Goal: Entertainment & Leisure: Consume media (video, audio)

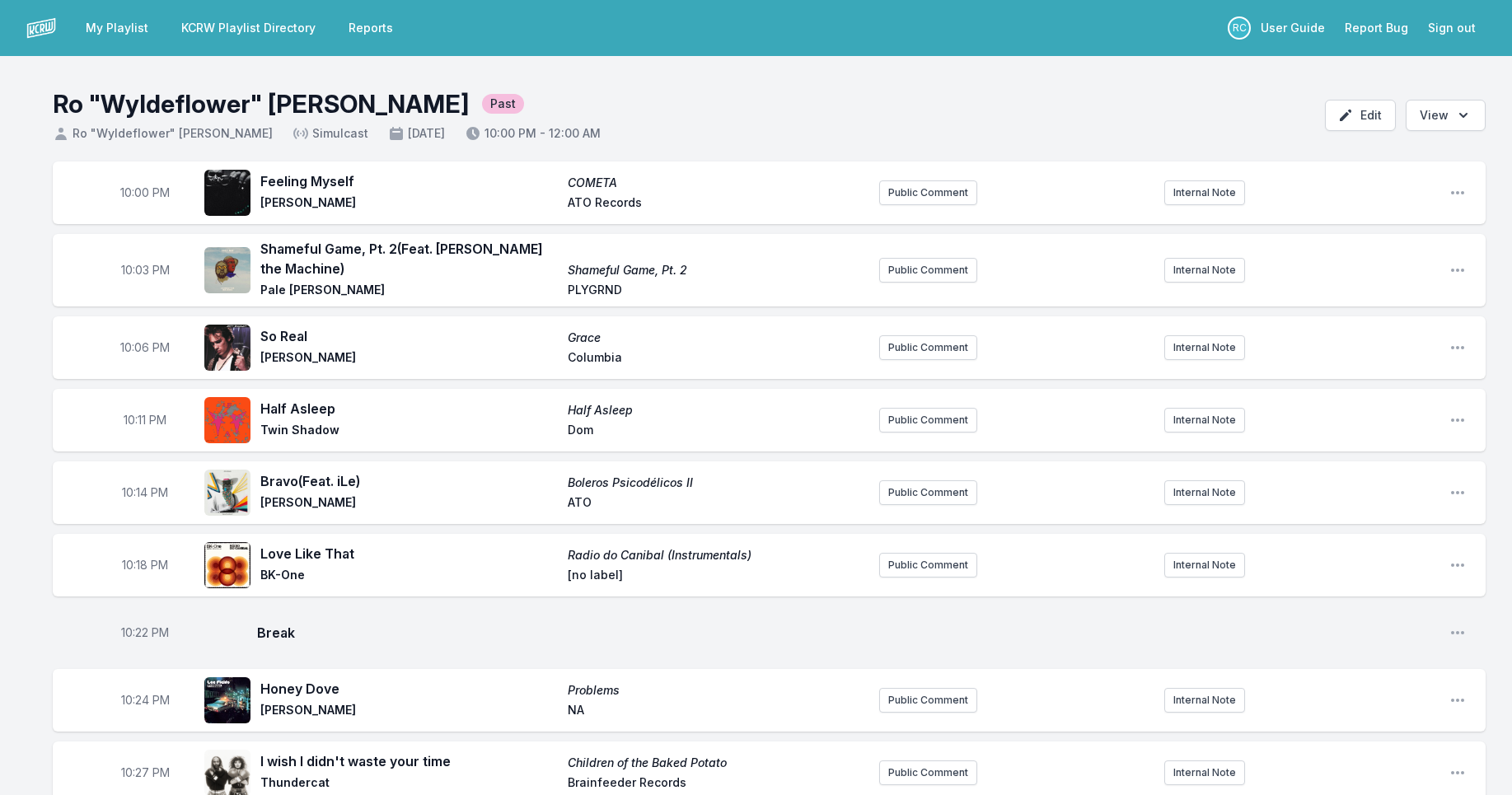
click at [117, 30] on link "My Playlist" at bounding box center [117, 28] width 82 height 30
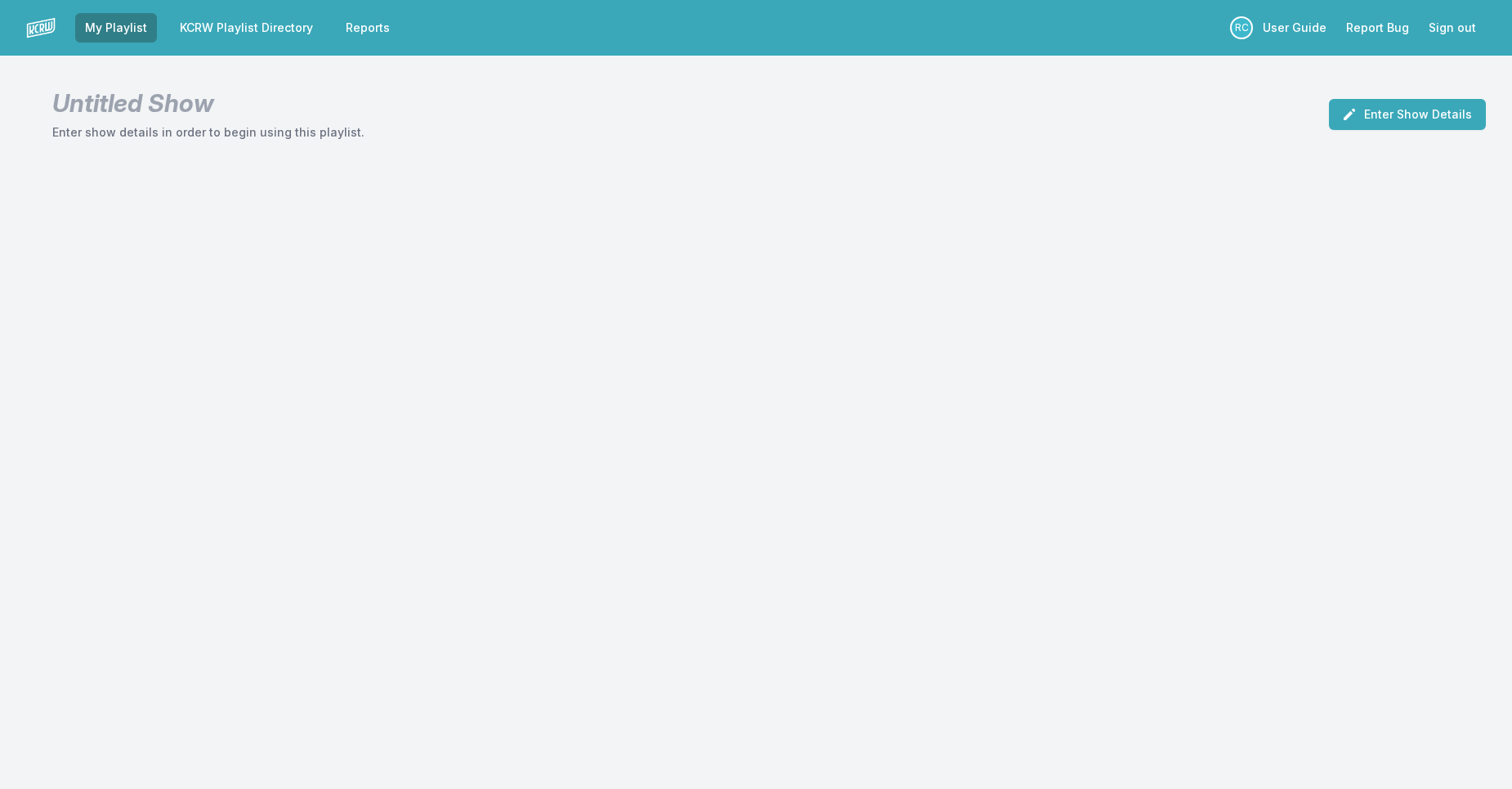
click at [127, 28] on link "My Playlist" at bounding box center [116, 27] width 81 height 29
click at [244, 33] on link "KCRW Playlist Directory" at bounding box center [247, 27] width 153 height 29
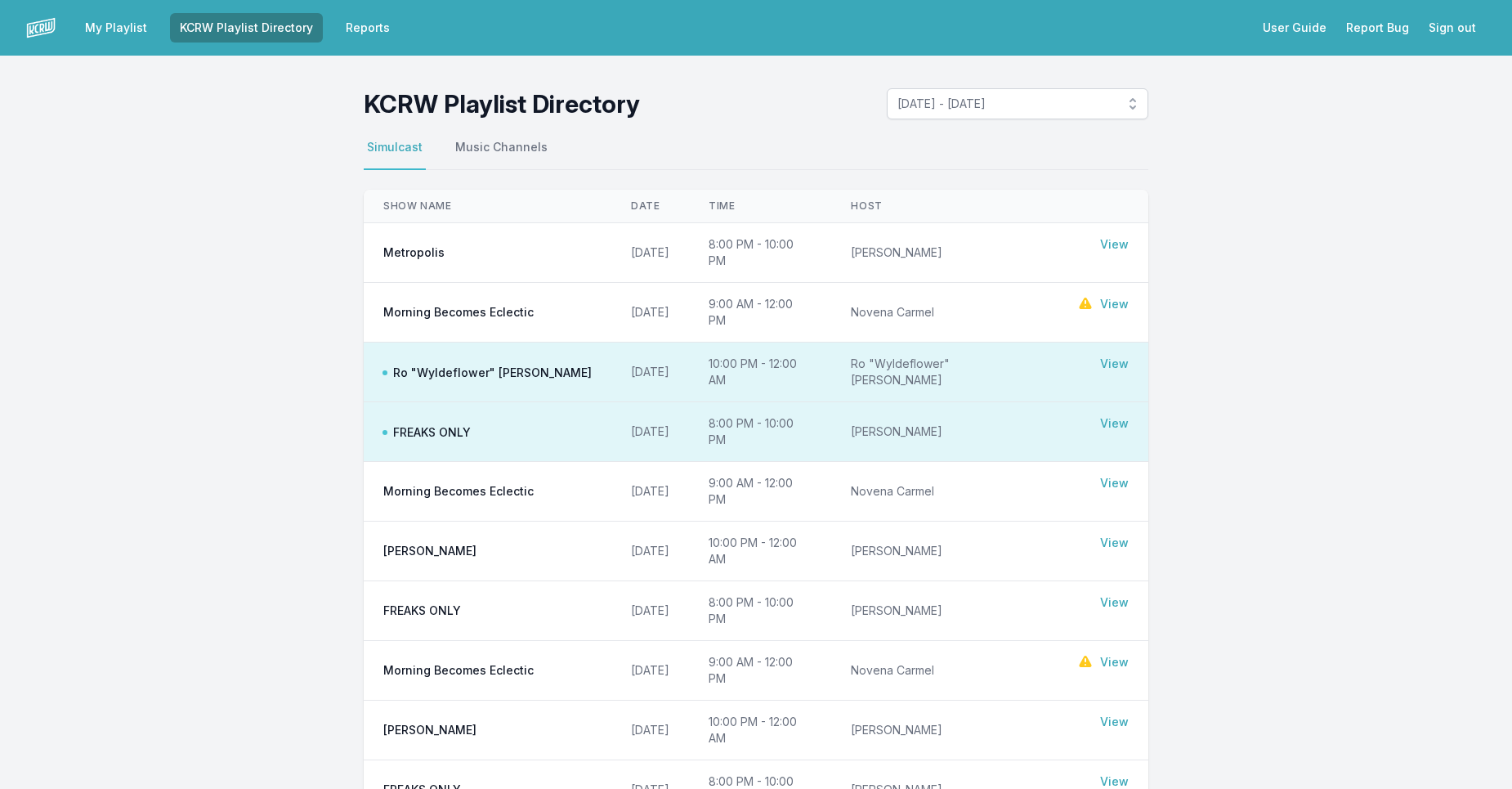
click at [1110, 356] on link "View" at bounding box center [1114, 363] width 28 height 16
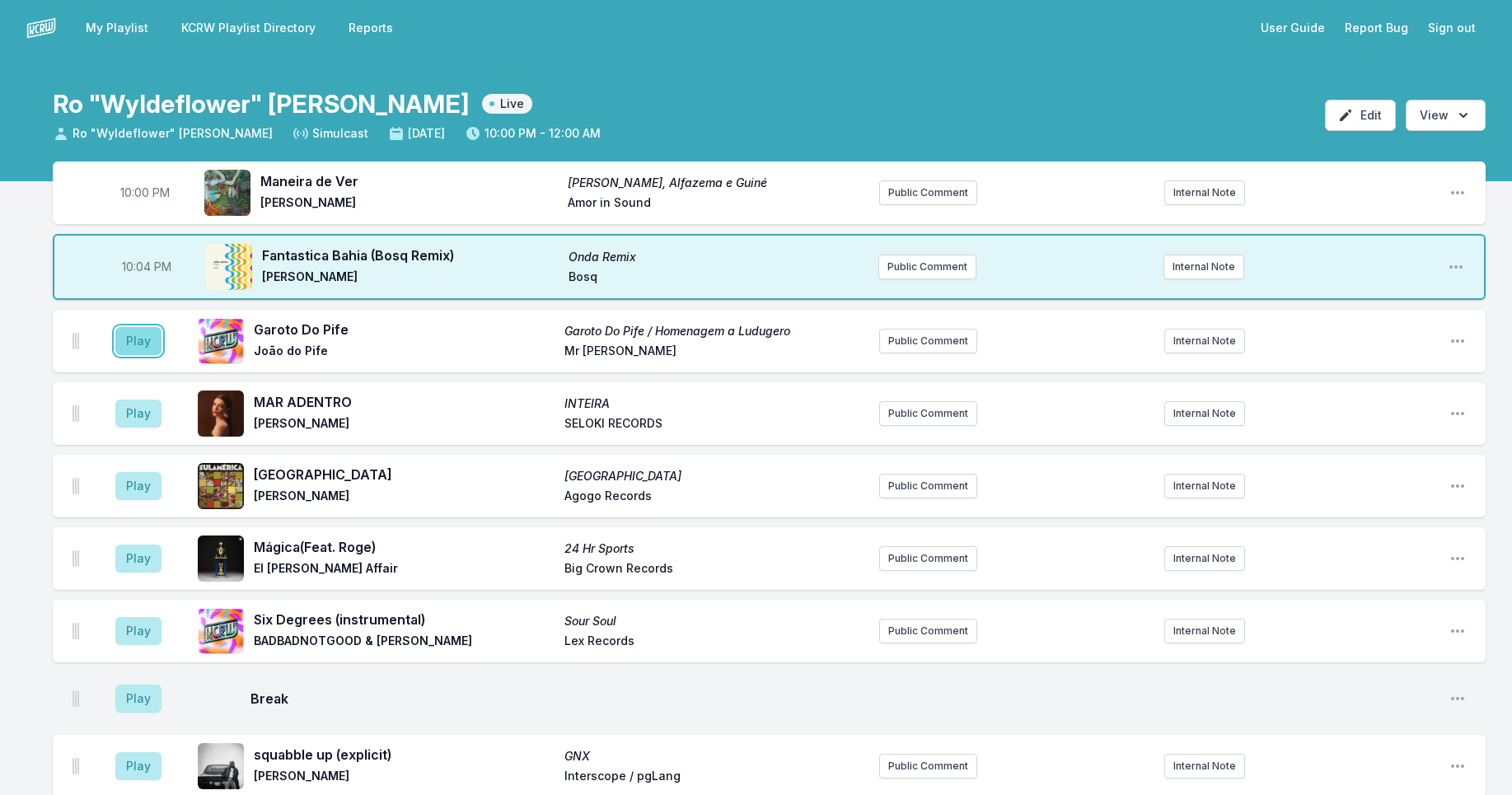
click at [136, 341] on button "Play" at bounding box center [138, 340] width 46 height 28
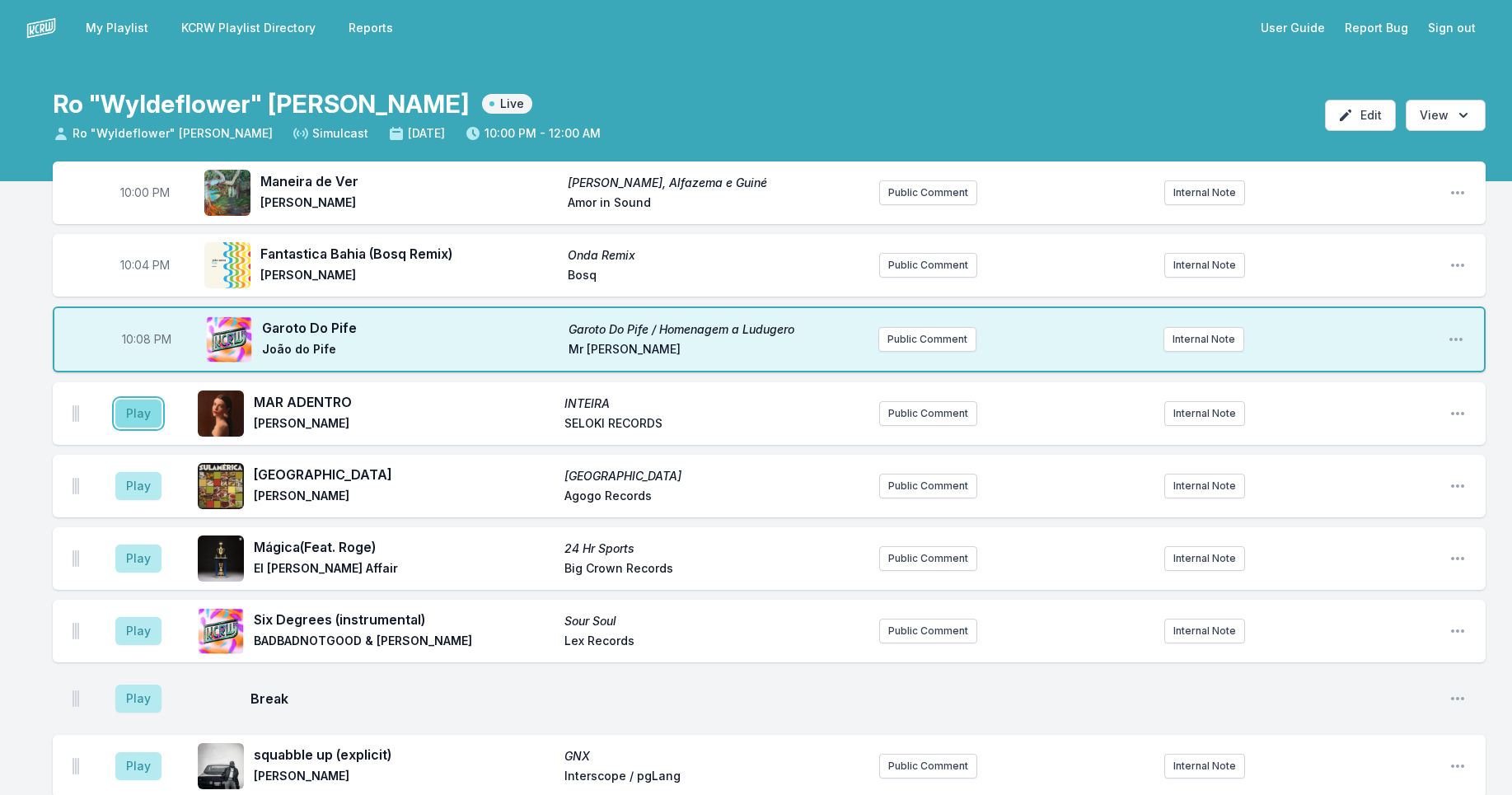
click at [136, 416] on button "Play" at bounding box center [138, 413] width 46 height 28
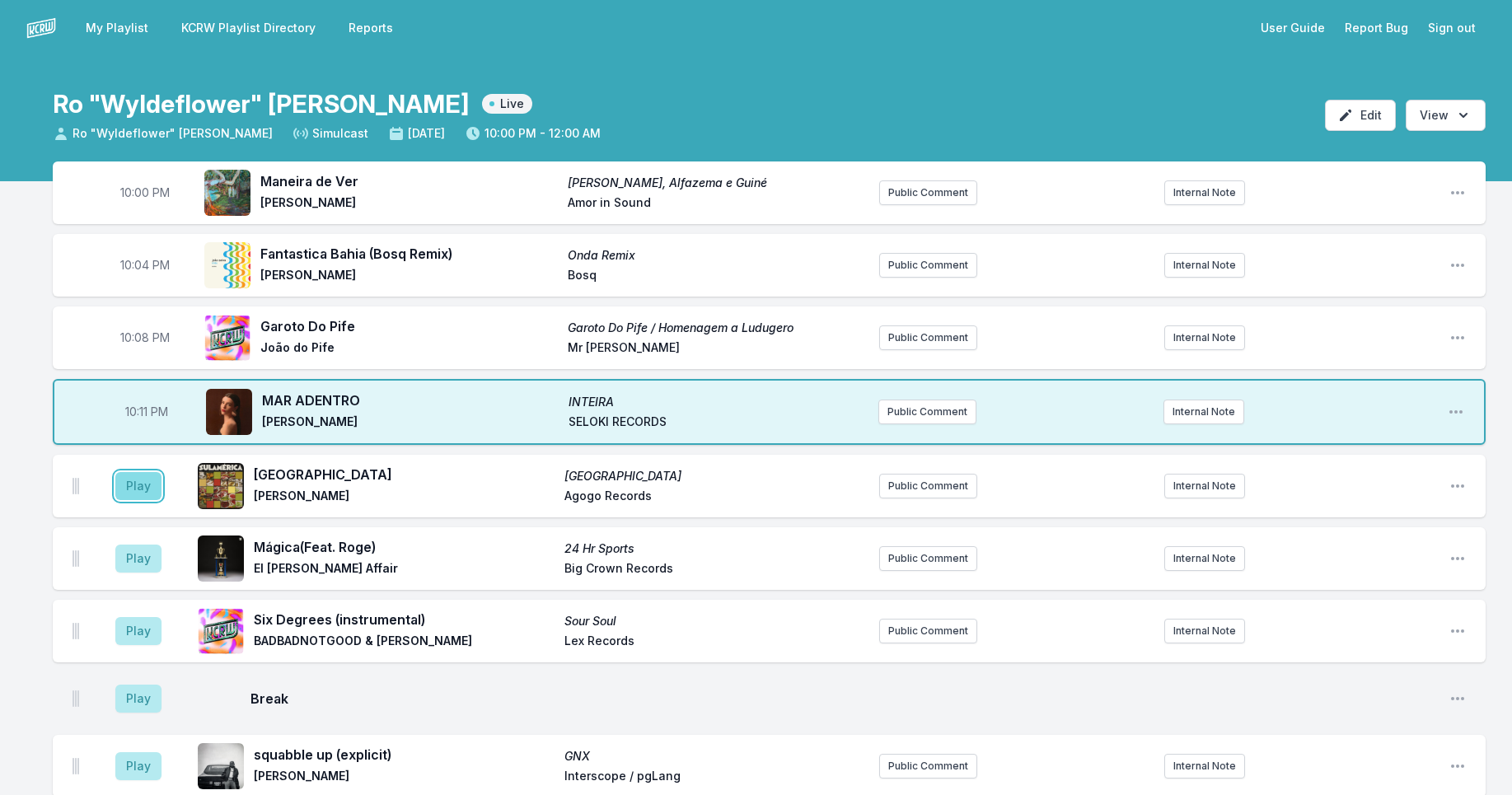
click at [124, 482] on button "Play" at bounding box center [138, 485] width 46 height 28
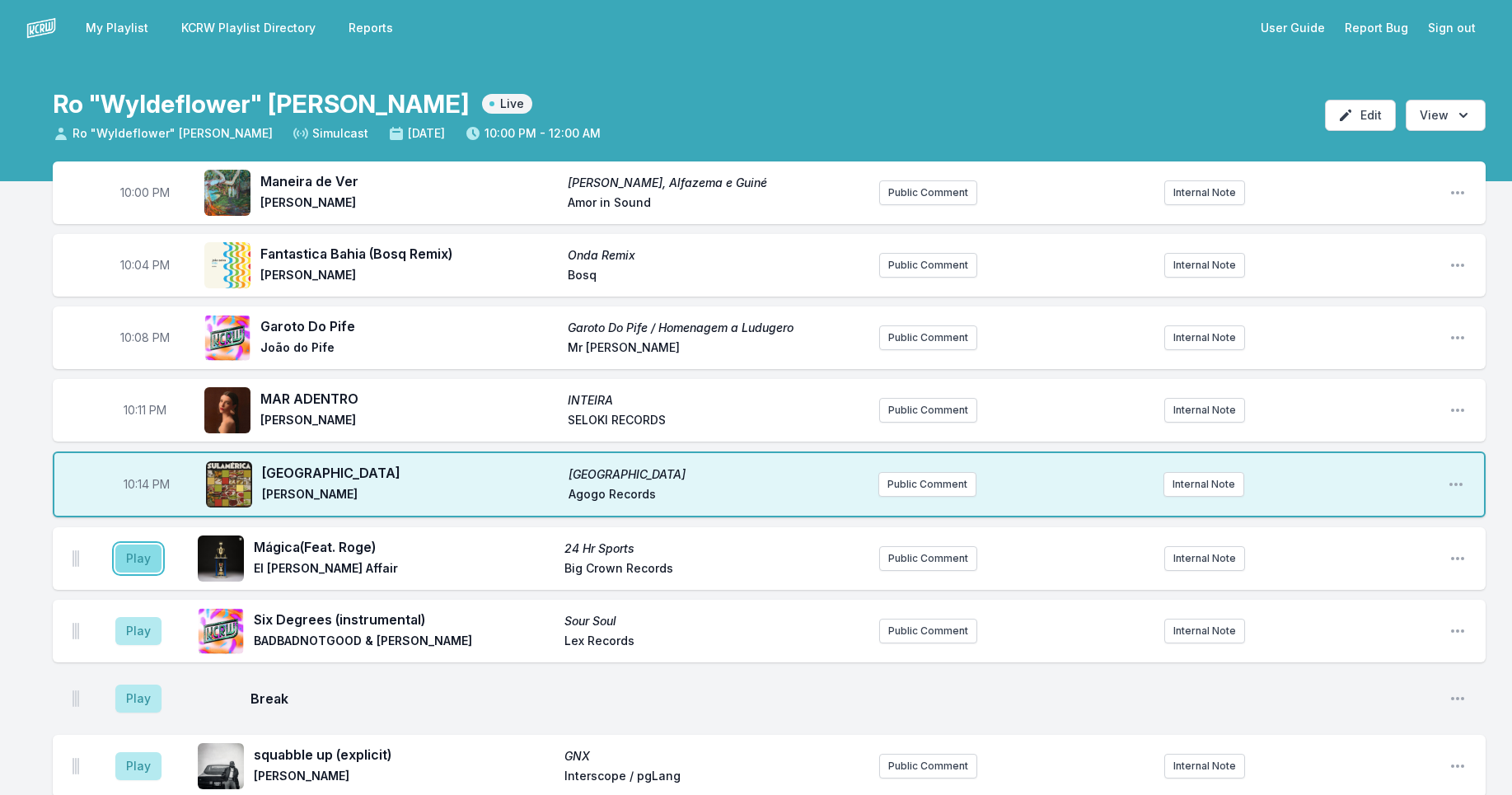
click at [150, 565] on button "Play" at bounding box center [138, 558] width 46 height 28
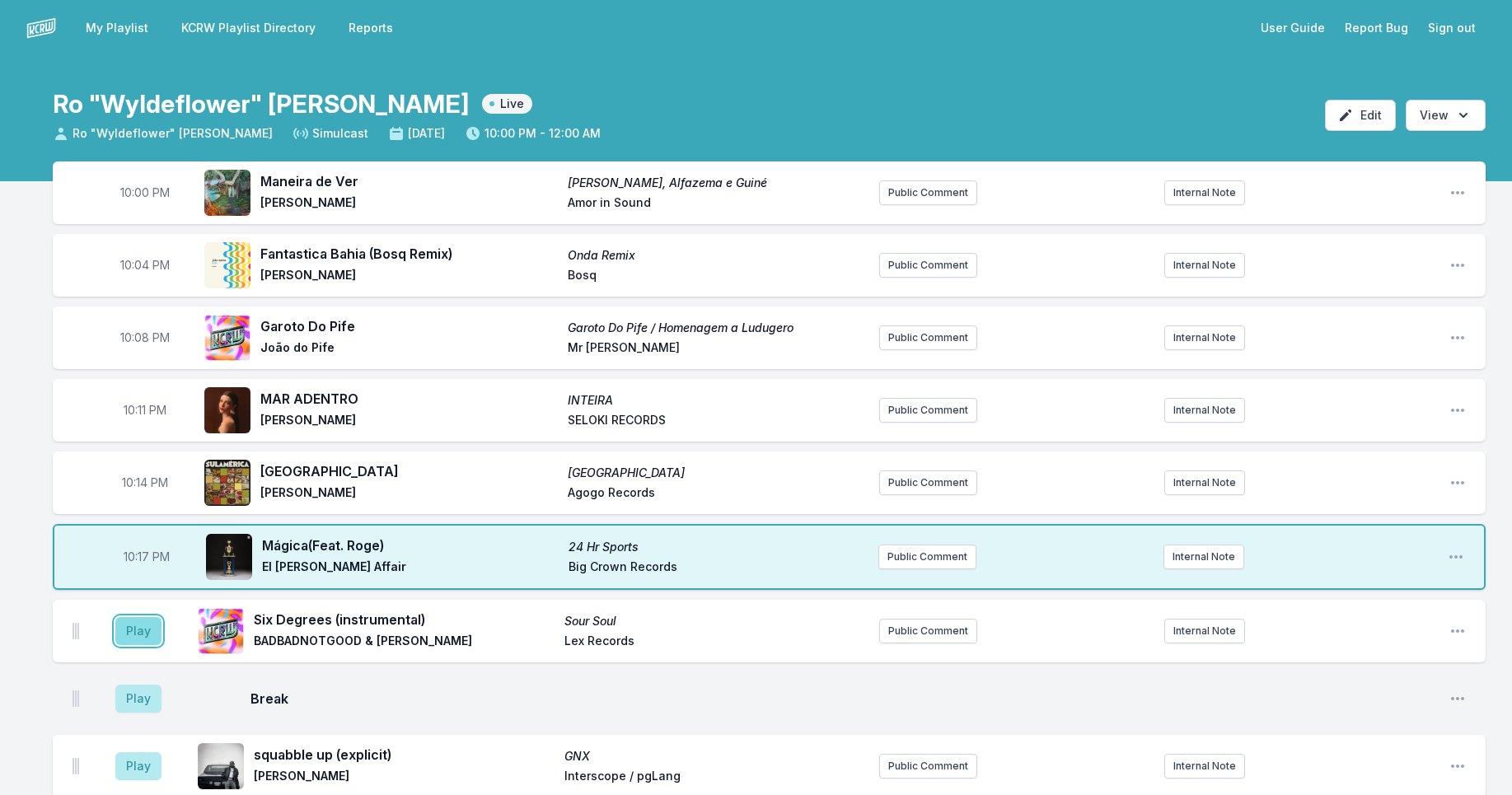
click at [145, 635] on button "Play" at bounding box center [138, 630] width 46 height 28
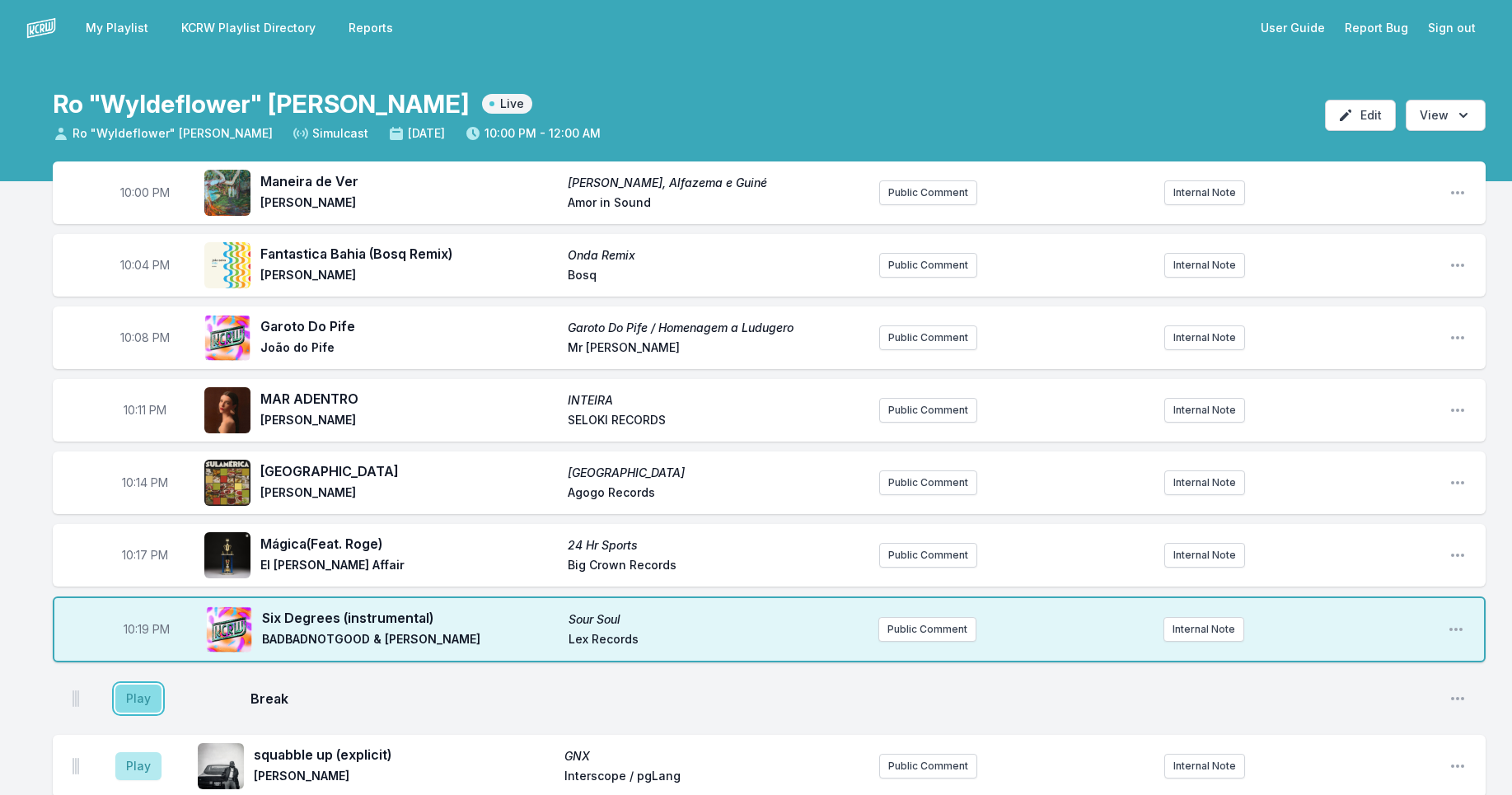
click at [132, 706] on button "Play" at bounding box center [138, 698] width 46 height 28
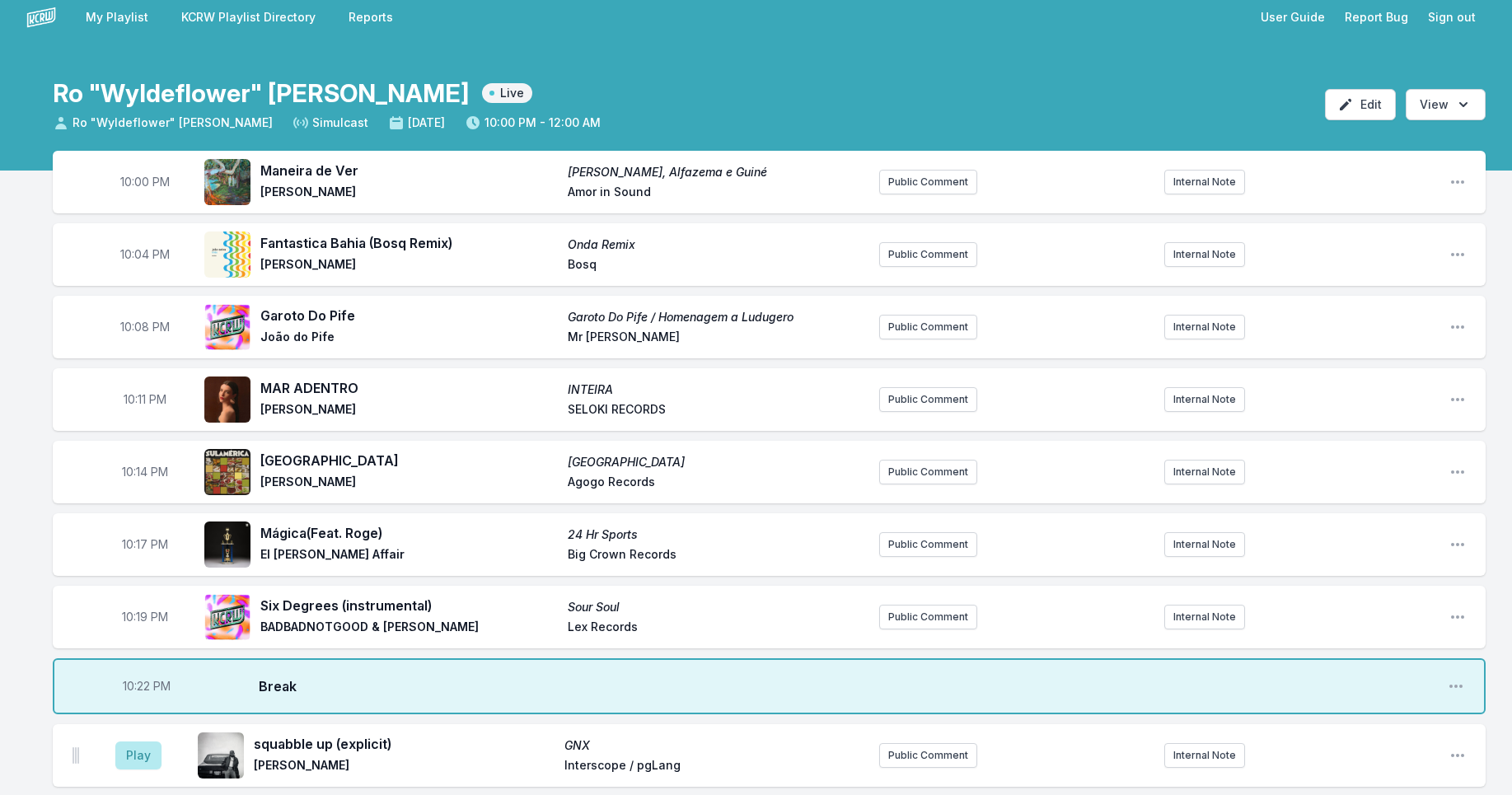
scroll to position [27, 0]
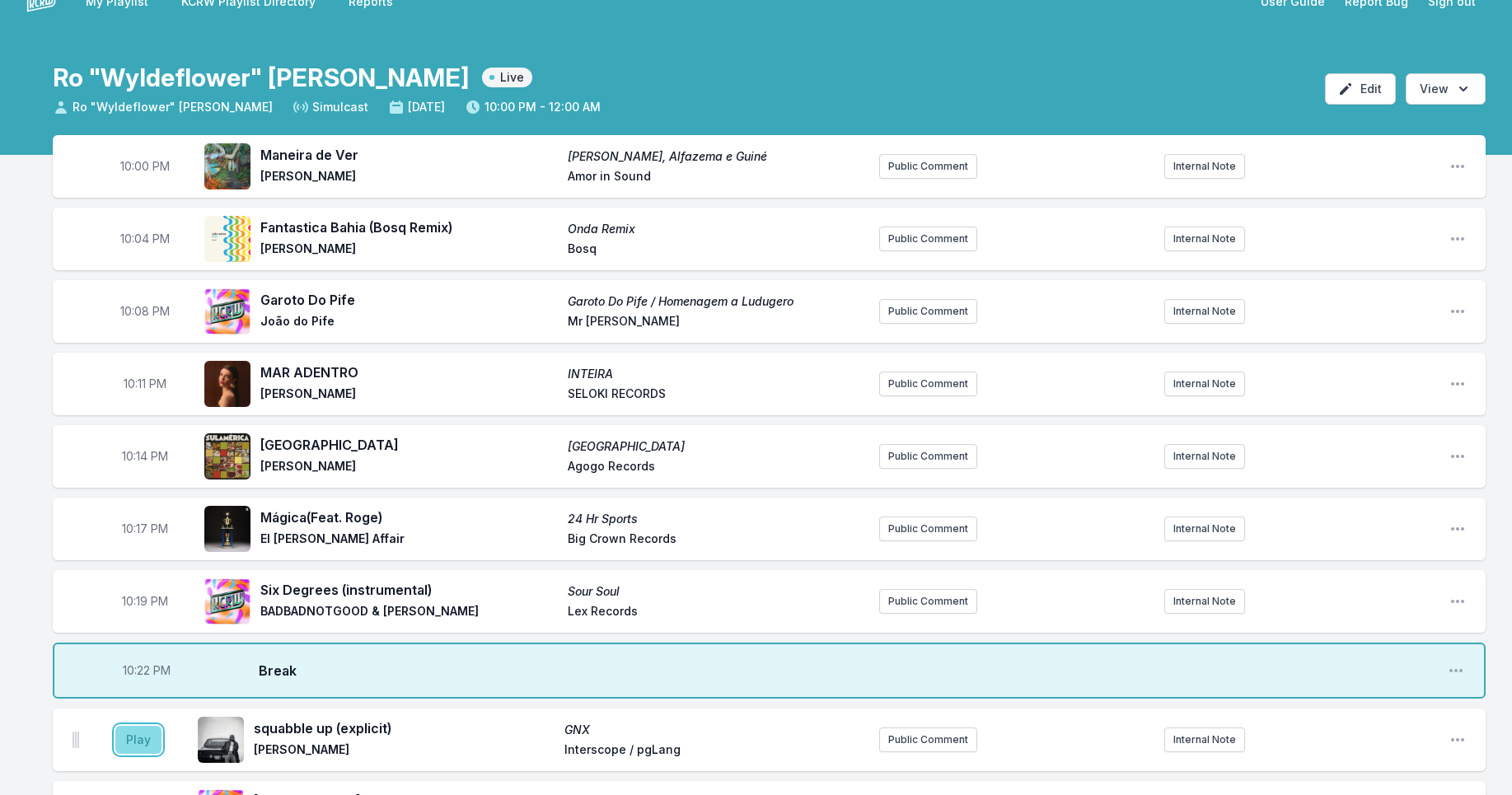
click at [136, 741] on button "Play" at bounding box center [138, 739] width 46 height 28
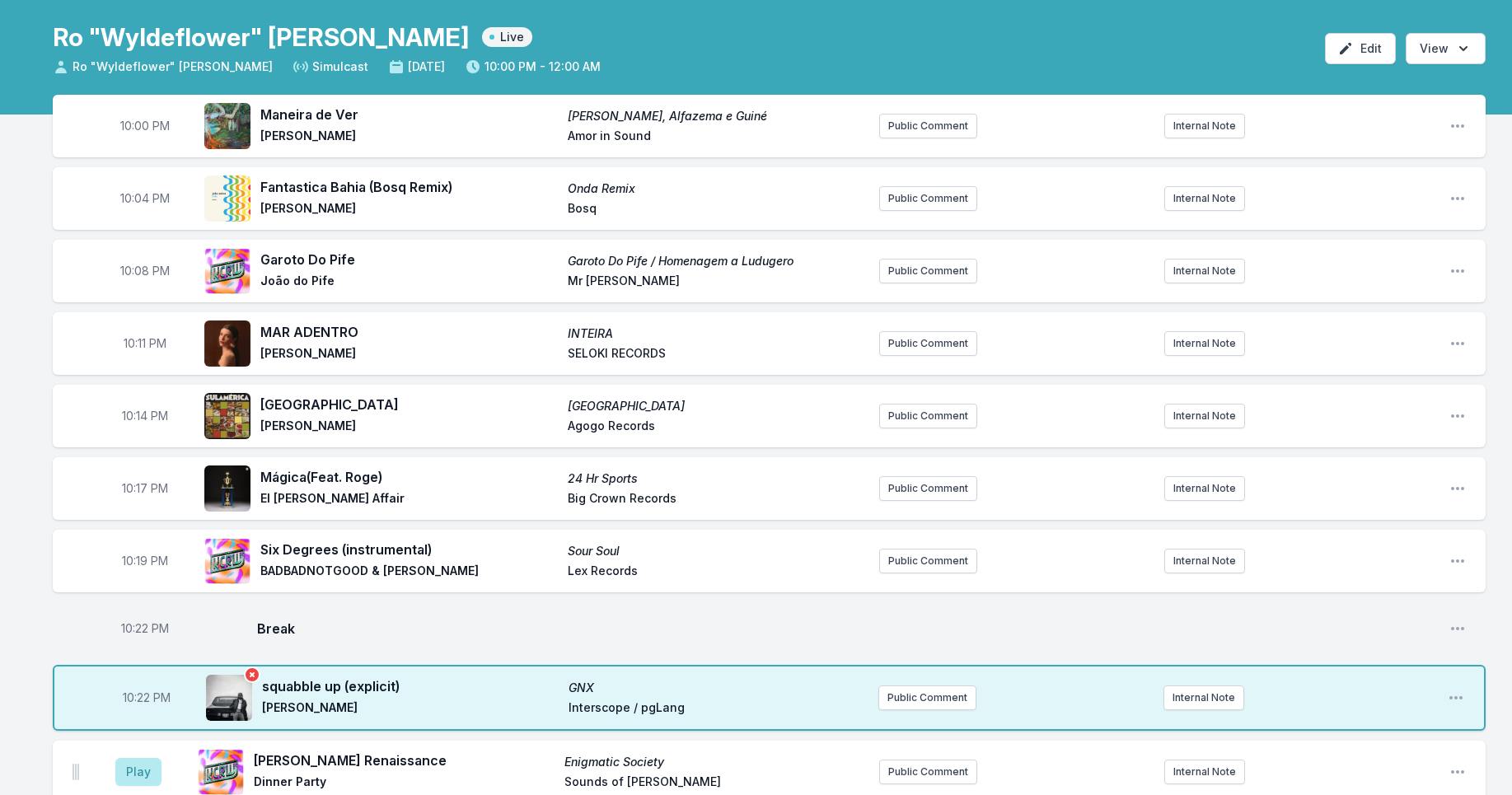
scroll to position [86, 0]
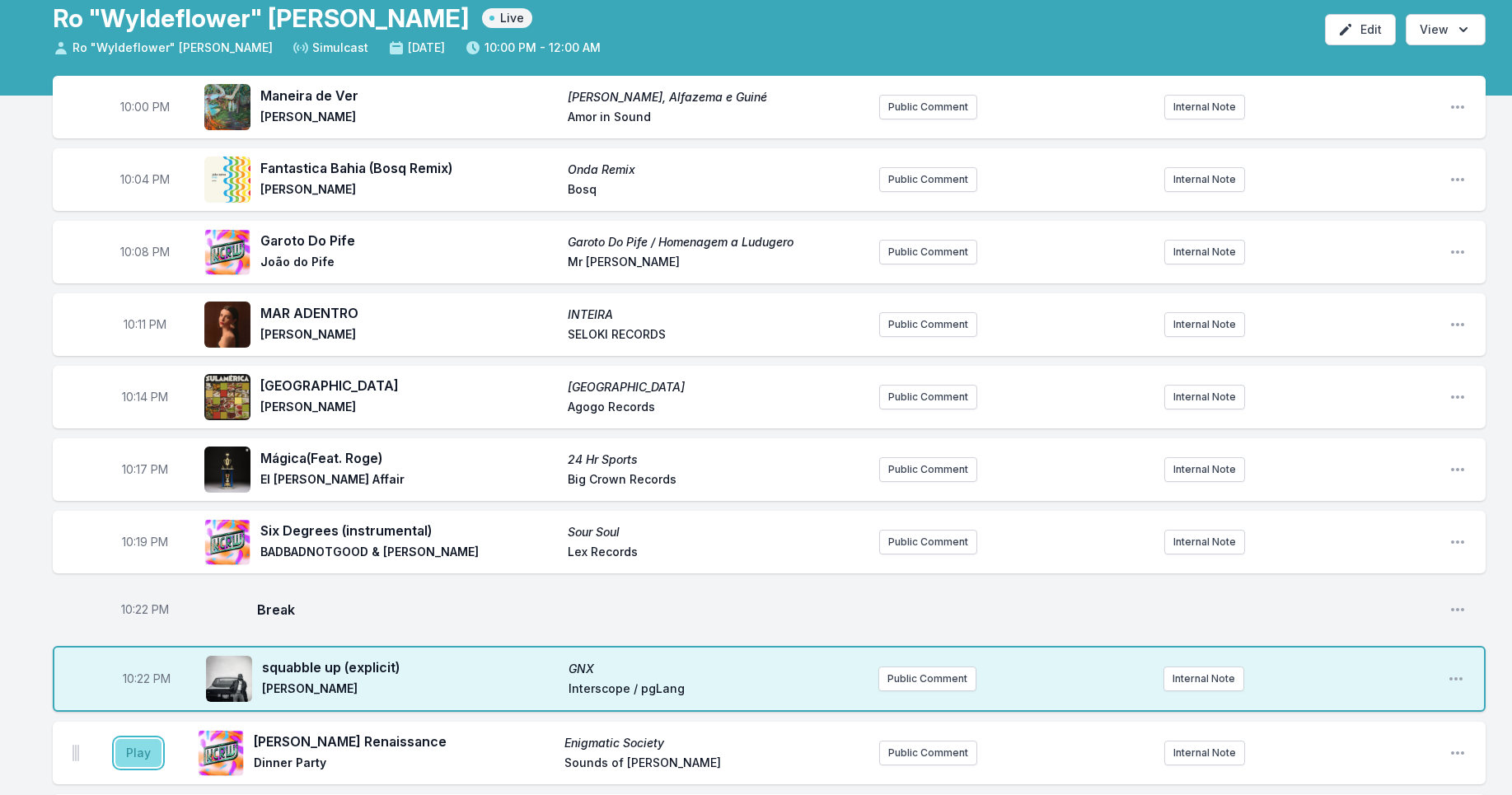
click at [142, 755] on button "Play" at bounding box center [138, 752] width 46 height 28
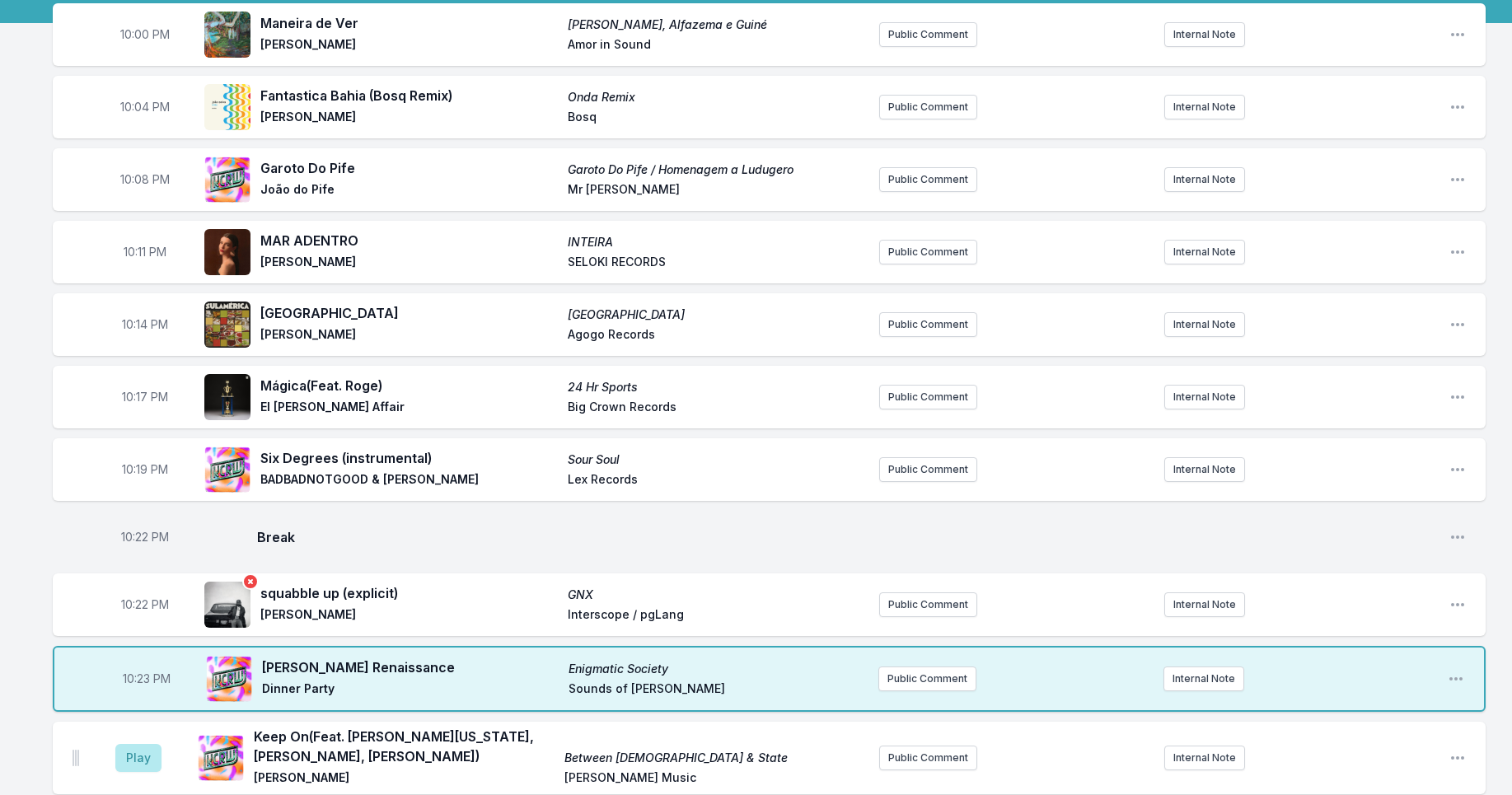
scroll to position [253, 0]
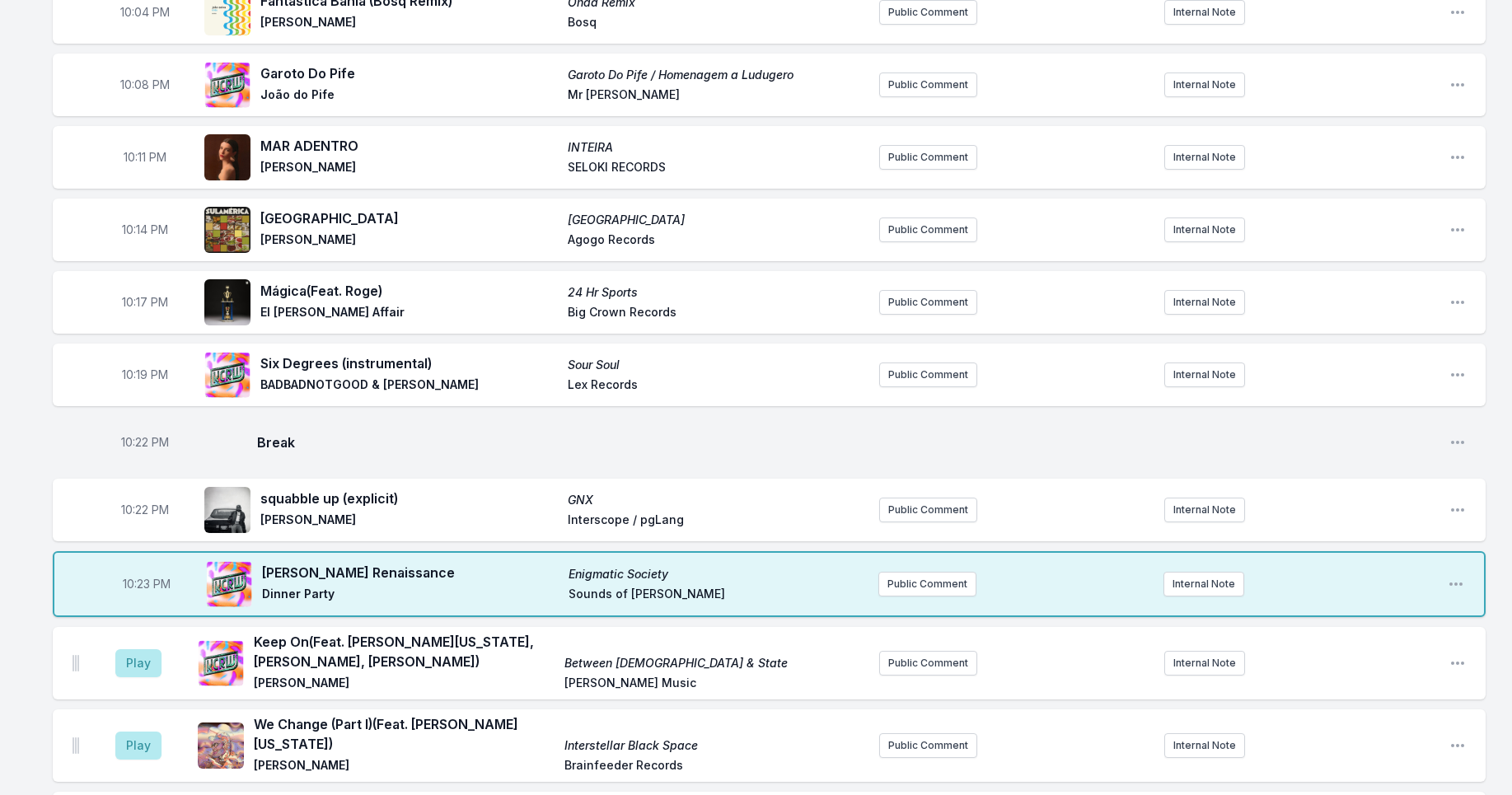
click at [149, 511] on span "10:22 PM" at bounding box center [145, 509] width 48 height 16
click at [136, 510] on input "22:22" at bounding box center [145, 509] width 92 height 31
type input "22:24"
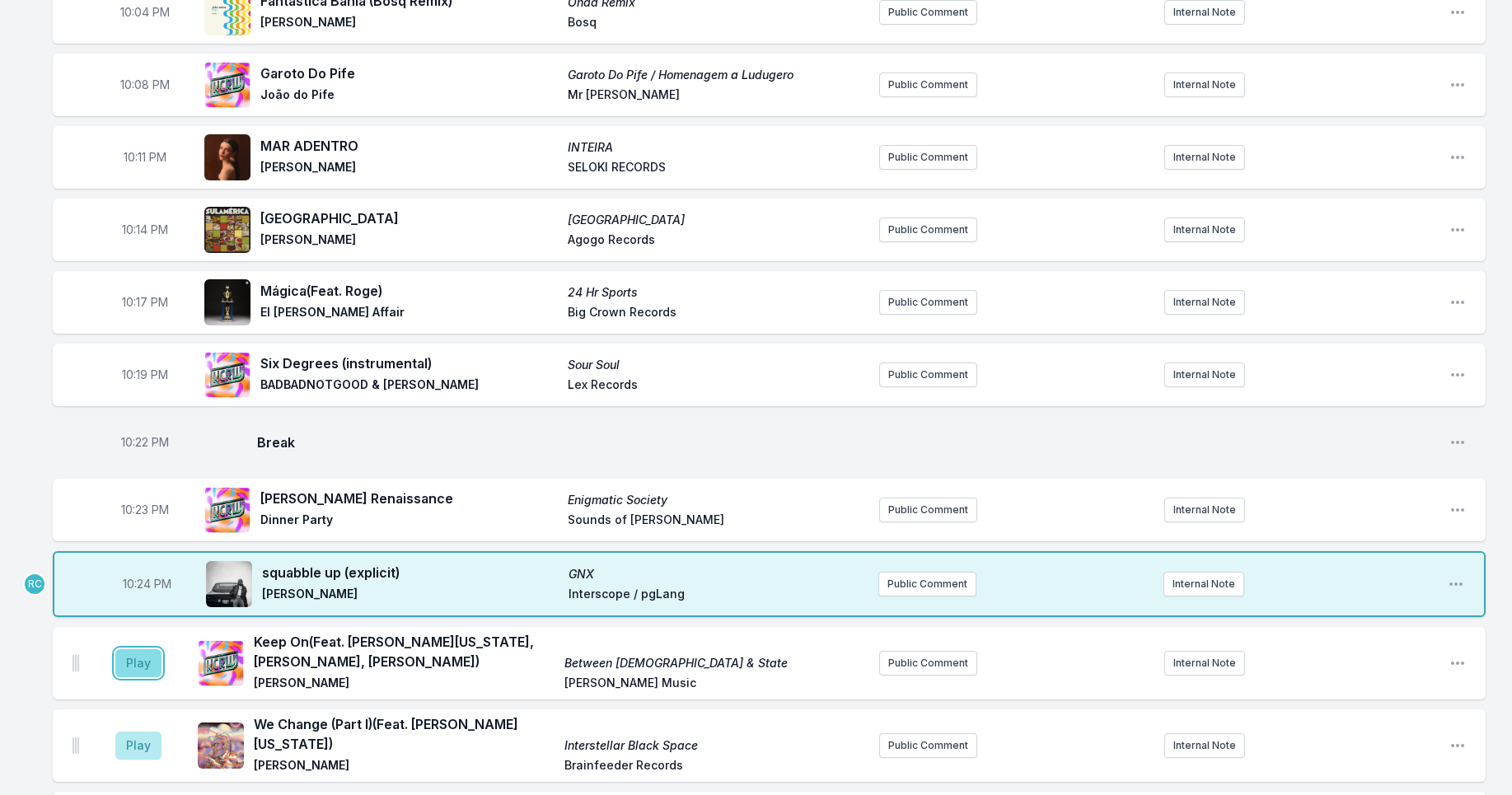
click at [144, 668] on button "Play" at bounding box center [138, 662] width 46 height 28
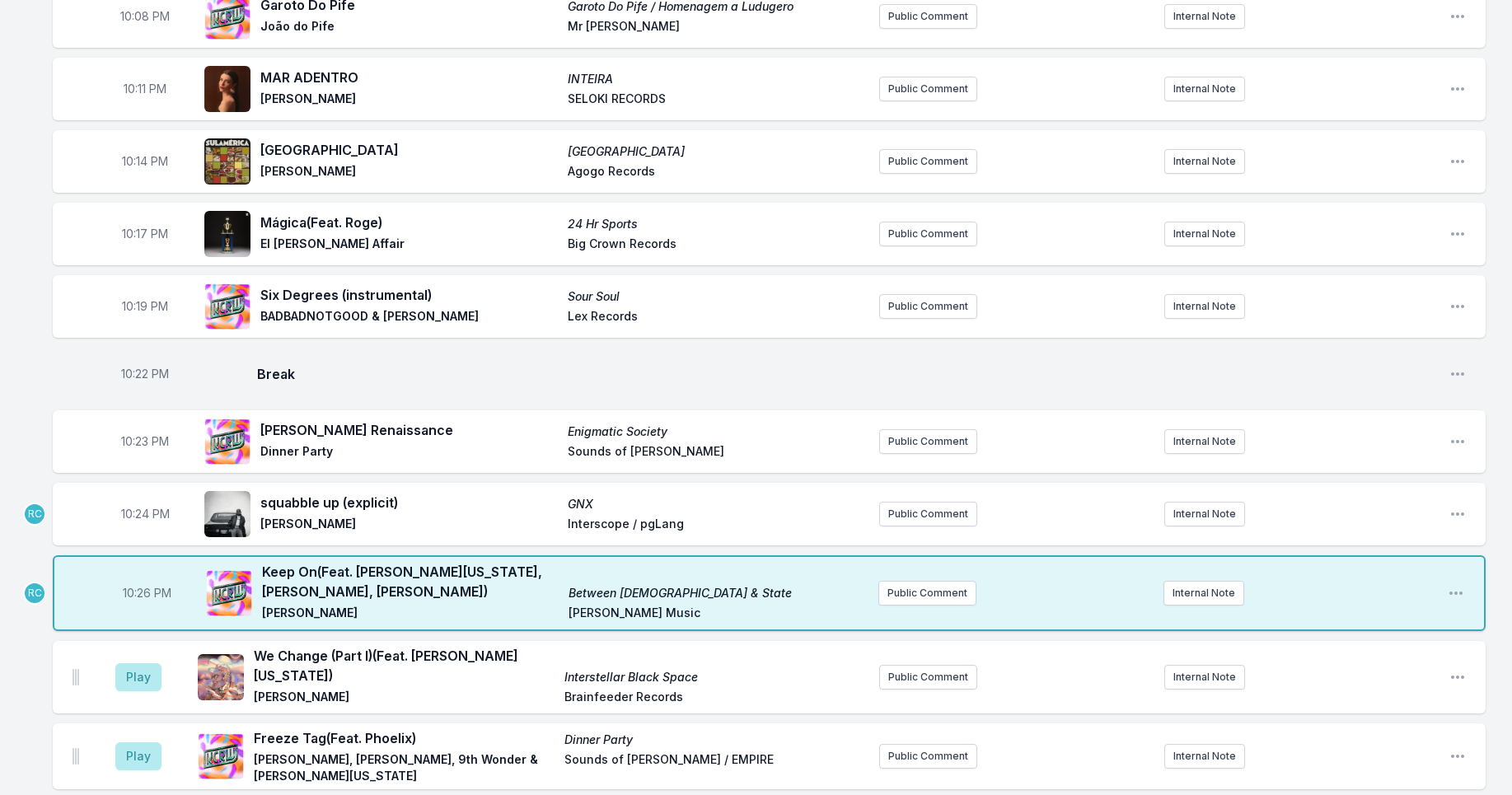
scroll to position [331, 0]
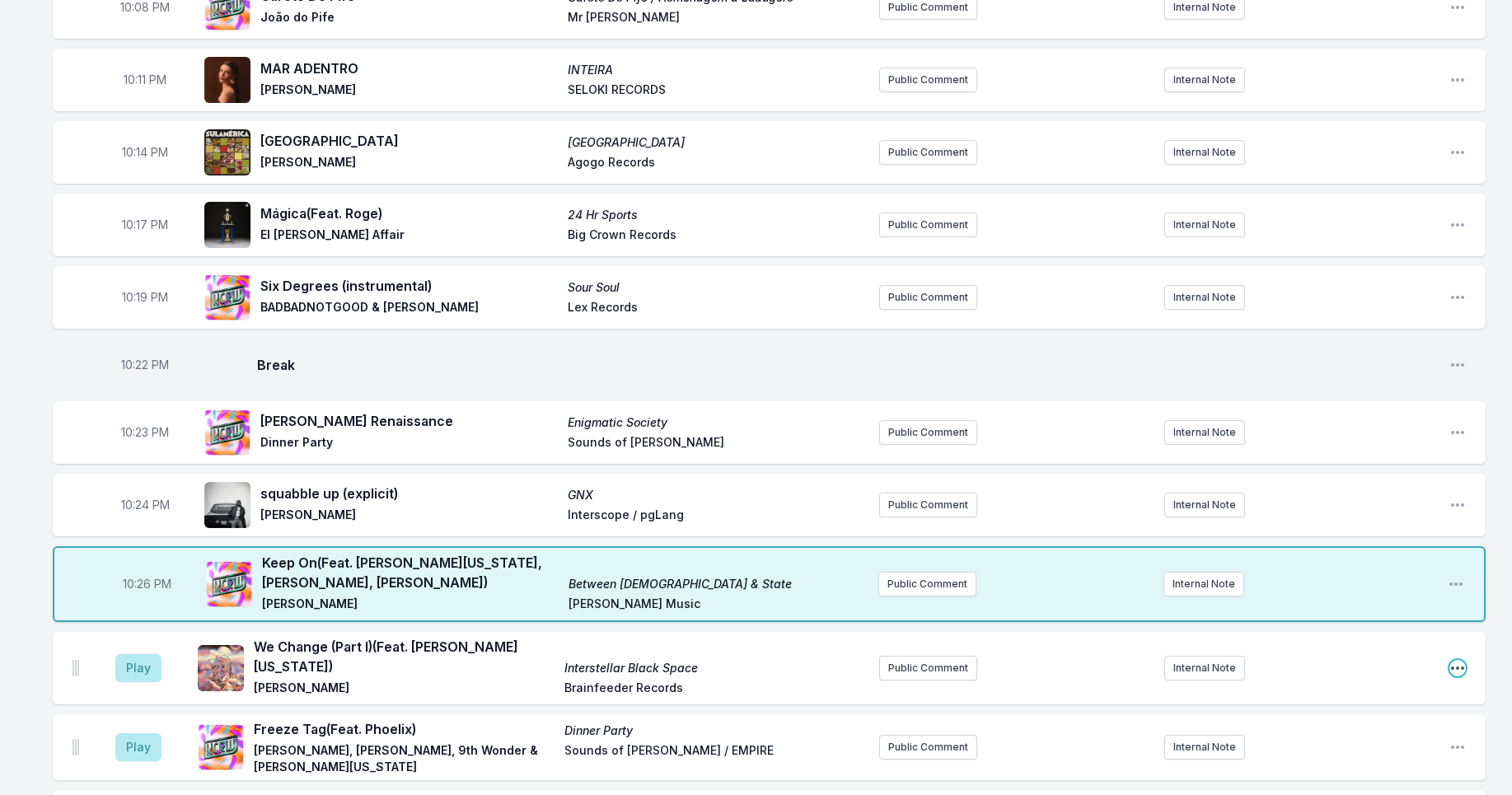
click at [1457, 666] on icon "Open playlist item options" at bounding box center [1458, 667] width 13 height 3
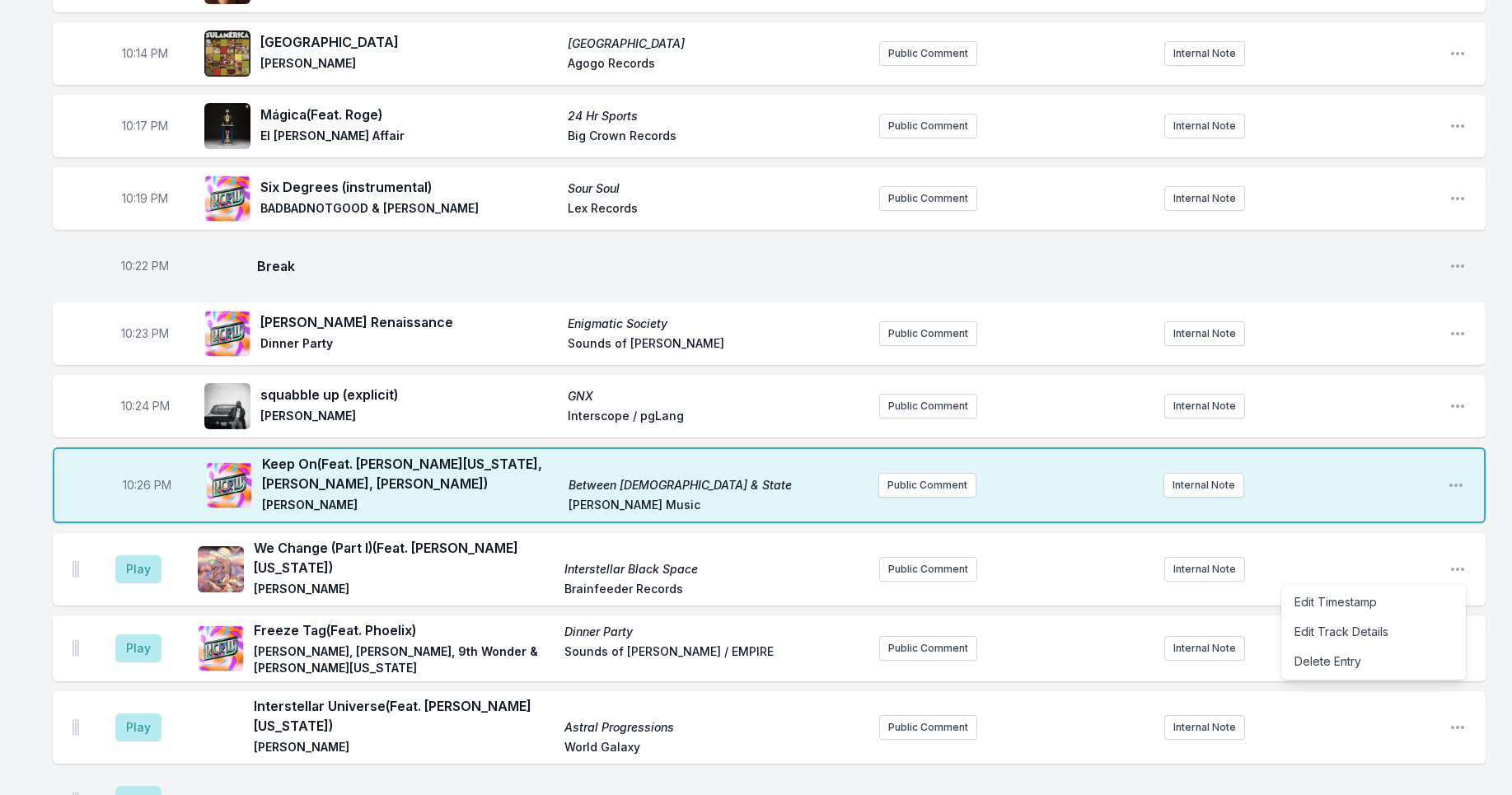
scroll to position [431, 0]
click at [129, 562] on button "Play" at bounding box center [138, 567] width 46 height 28
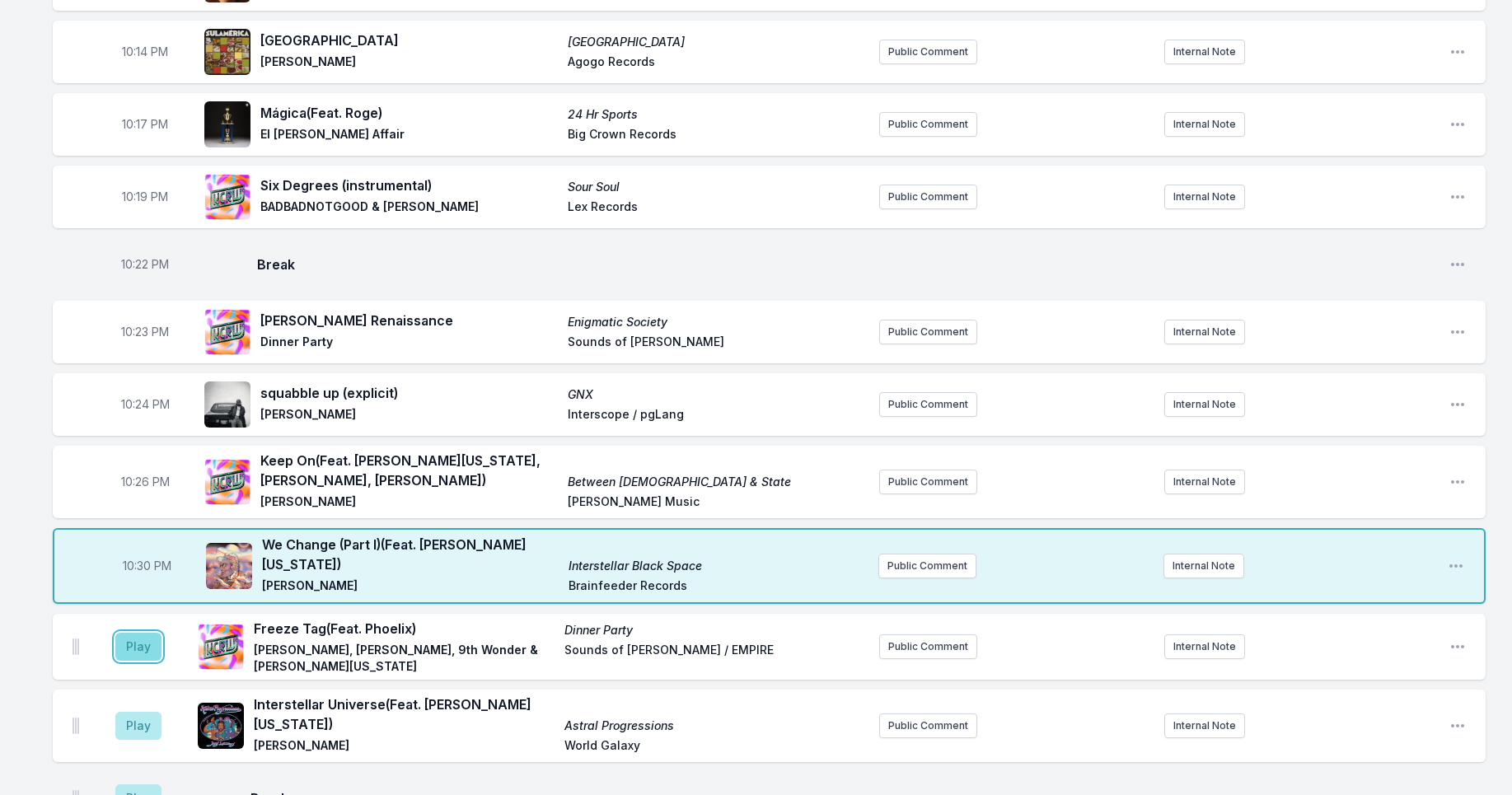
click at [148, 638] on button "Play" at bounding box center [138, 646] width 46 height 28
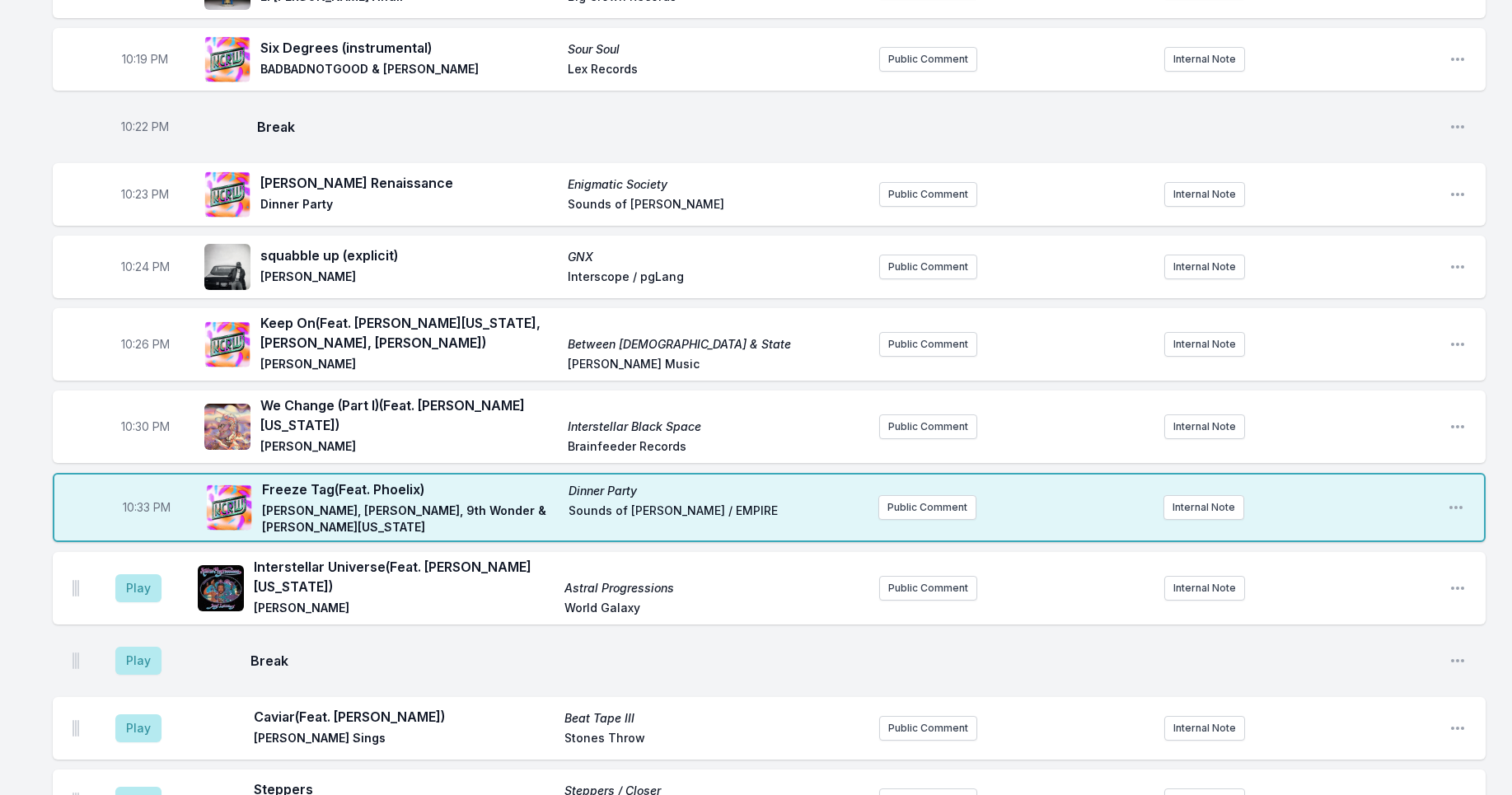
scroll to position [709, 0]
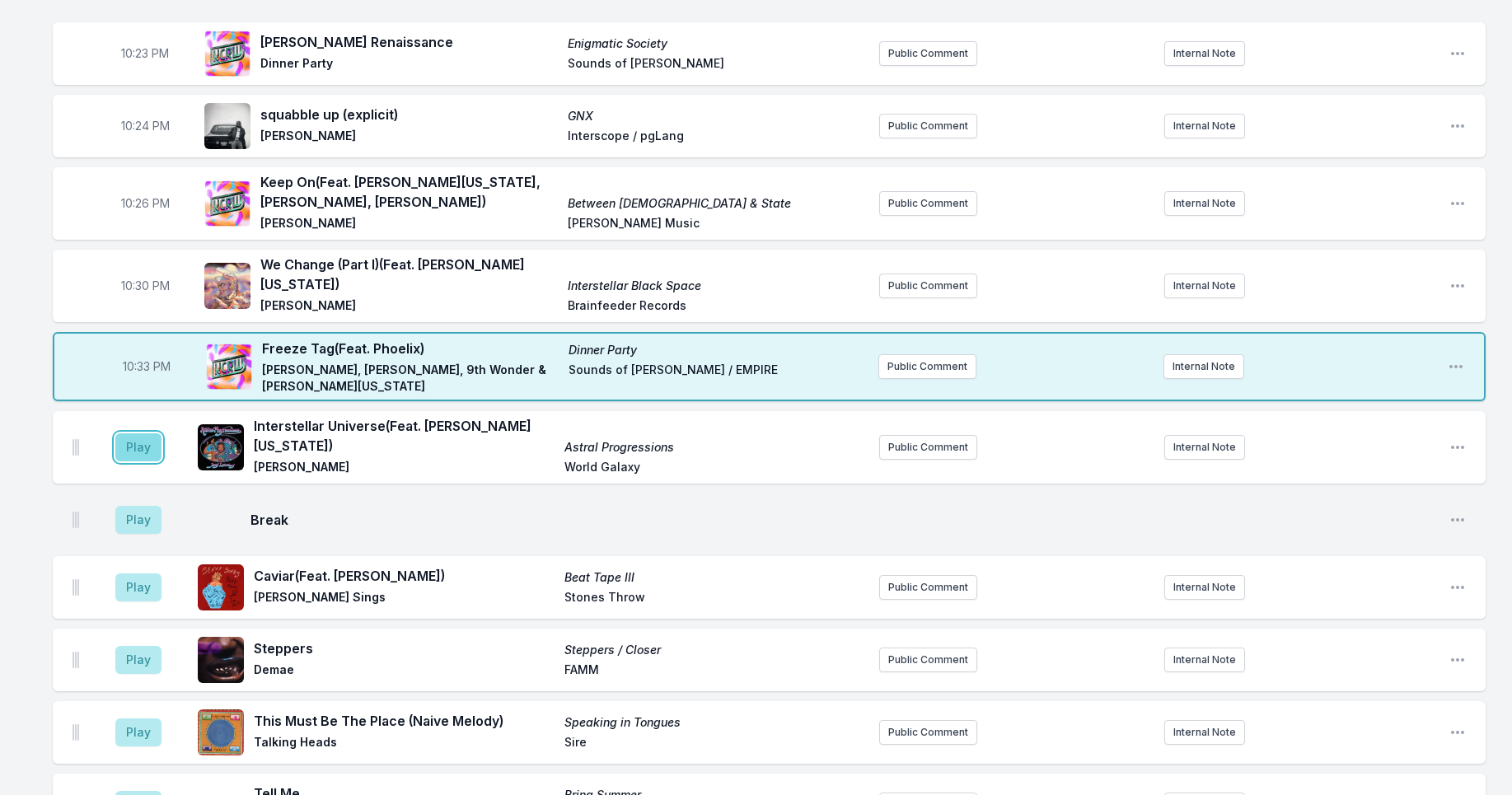
click at [151, 434] on button "Play" at bounding box center [138, 447] width 46 height 28
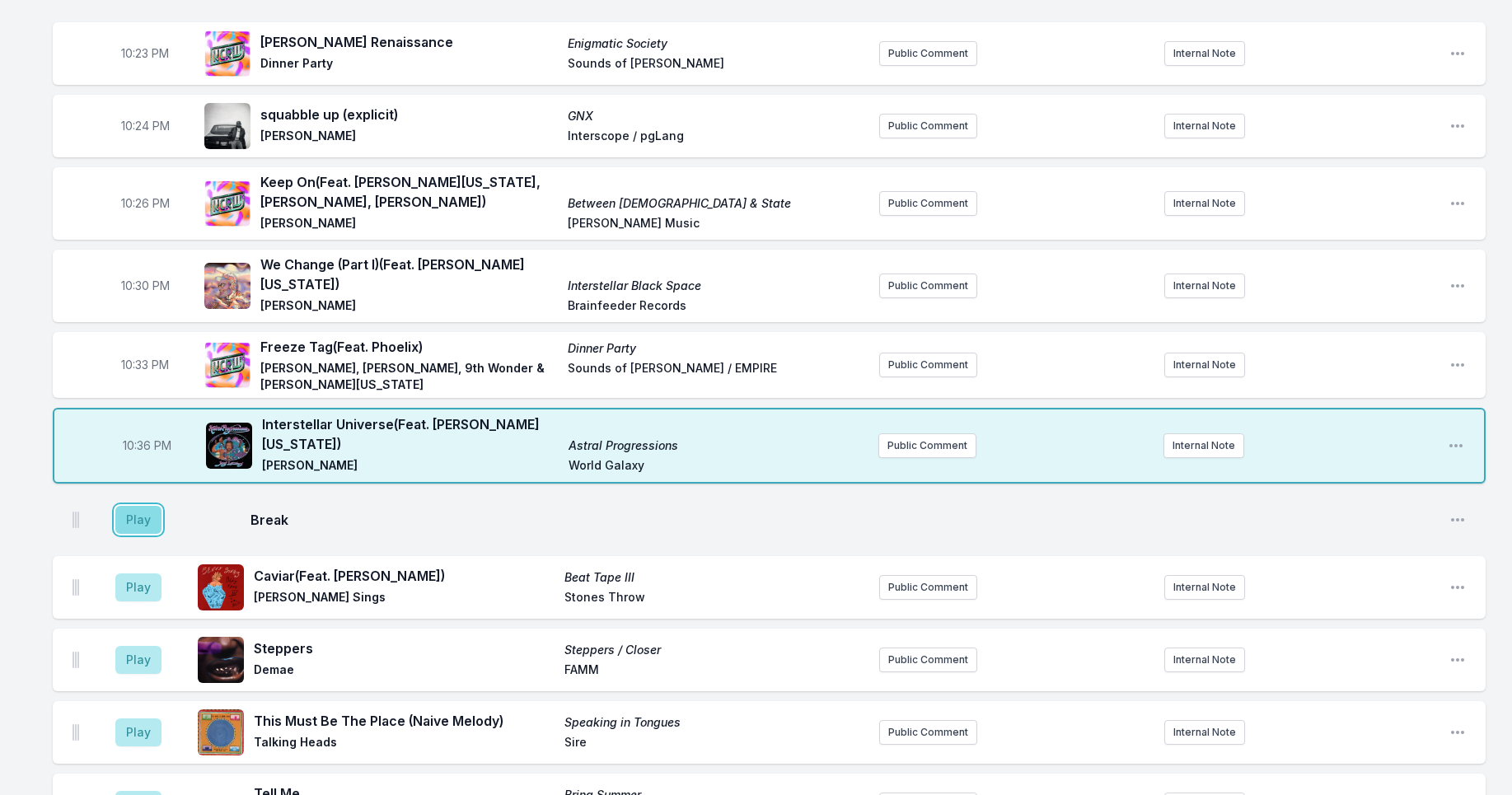
click at [140, 517] on button "Play" at bounding box center [138, 520] width 46 height 28
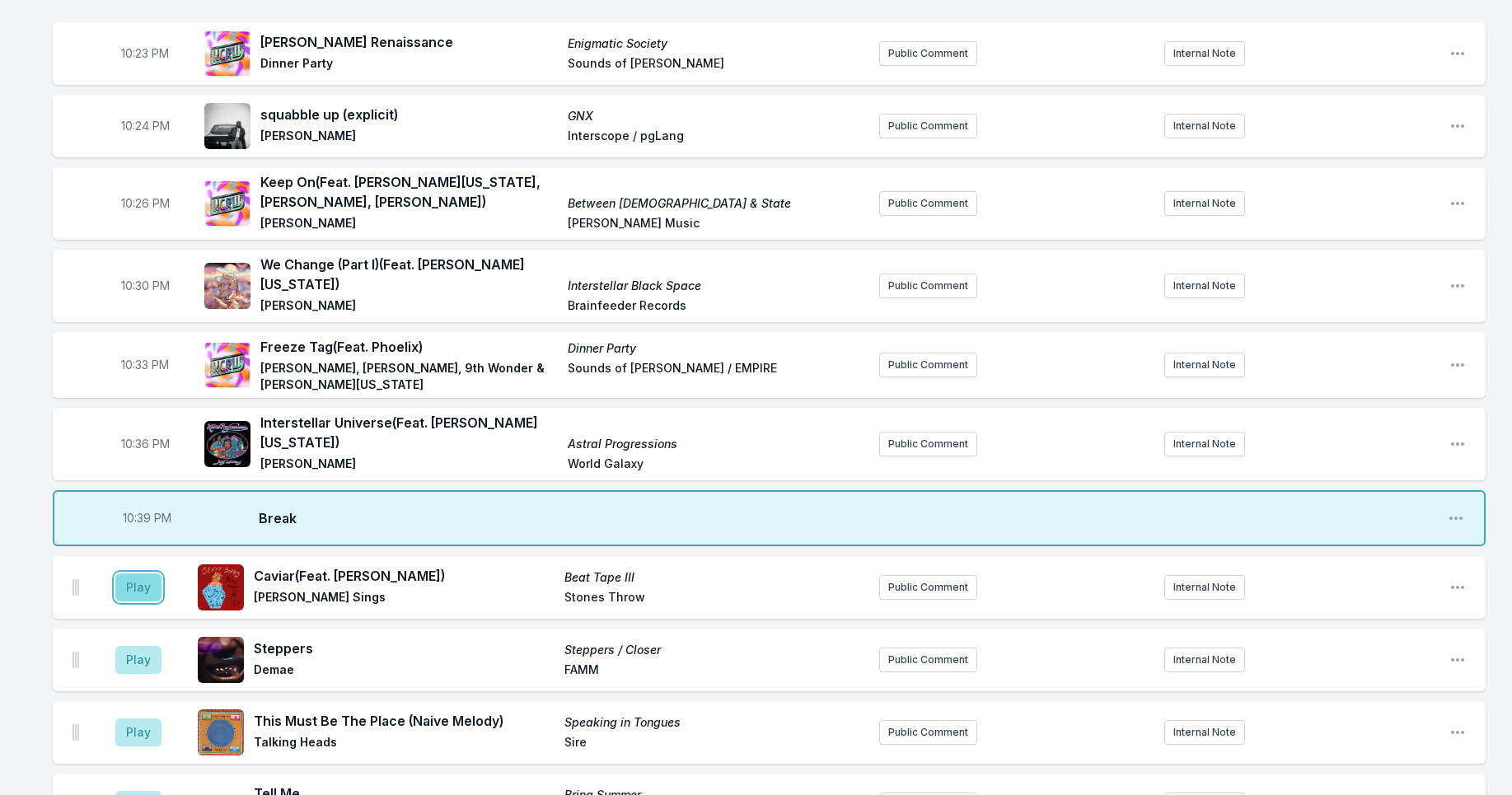
click at [148, 585] on button "Play" at bounding box center [138, 586] width 46 height 28
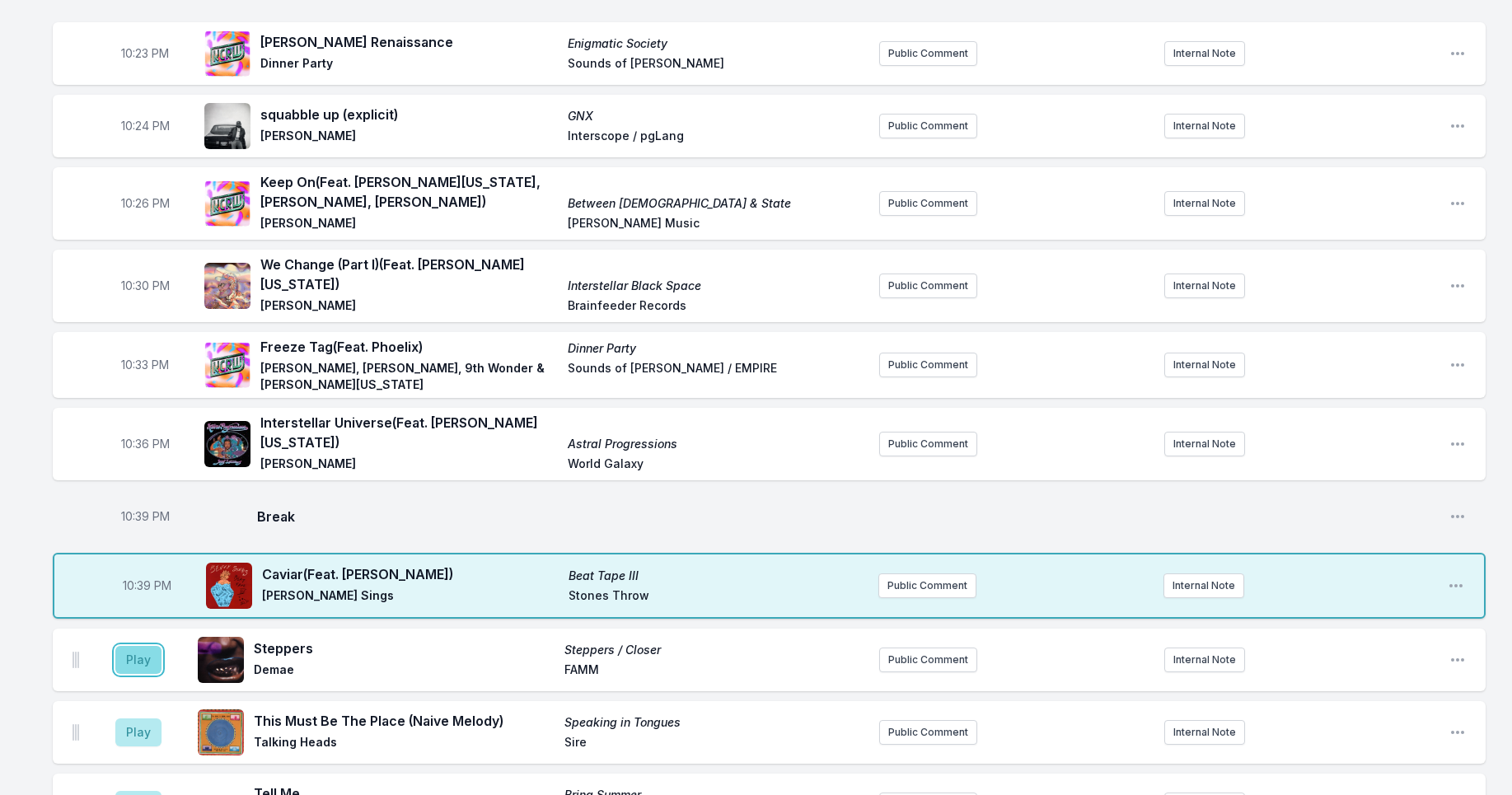
click at [141, 655] on button "Play" at bounding box center [138, 659] width 46 height 28
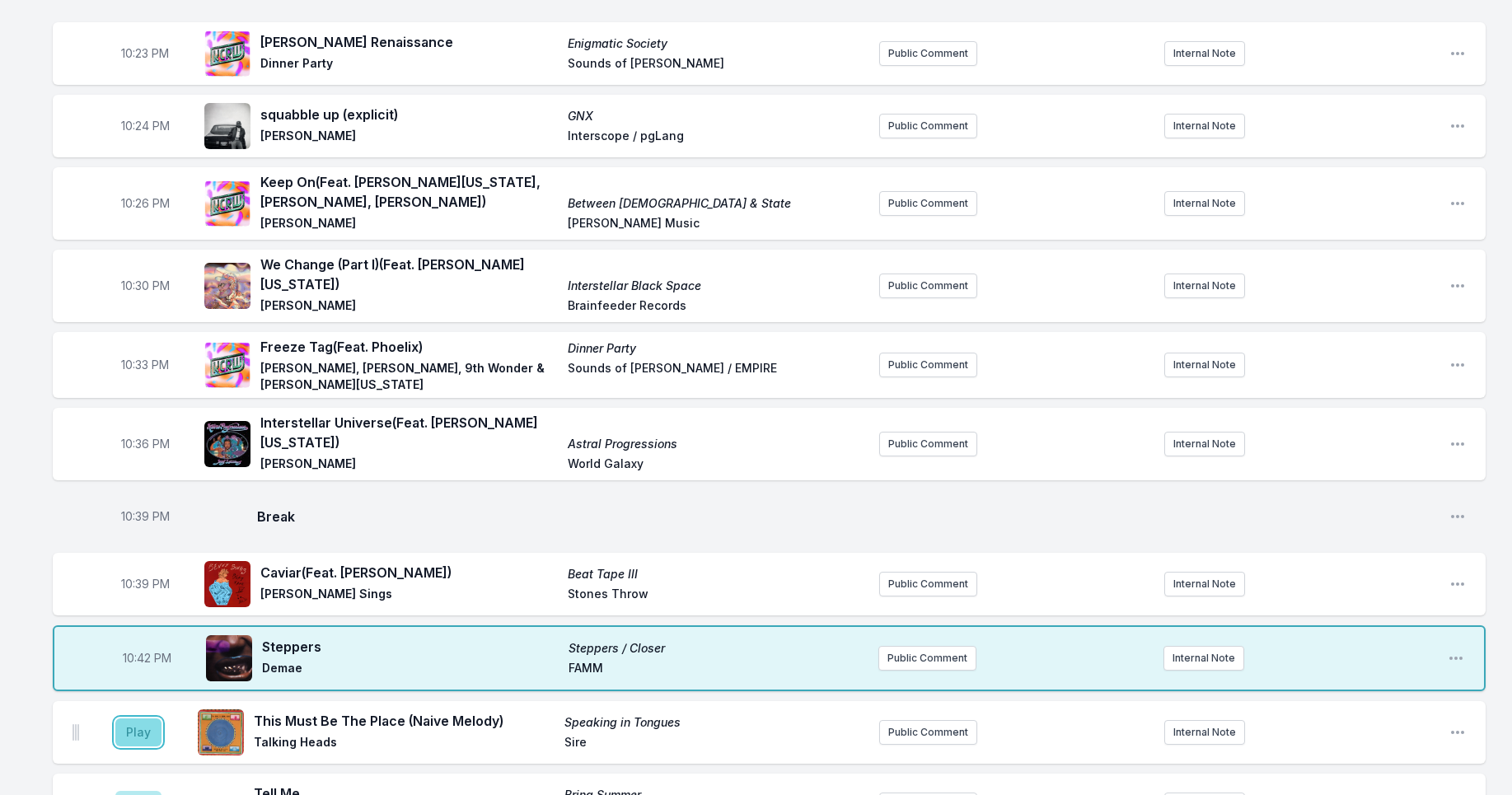
click at [144, 722] on button "Play" at bounding box center [138, 732] width 46 height 28
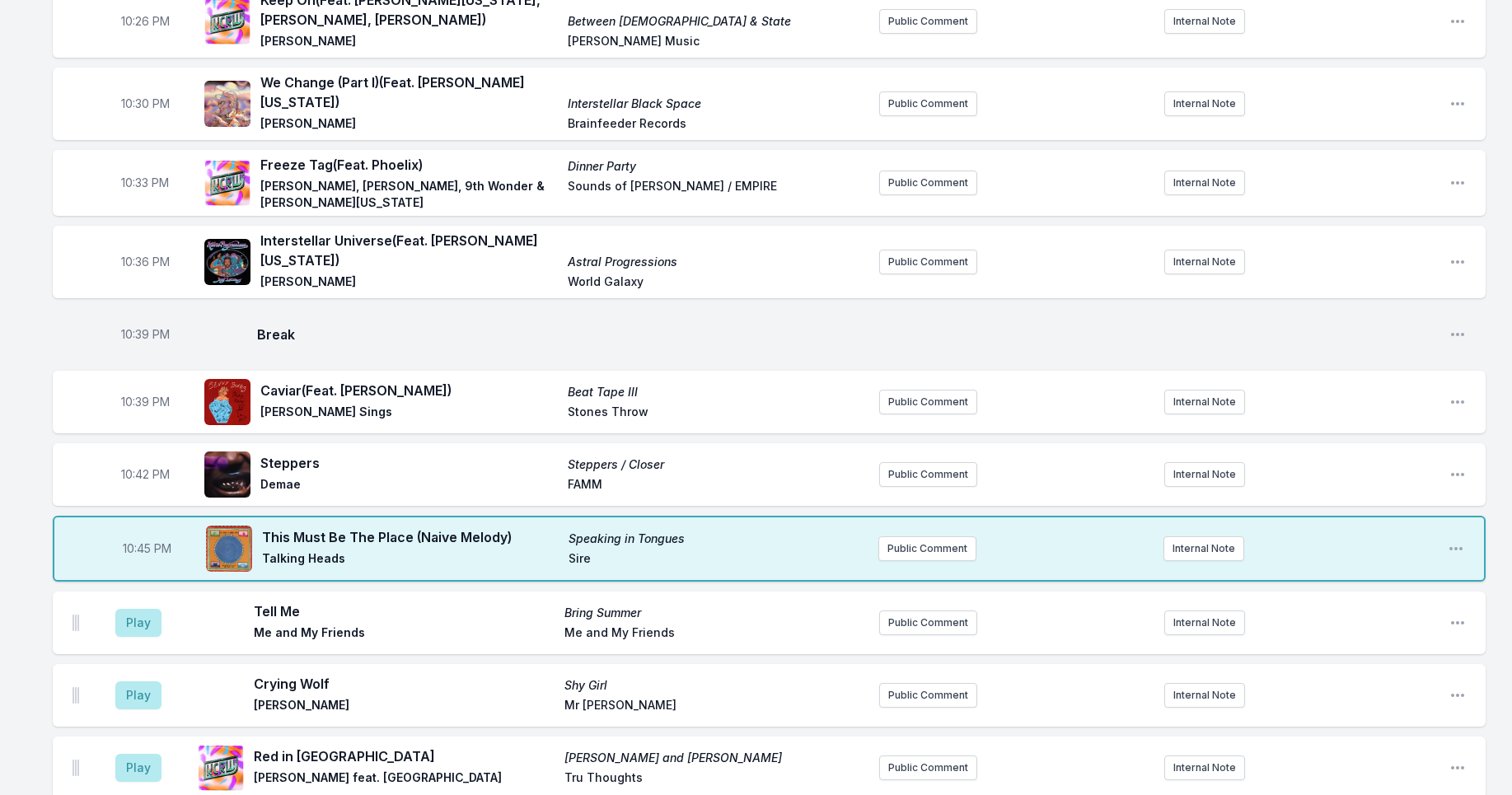
scroll to position [892, 0]
click at [141, 614] on button "Play" at bounding box center [138, 622] width 46 height 28
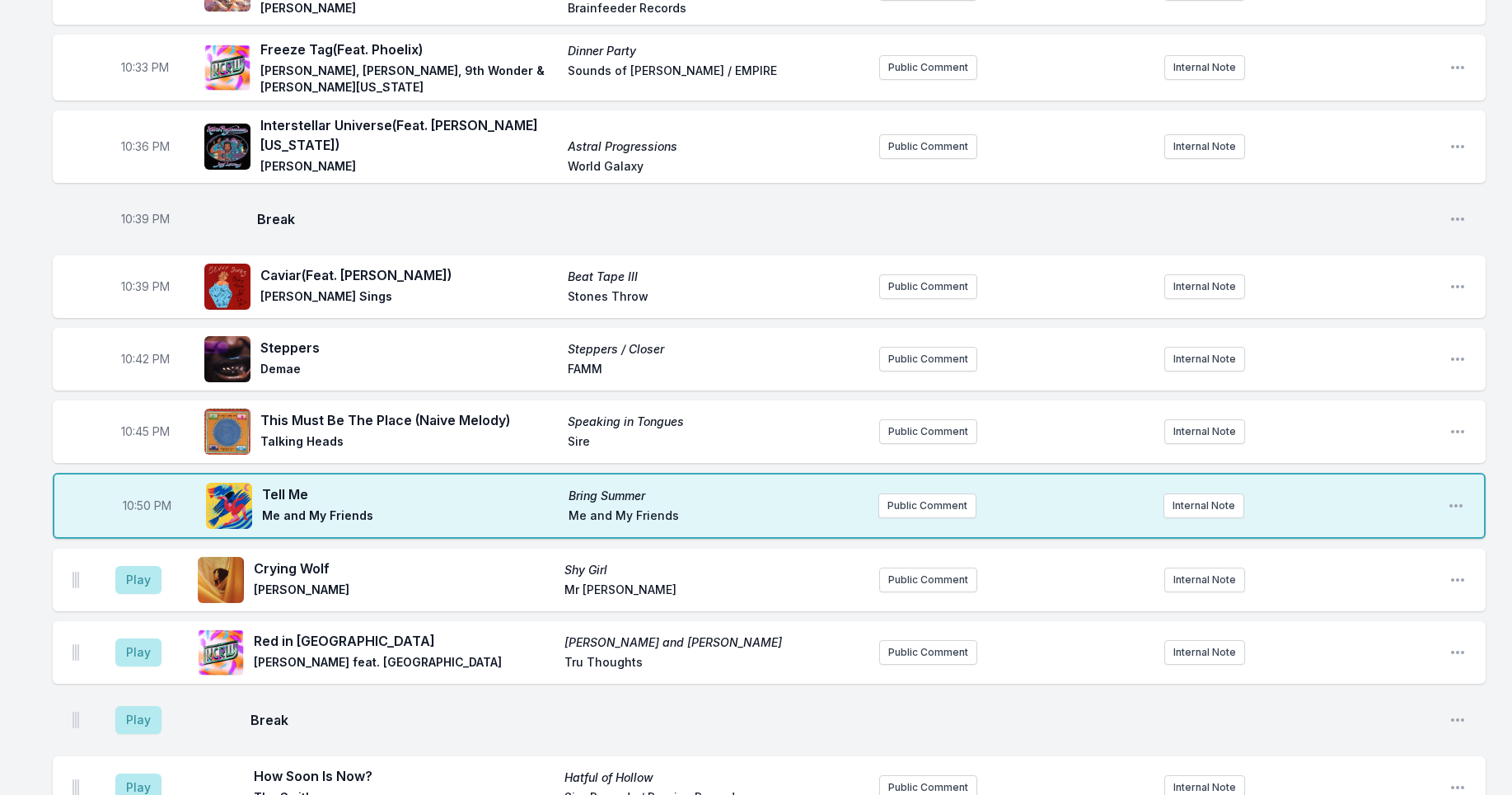
scroll to position [1025, 0]
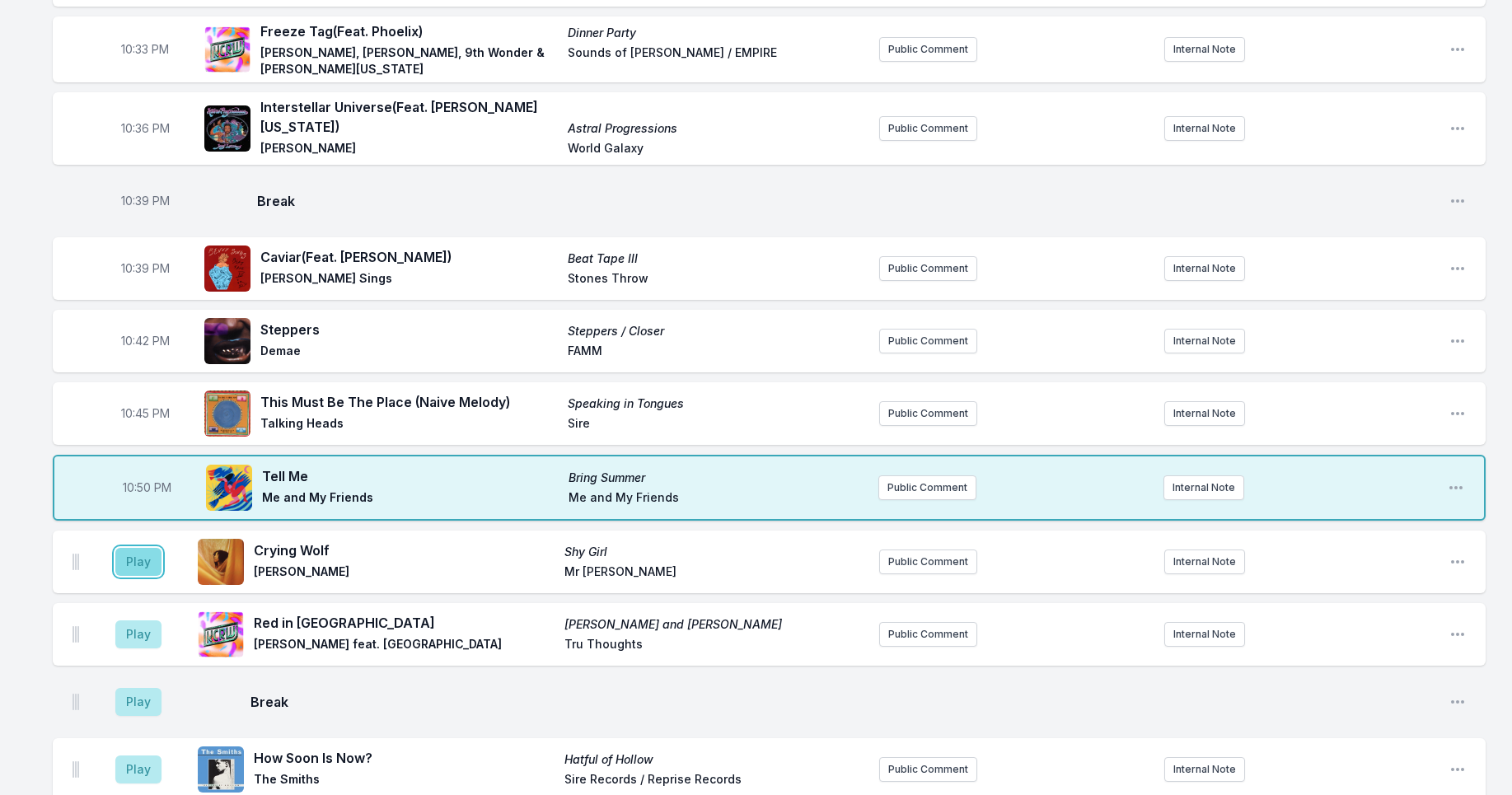
click at [130, 554] on button "Play" at bounding box center [138, 561] width 46 height 28
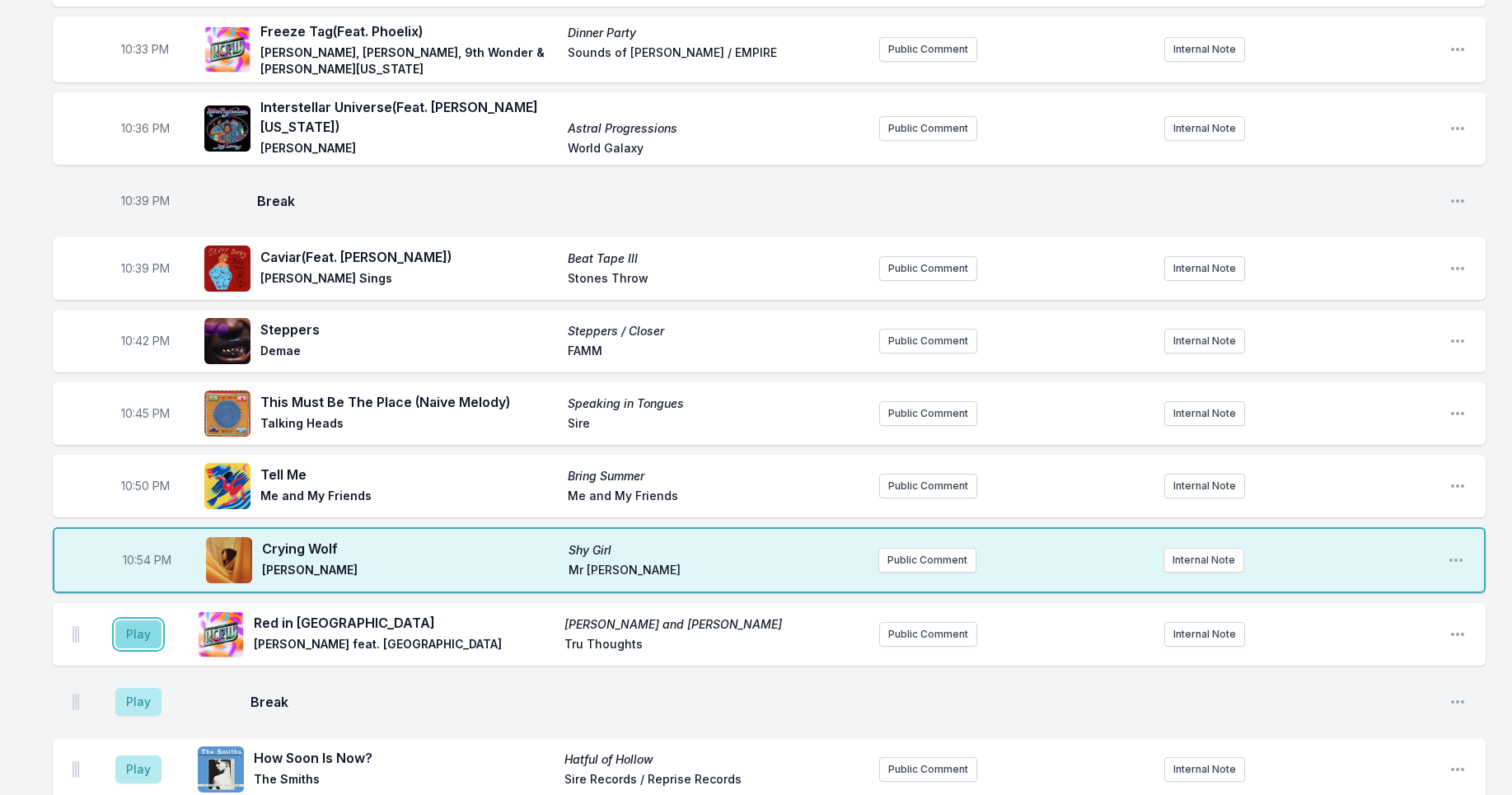
click at [141, 626] on button "Play" at bounding box center [138, 634] width 46 height 28
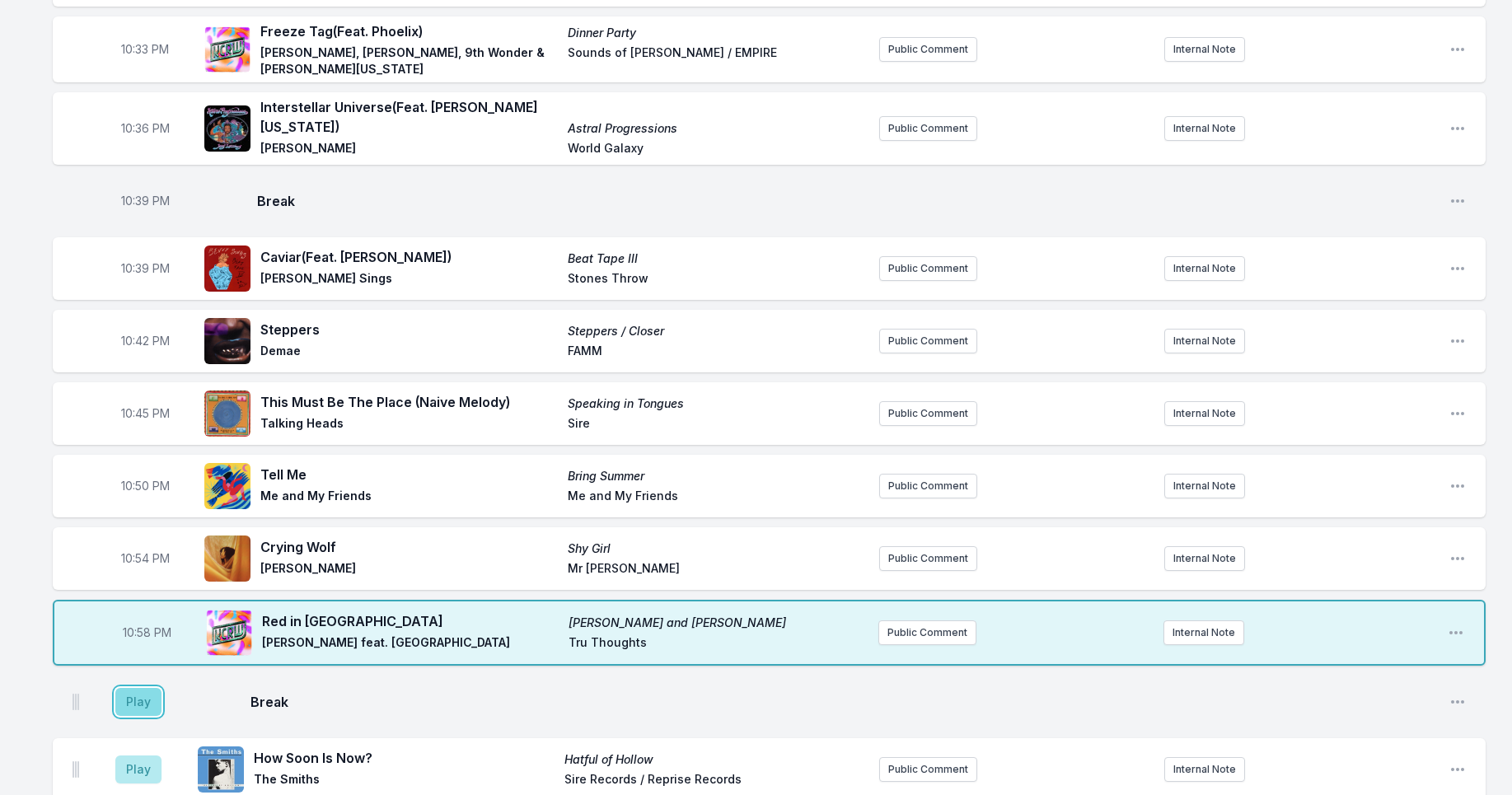
click at [147, 698] on button "Play" at bounding box center [138, 702] width 46 height 28
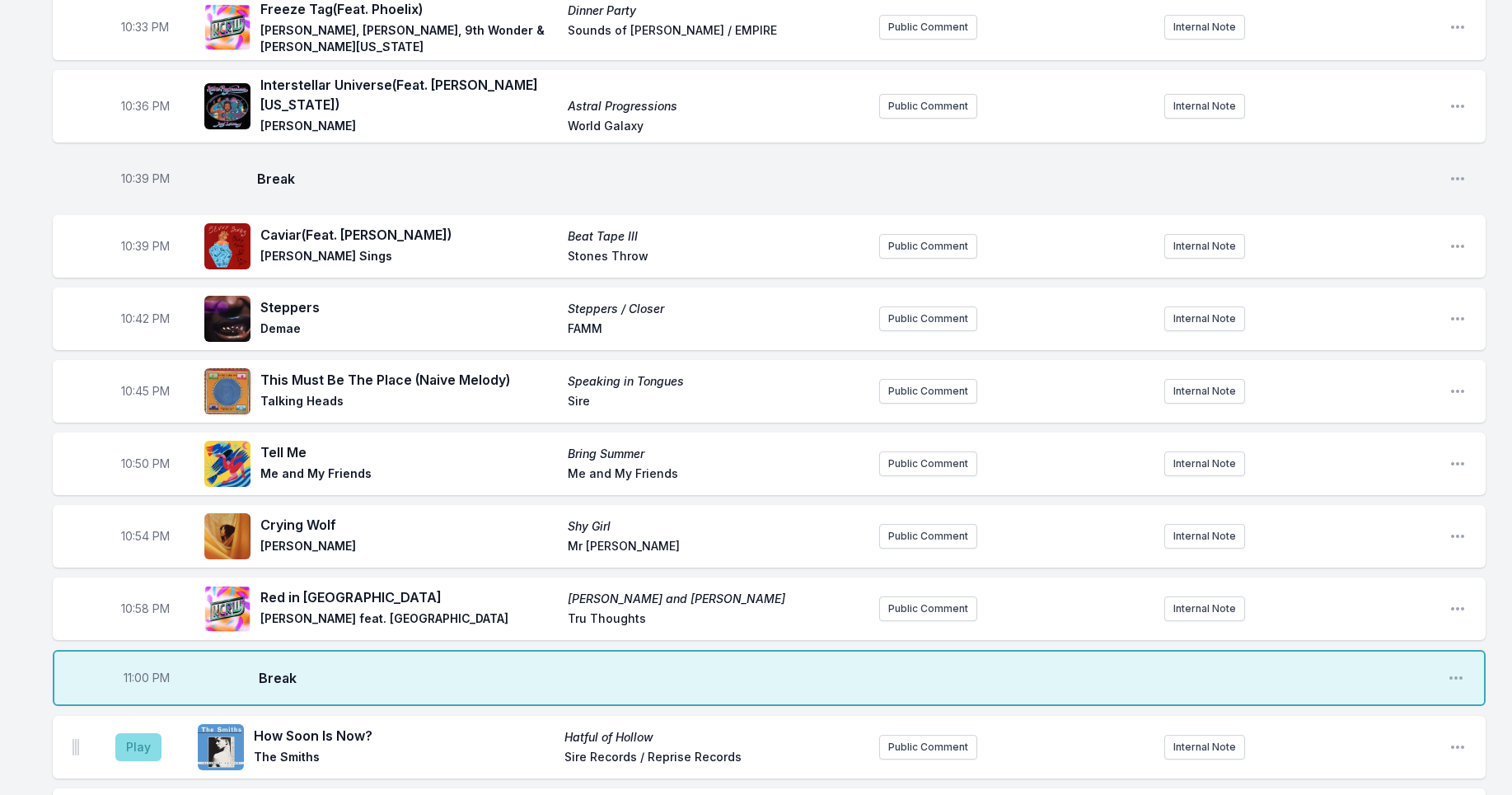
scroll to position [1049, 0]
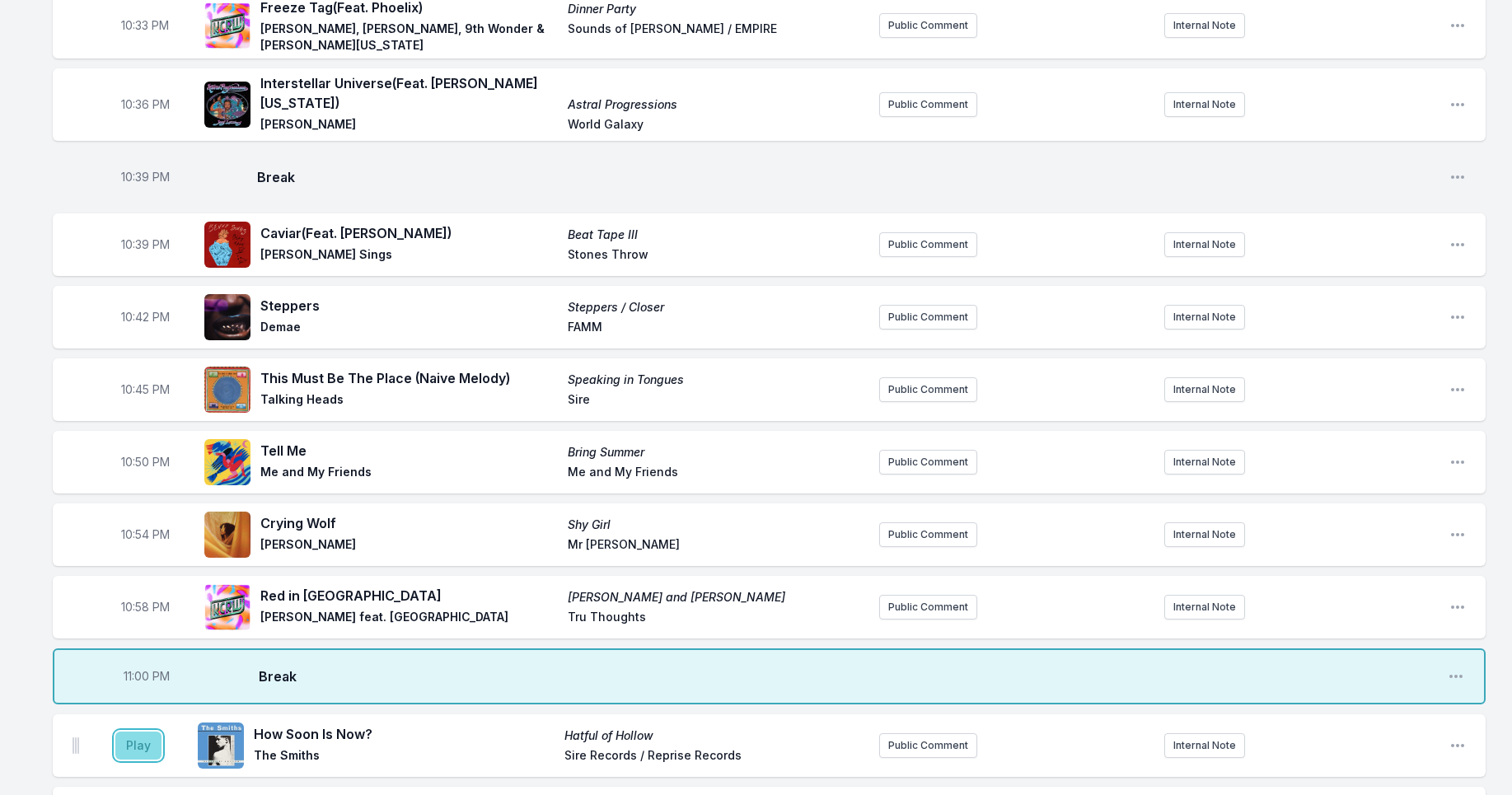
click at [142, 740] on button "Play" at bounding box center [138, 744] width 46 height 28
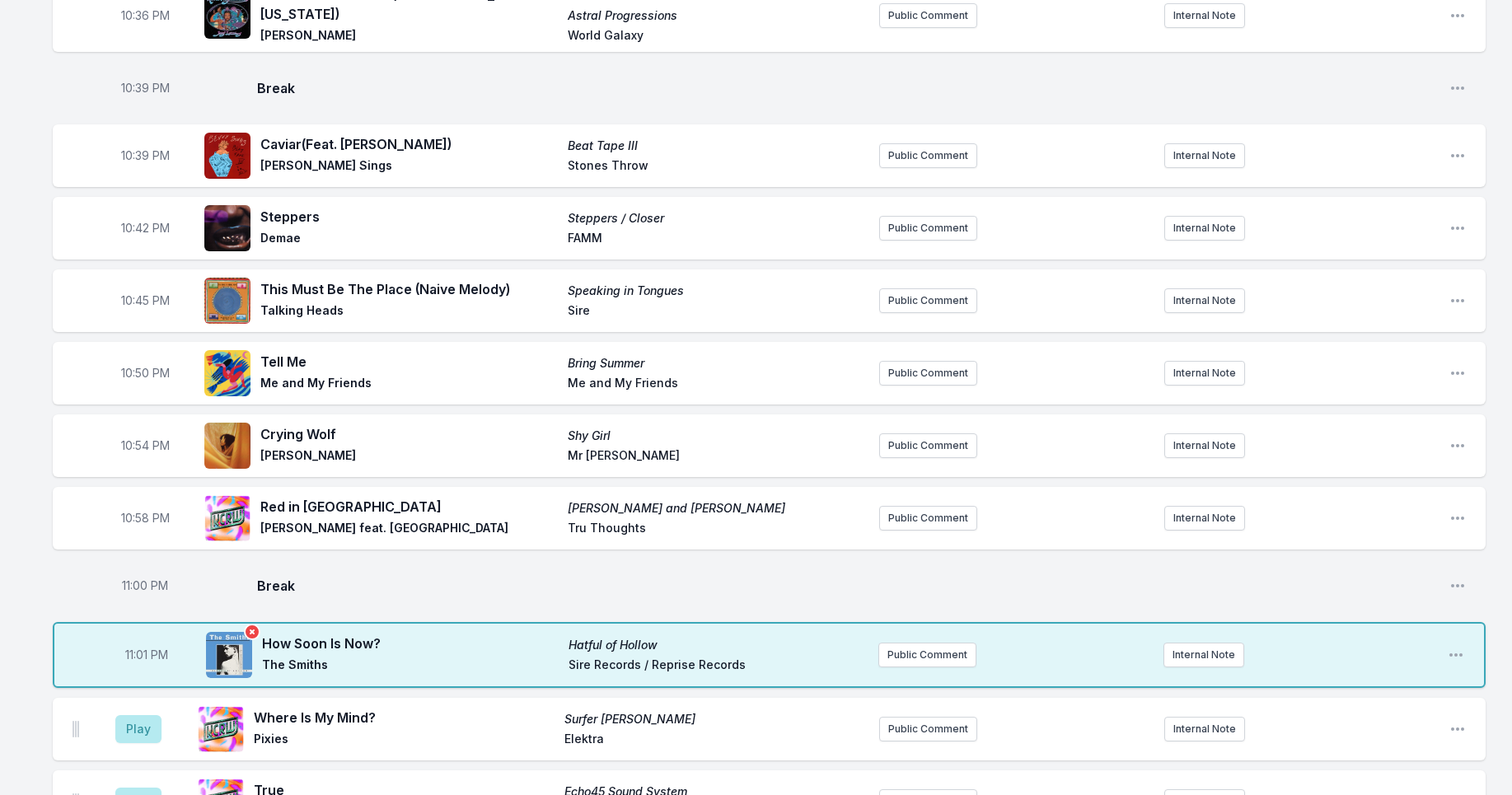
scroll to position [1215, 0]
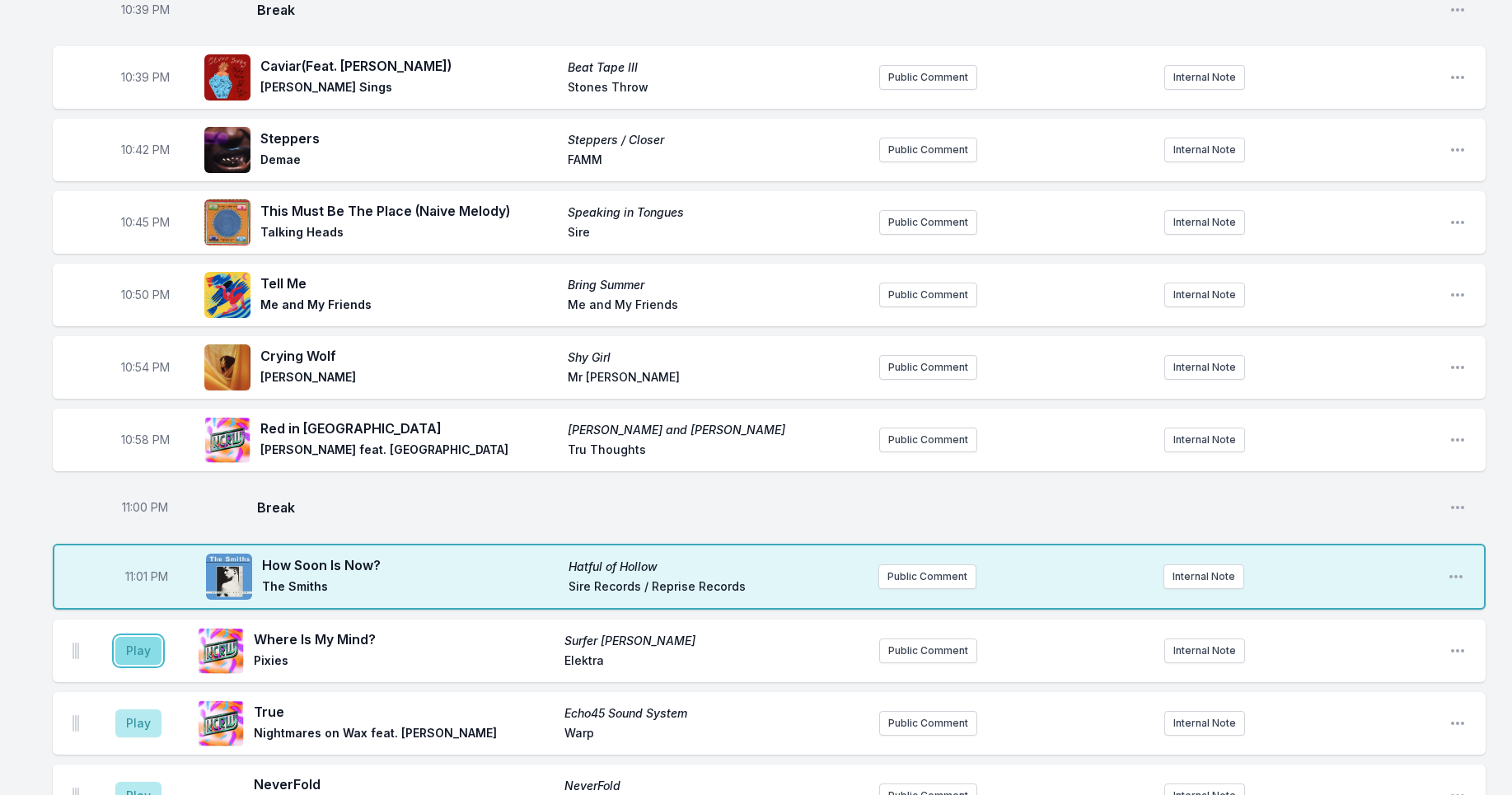
drag, startPoint x: 143, startPoint y: 643, endPoint x: 149, endPoint y: 626, distance: 18.0
click at [143, 643] on button "Play" at bounding box center [138, 650] width 46 height 28
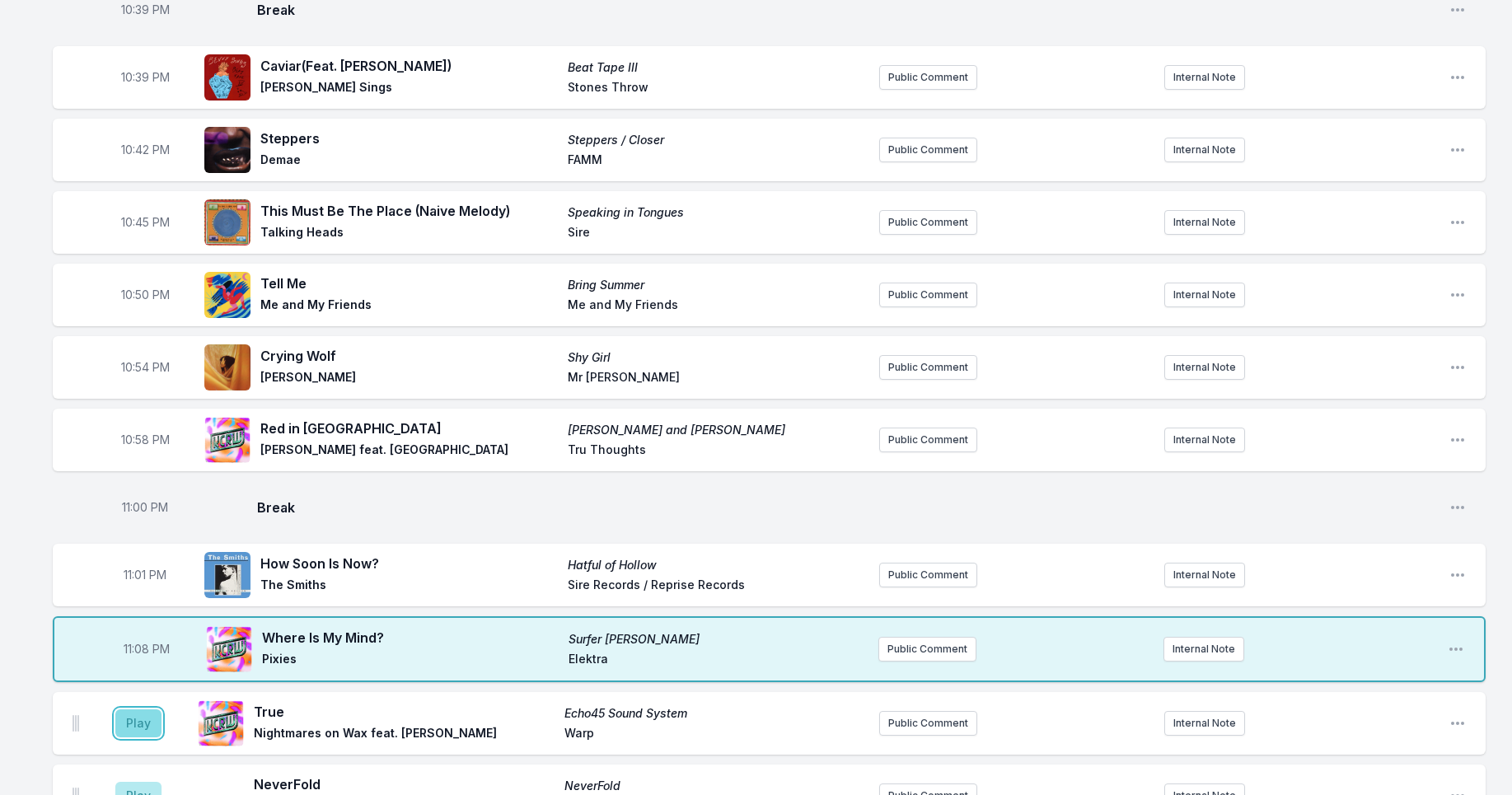
click at [146, 720] on button "Play" at bounding box center [138, 723] width 46 height 28
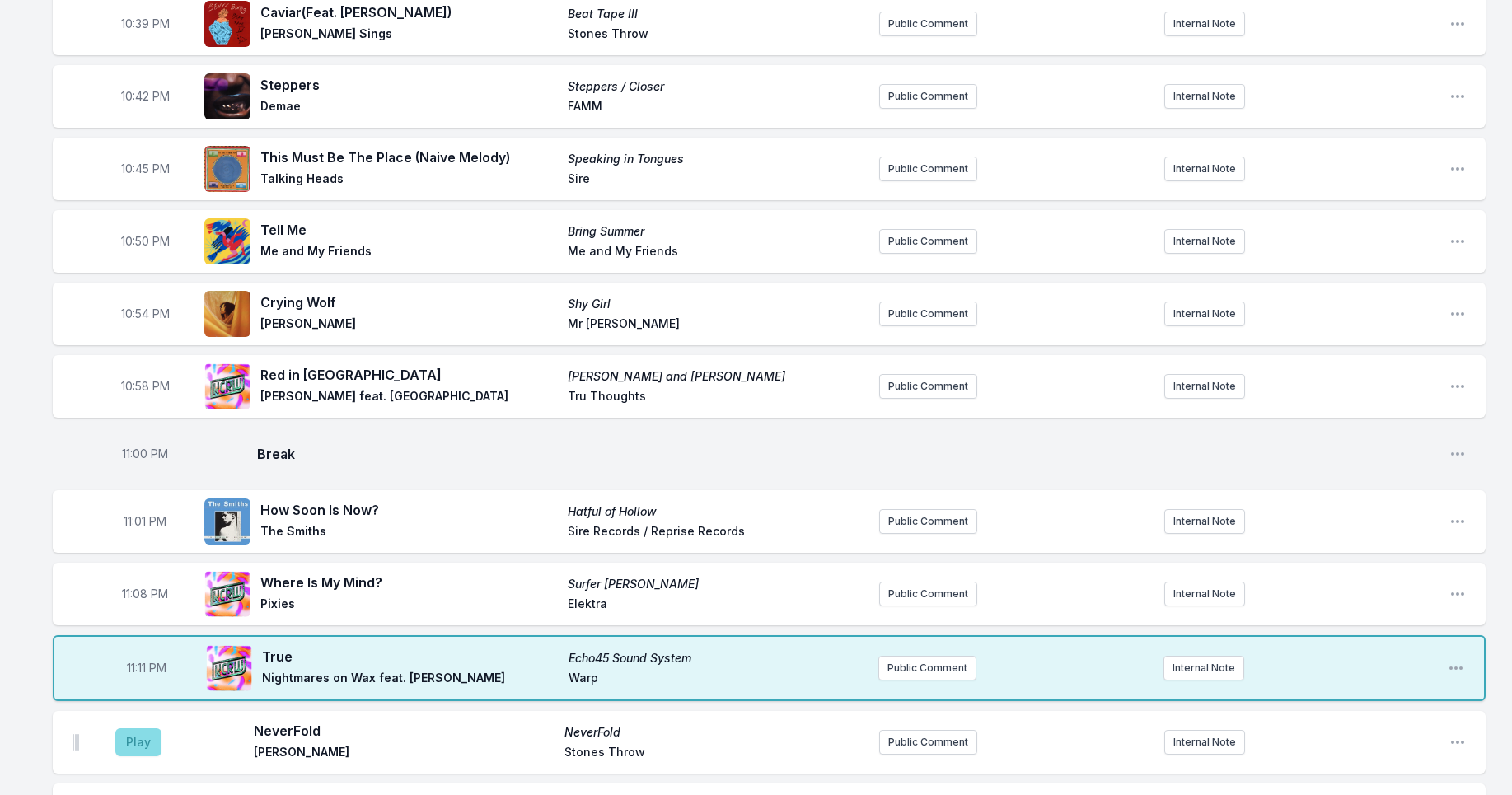
scroll to position [1276, 0]
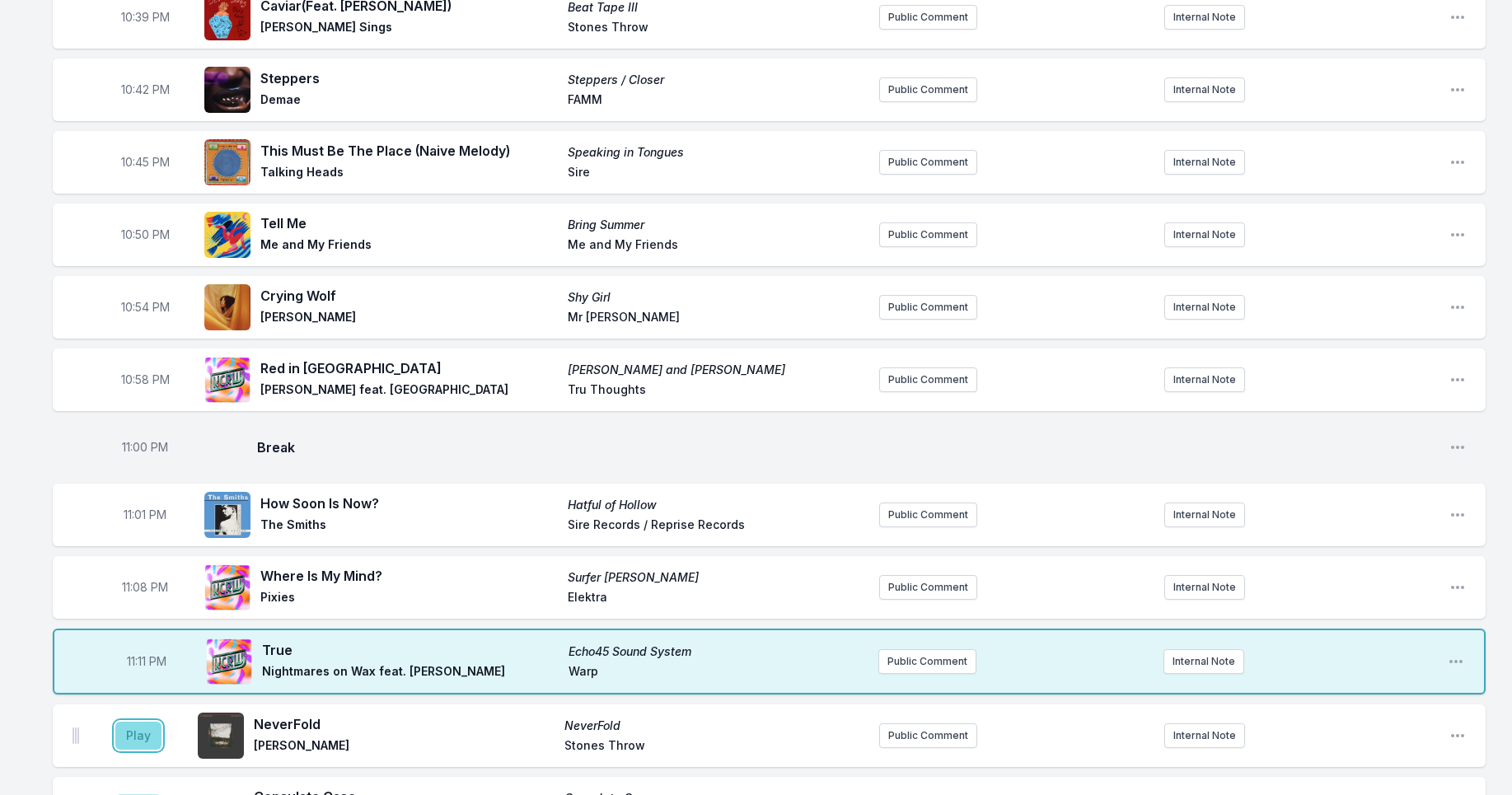
drag, startPoint x: 142, startPoint y: 739, endPoint x: 149, endPoint y: 727, distance: 13.9
click at [142, 738] on button "Play" at bounding box center [138, 735] width 46 height 28
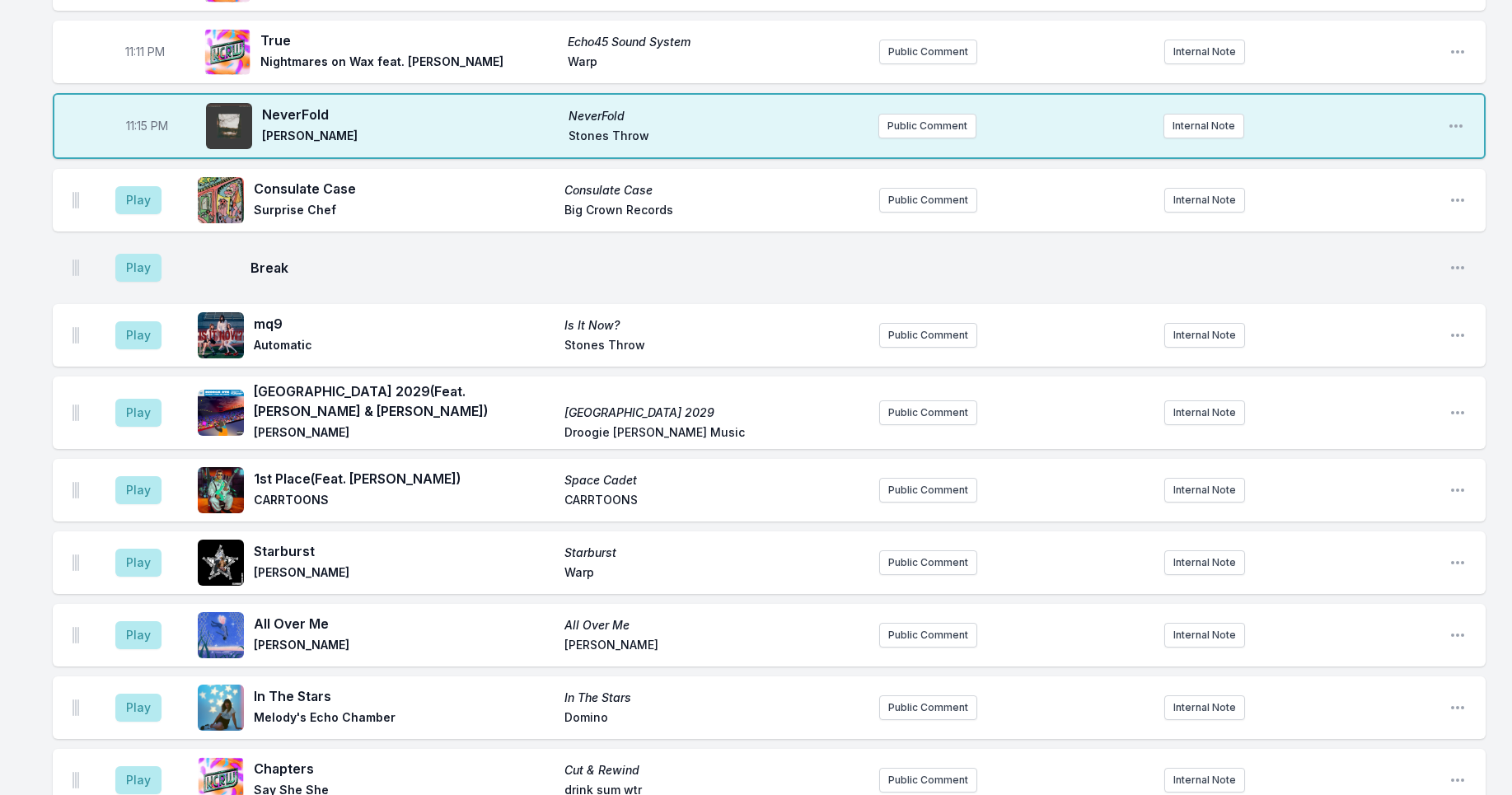
scroll to position [1895, 0]
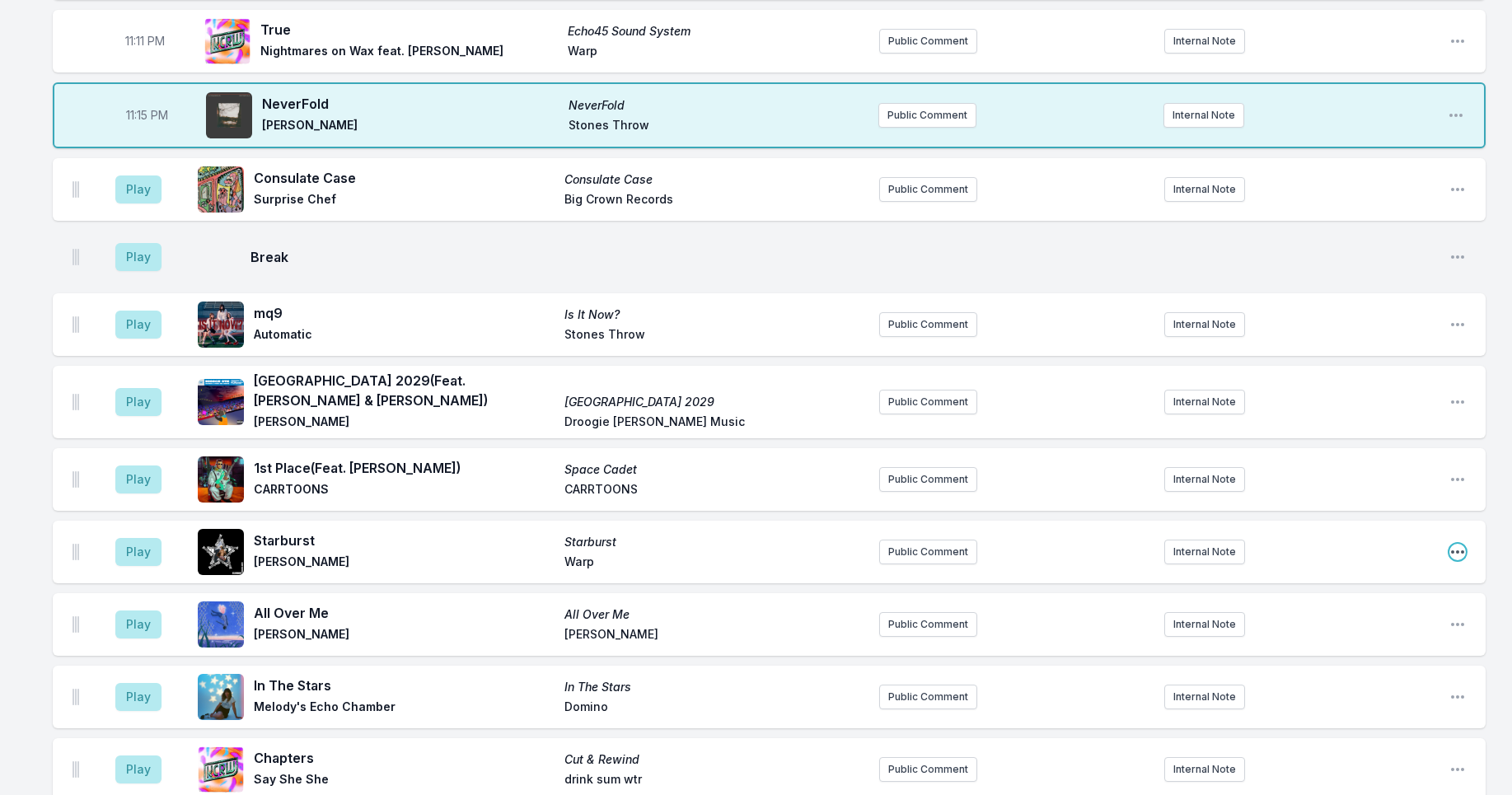
click at [1449, 546] on icon "Open playlist item options" at bounding box center [1457, 551] width 16 height 16
click at [1350, 634] on button "Delete Entry" at bounding box center [1374, 643] width 185 height 30
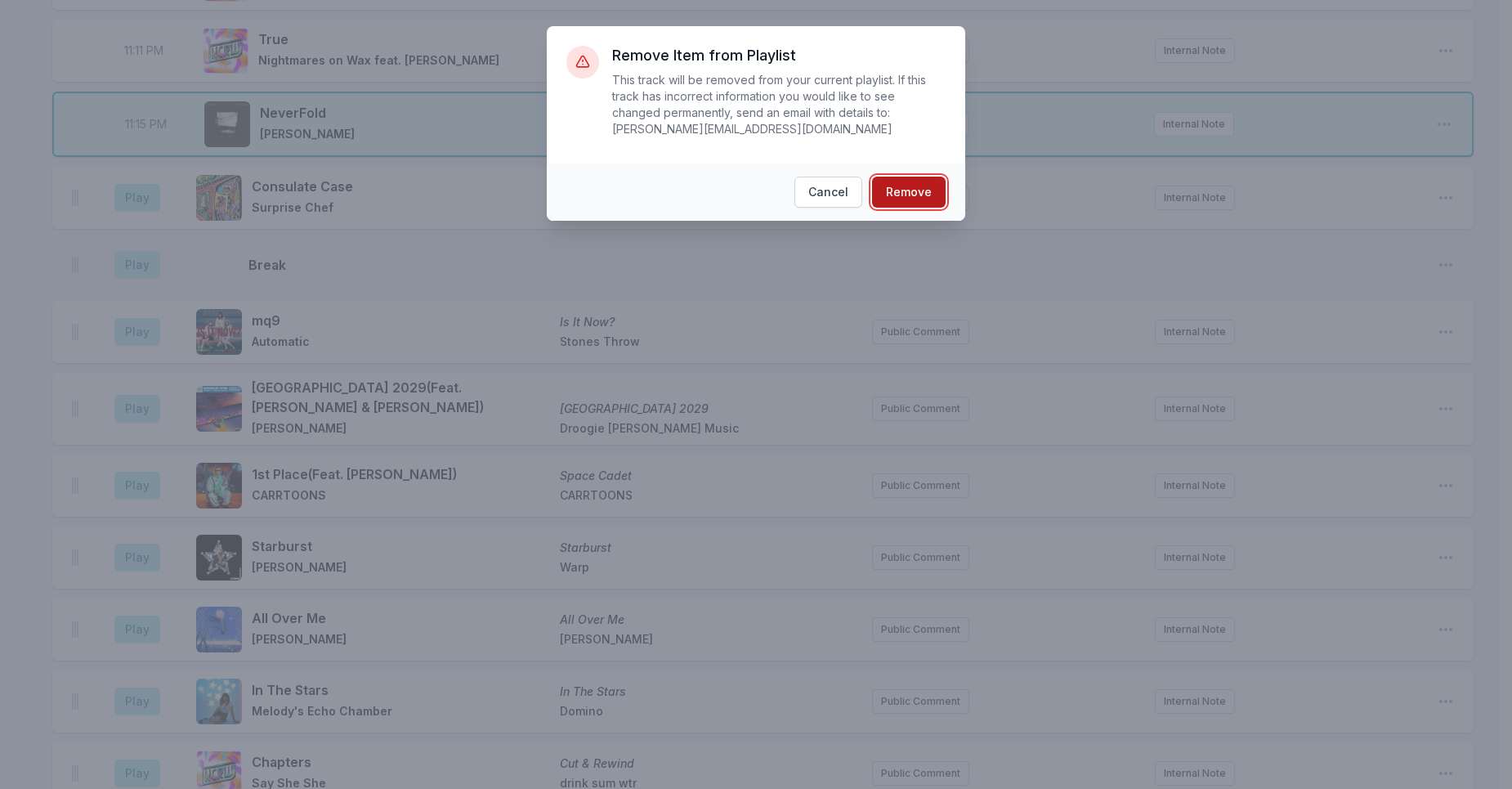
click at [916, 198] on button "Remove" at bounding box center [909, 192] width 74 height 31
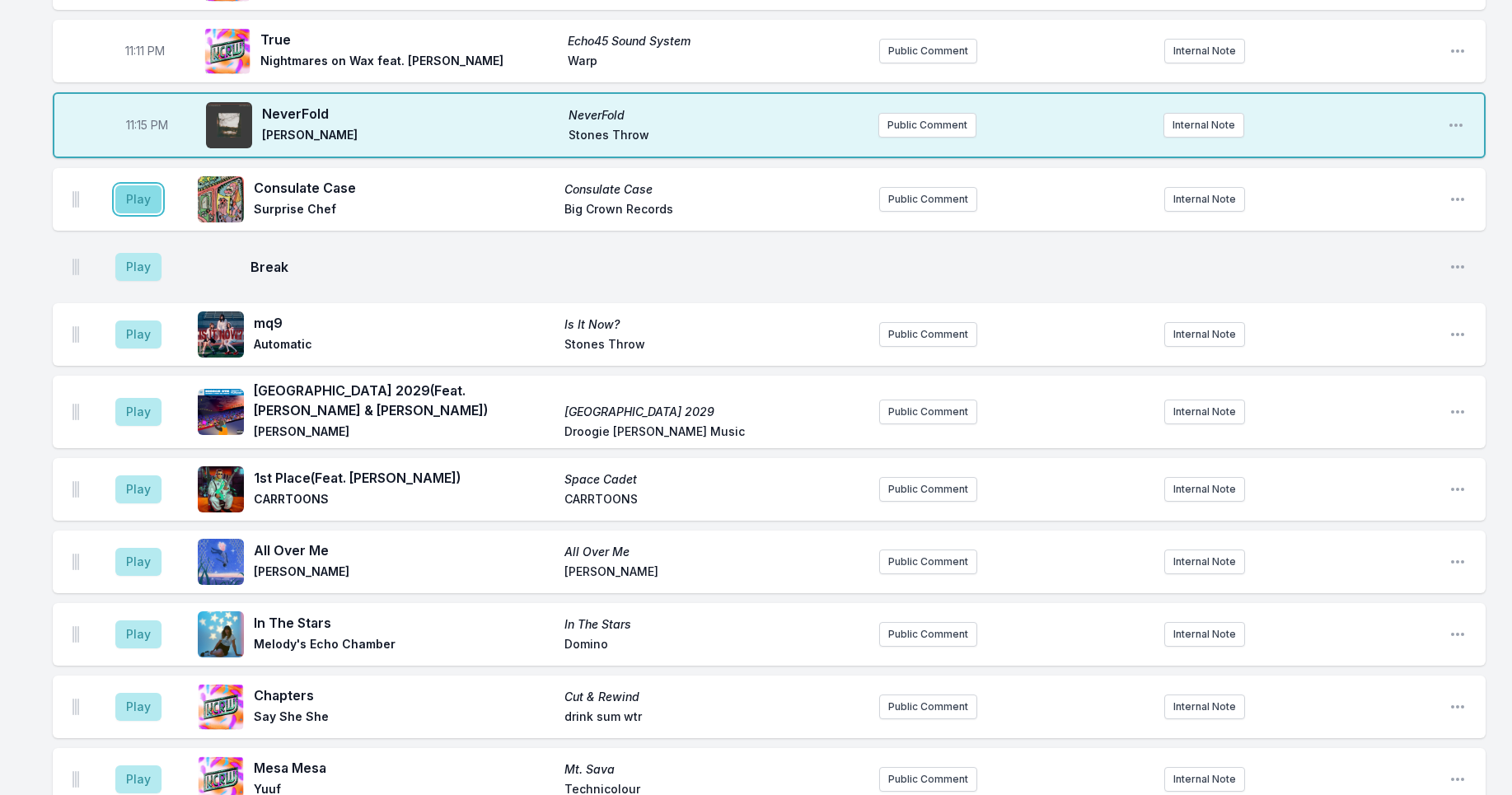
click at [140, 187] on button "Play" at bounding box center [138, 198] width 46 height 28
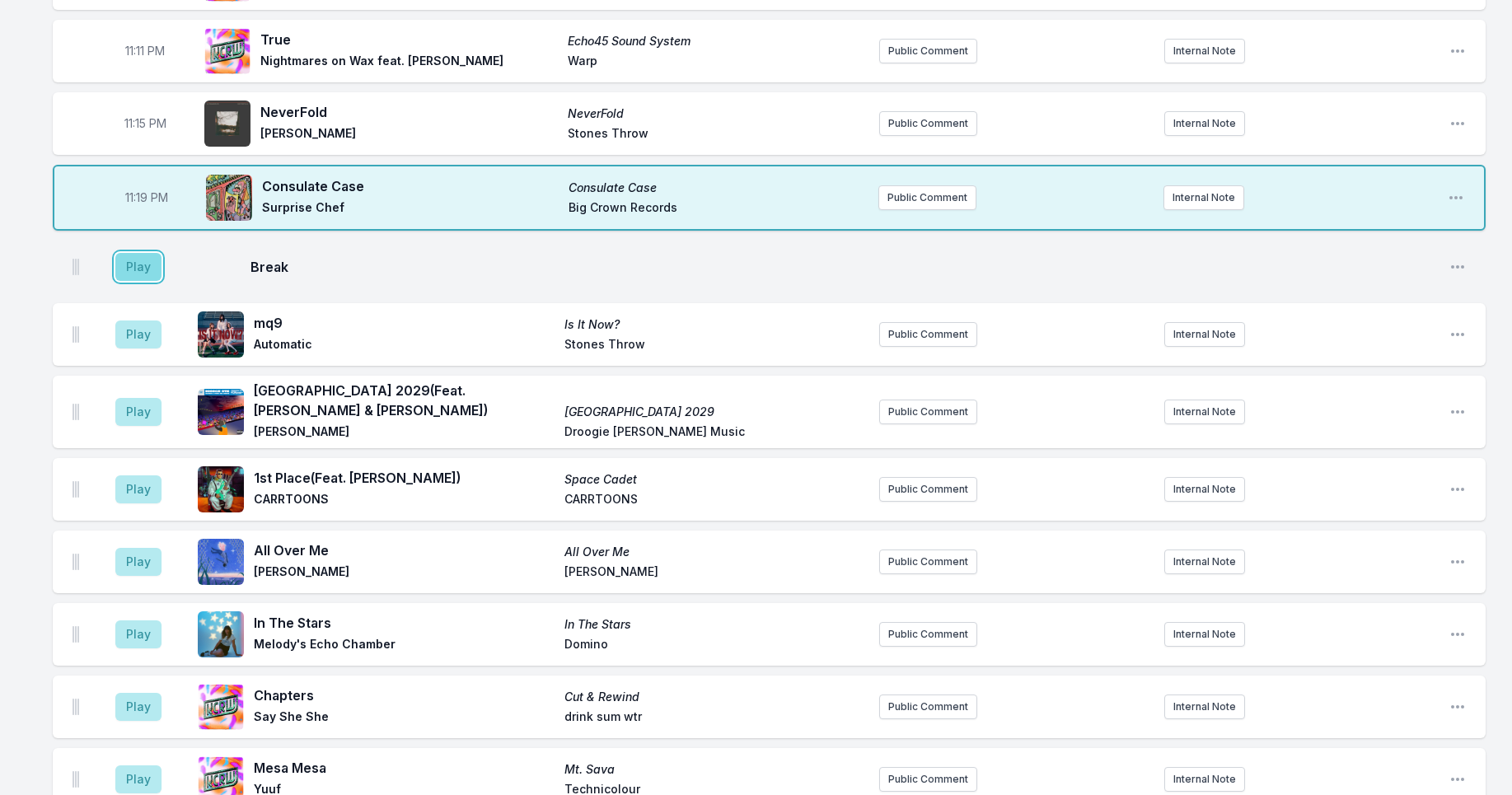
click at [143, 253] on button "Play" at bounding box center [138, 266] width 46 height 28
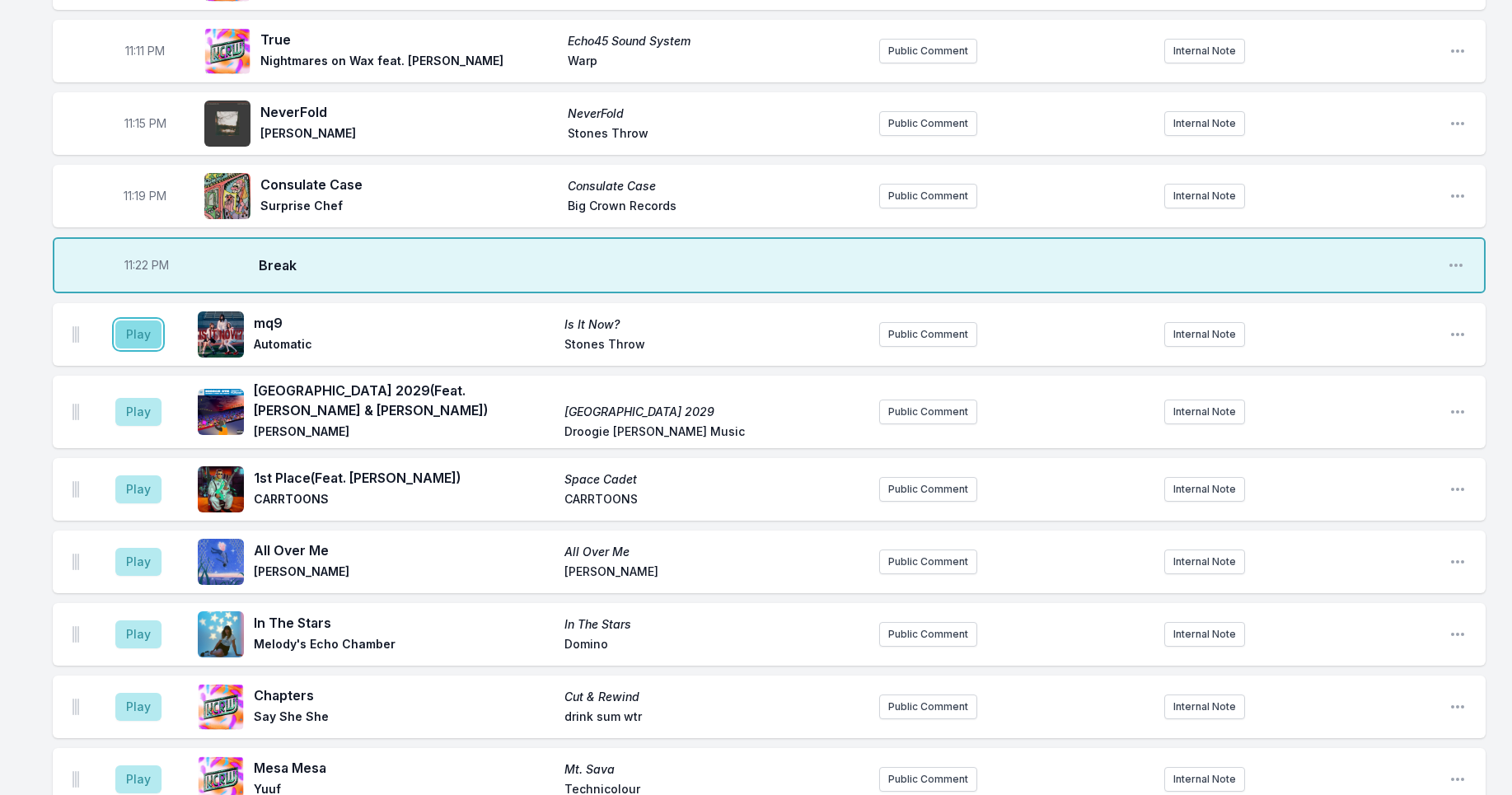
click at [139, 327] on button "Play" at bounding box center [138, 334] width 46 height 28
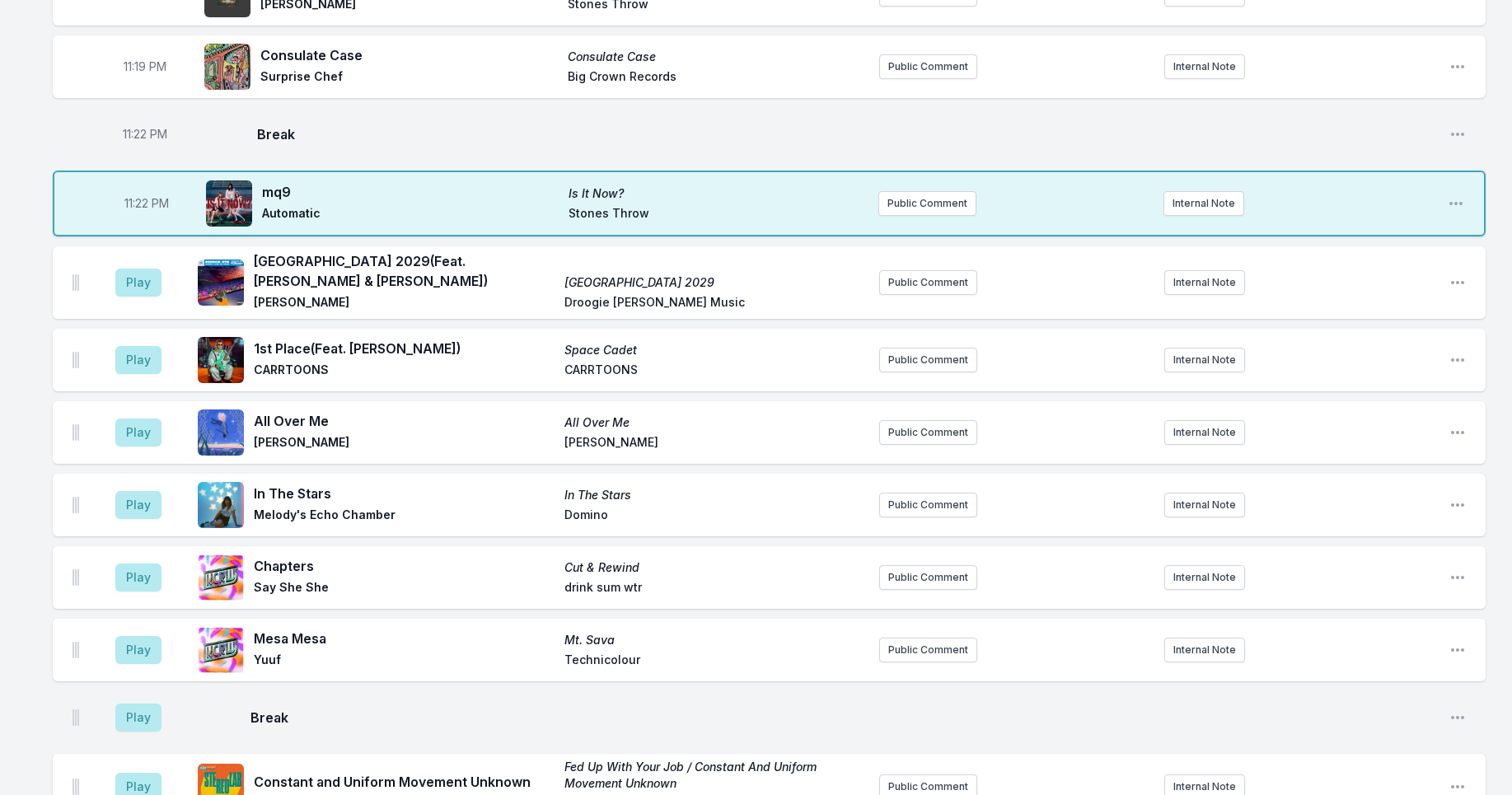
scroll to position [2039, 0]
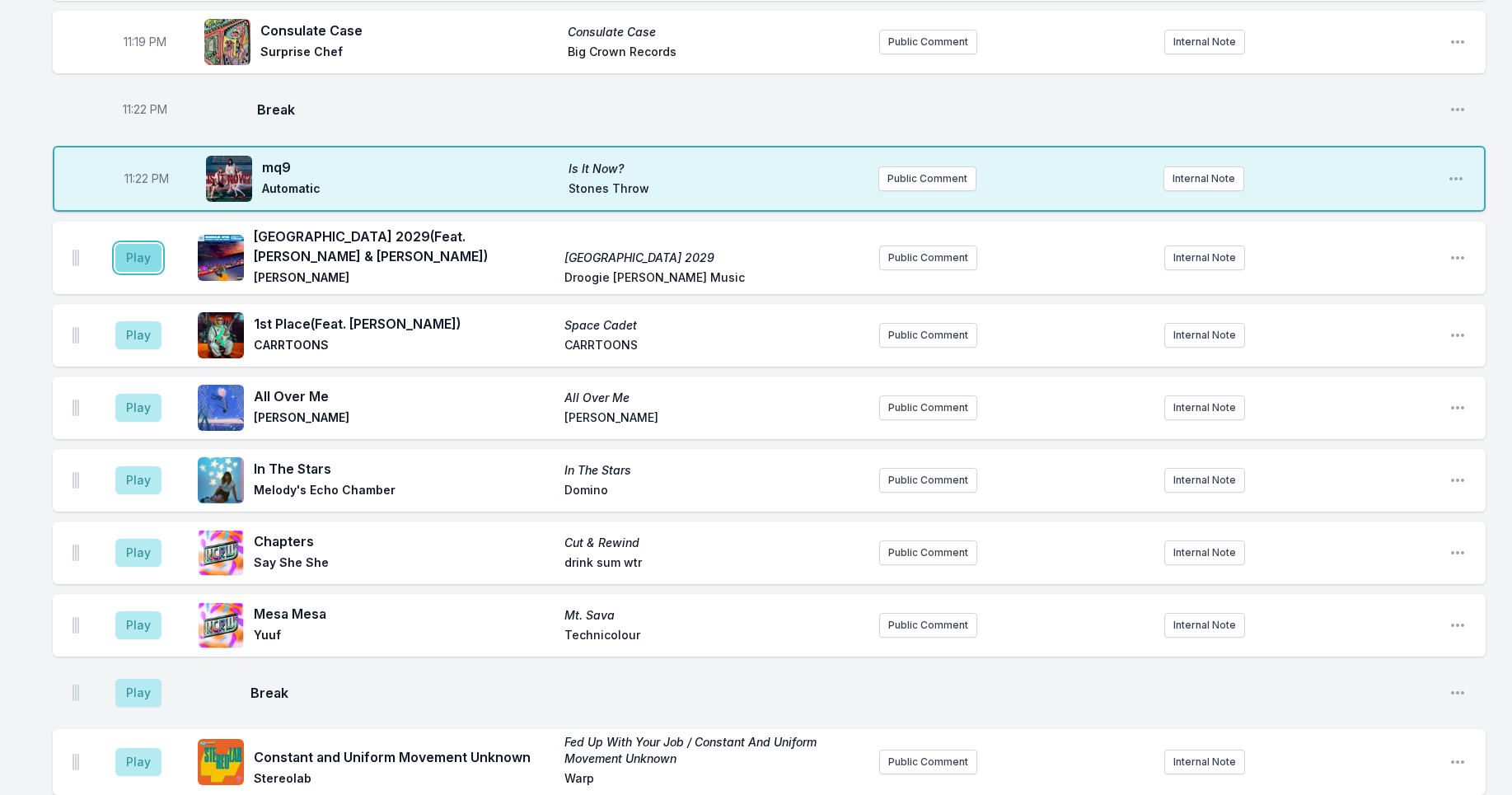
click at [135, 250] on button "Play" at bounding box center [138, 257] width 46 height 28
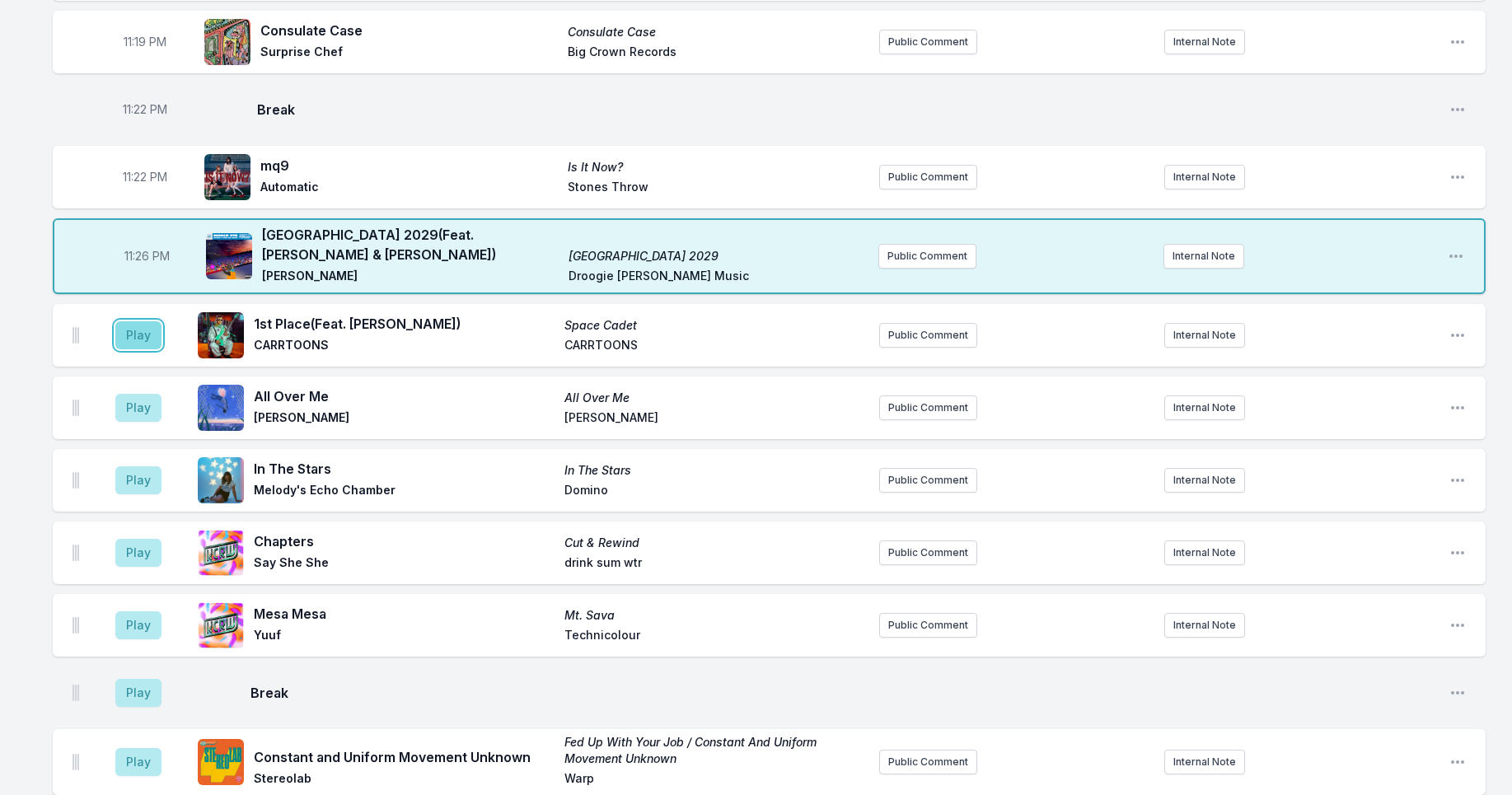
click at [134, 321] on button "Play" at bounding box center [138, 335] width 46 height 28
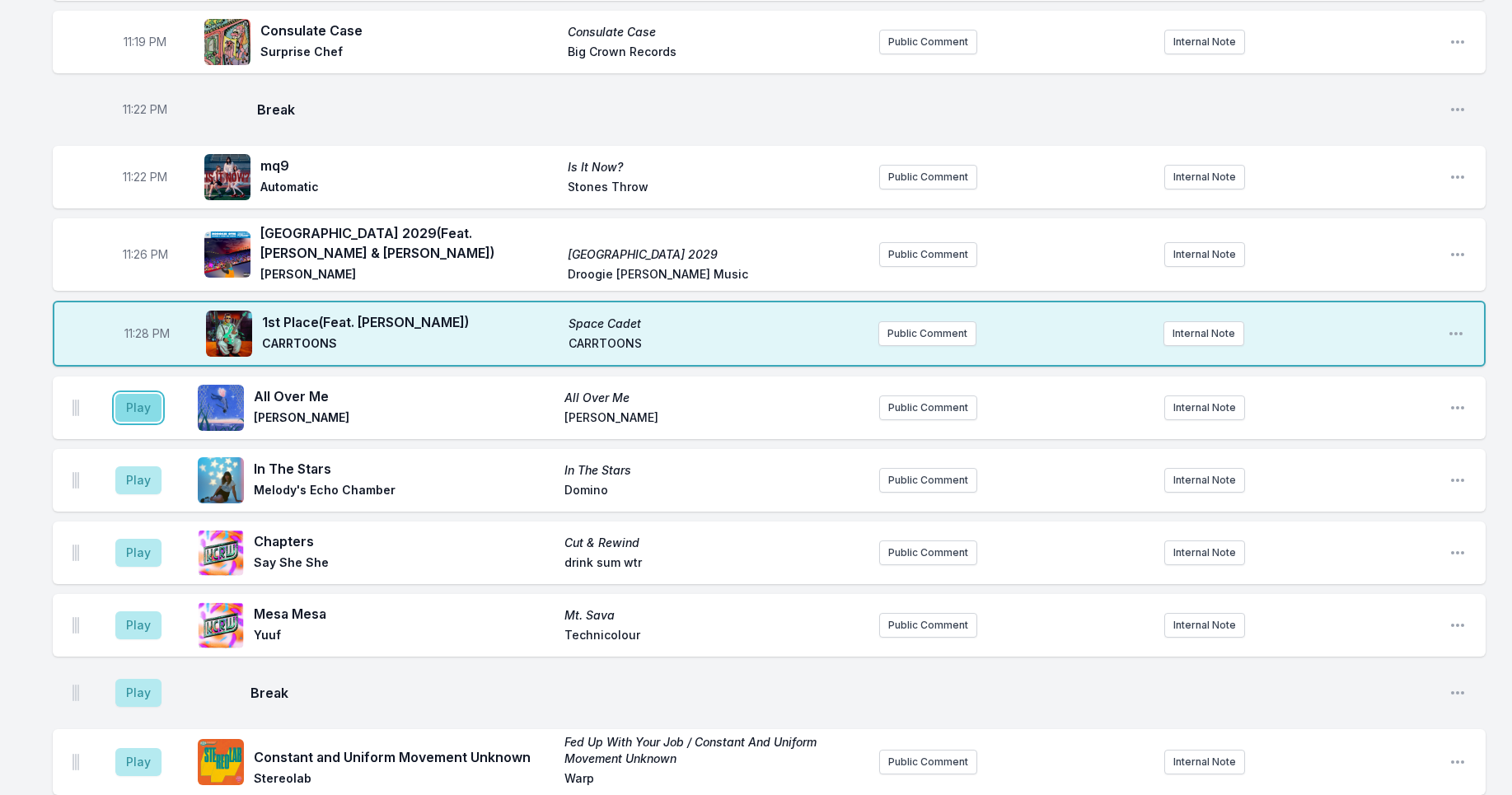
click at [149, 398] on button "Play" at bounding box center [138, 407] width 46 height 28
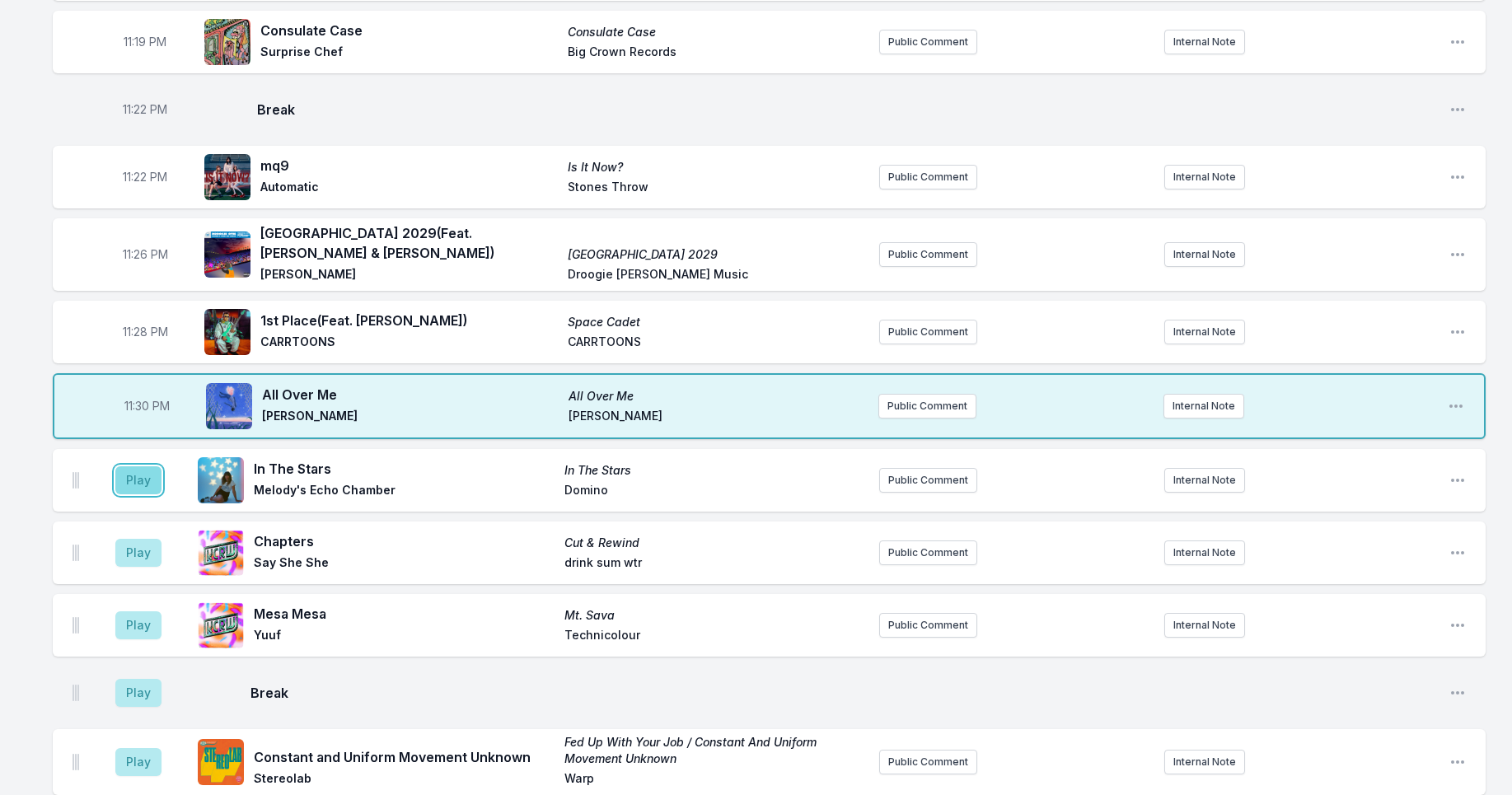
click at [136, 476] on button "Play" at bounding box center [138, 479] width 46 height 28
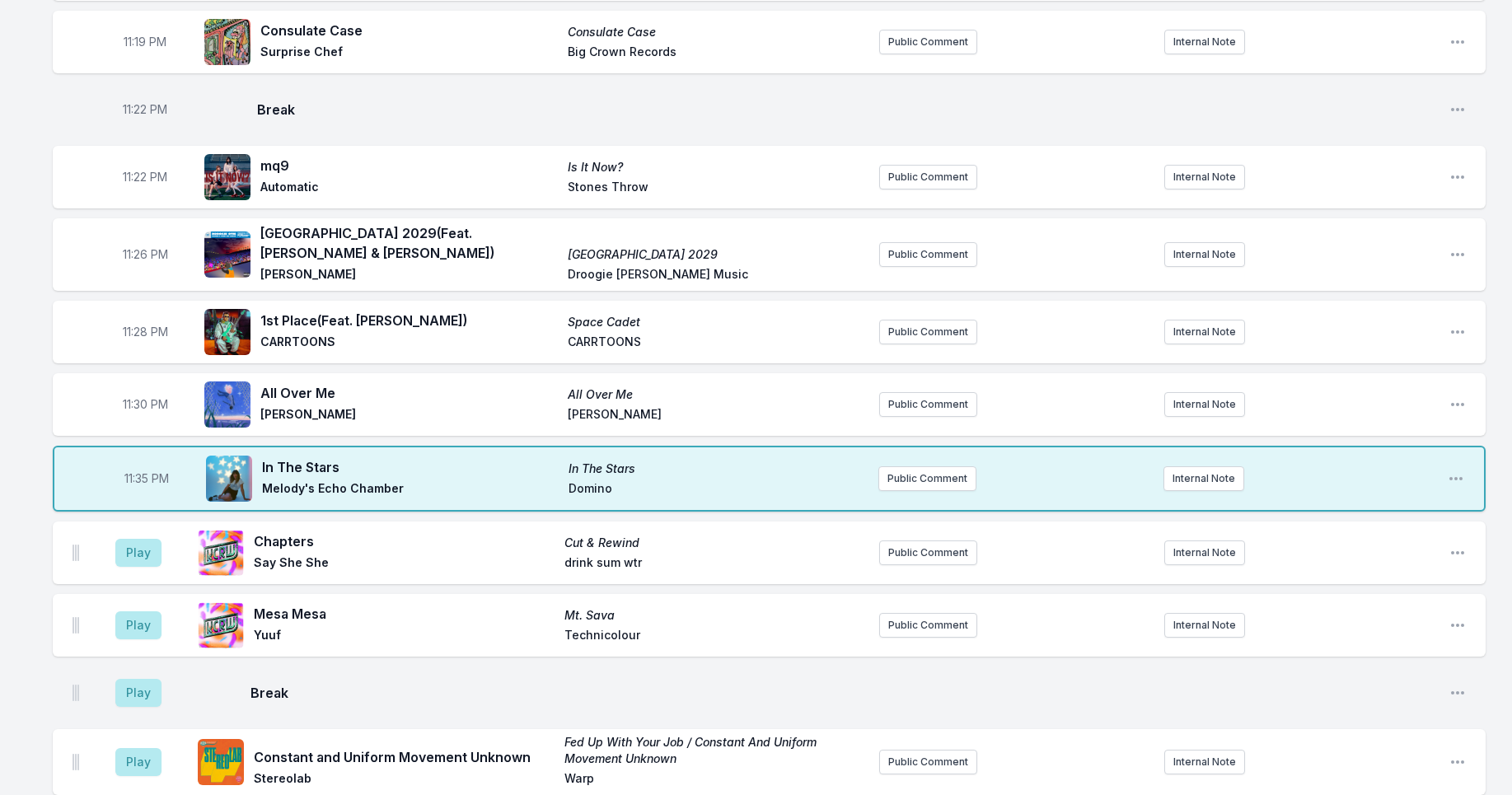
click at [137, 470] on span "11:35 PM" at bounding box center [146, 478] width 45 height 16
click at [136, 470] on input "23:35" at bounding box center [146, 479] width 92 height 31
type input "23:33"
click at [141, 540] on button "Play" at bounding box center [138, 552] width 46 height 28
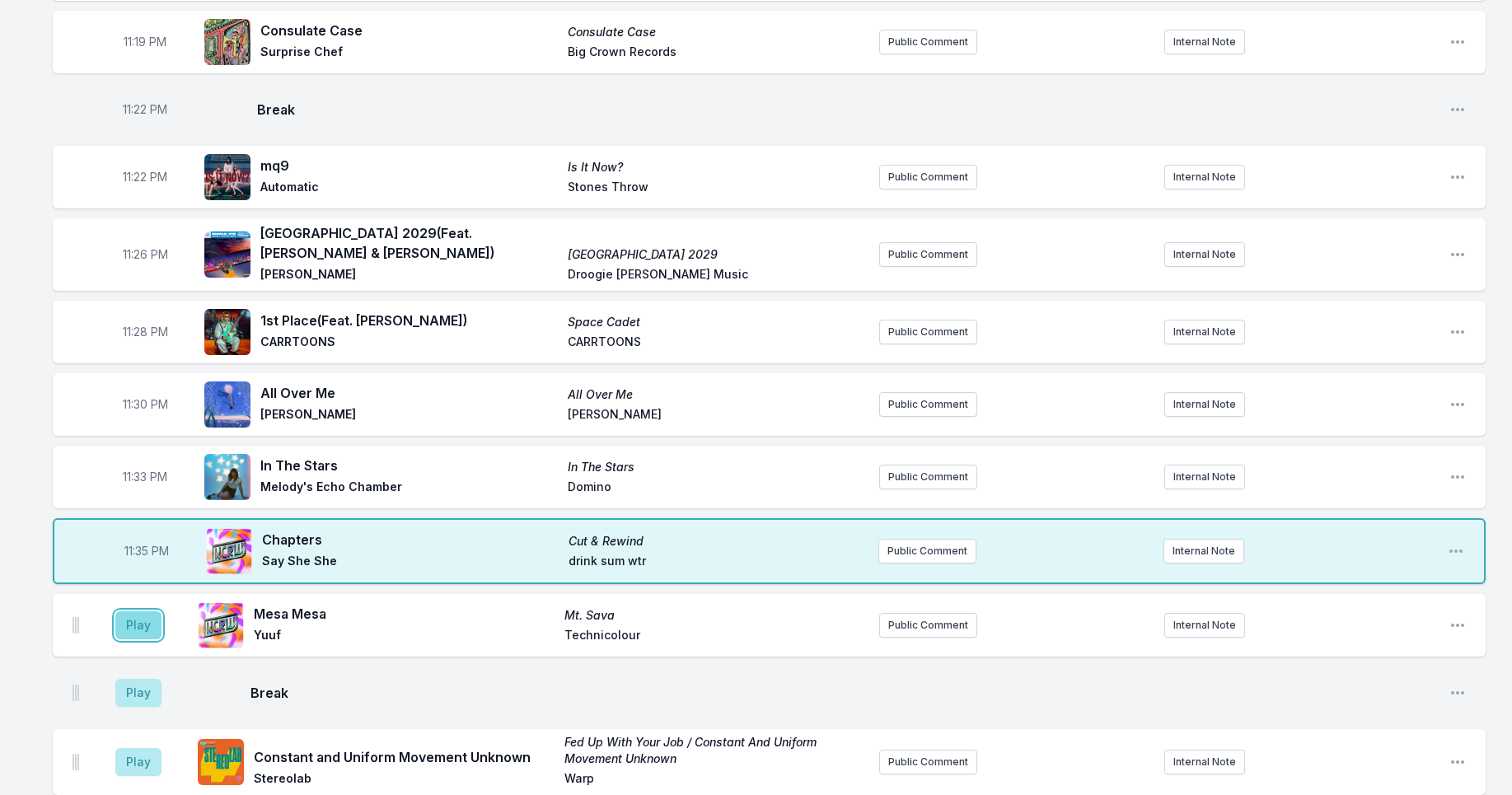
click at [133, 618] on button "Play" at bounding box center [138, 624] width 46 height 28
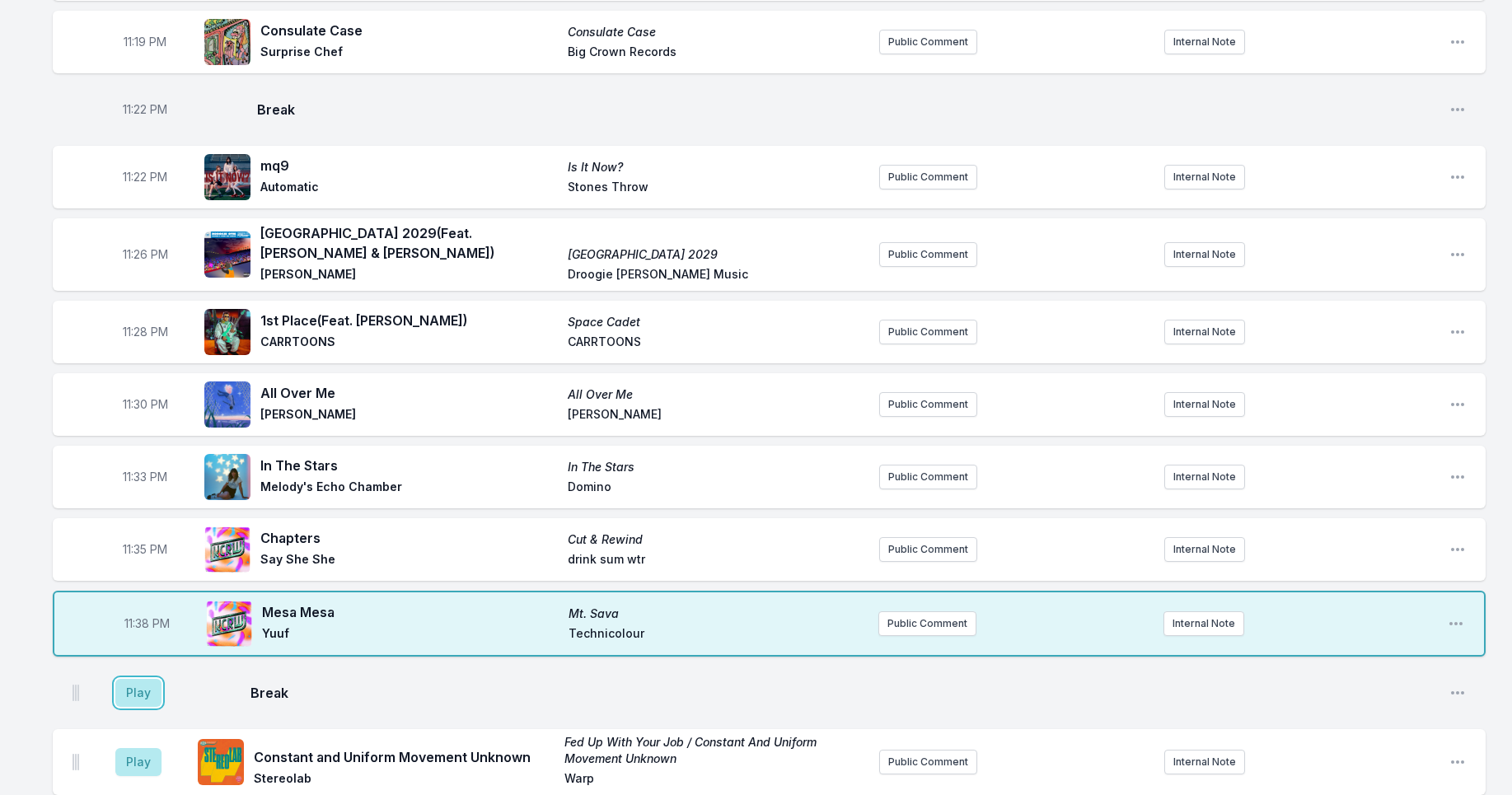
drag, startPoint x: 150, startPoint y: 676, endPoint x: 167, endPoint y: 679, distance: 17.3
click at [150, 679] on button "Play" at bounding box center [138, 692] width 46 height 28
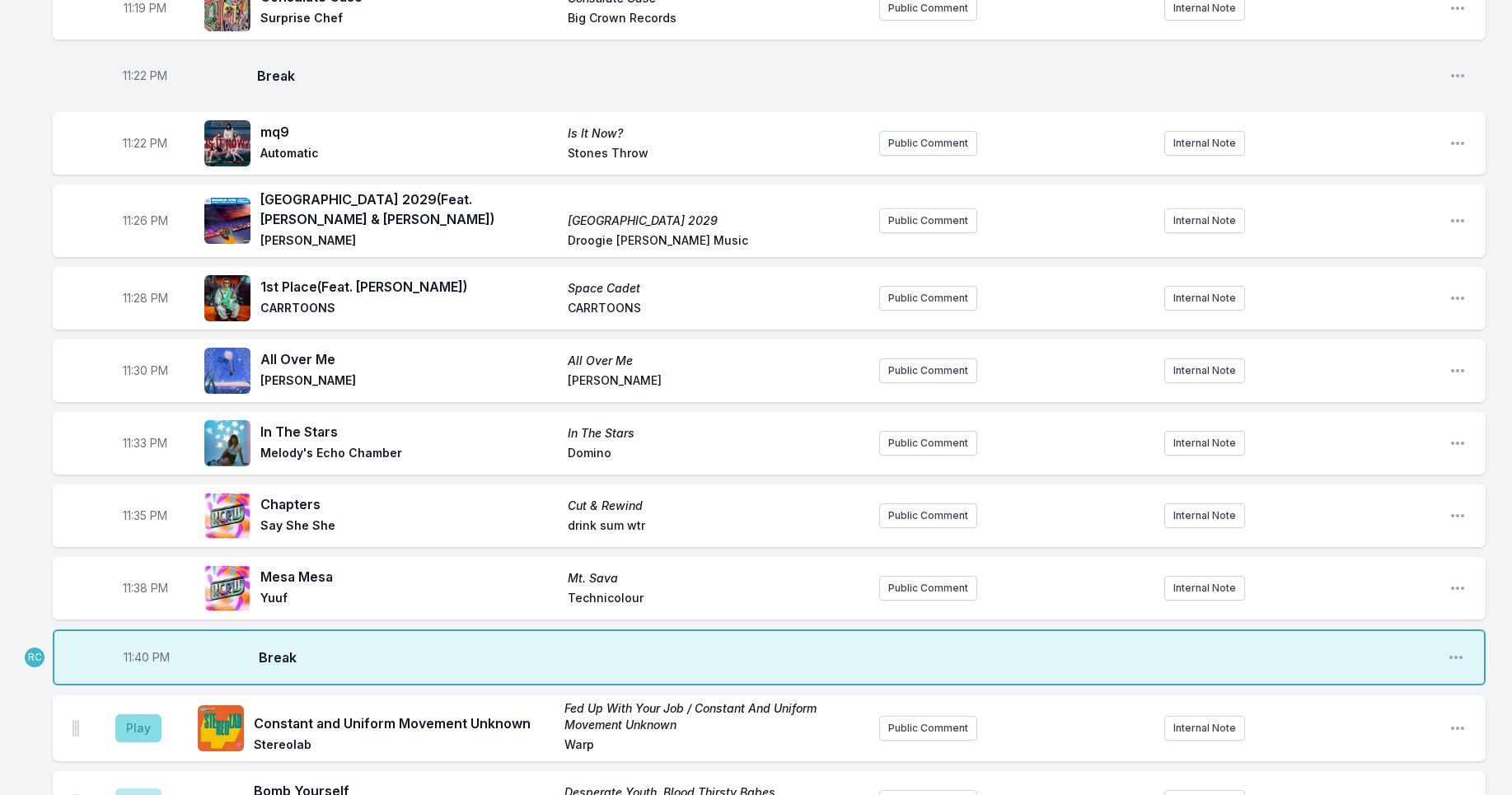
scroll to position [2089, 0]
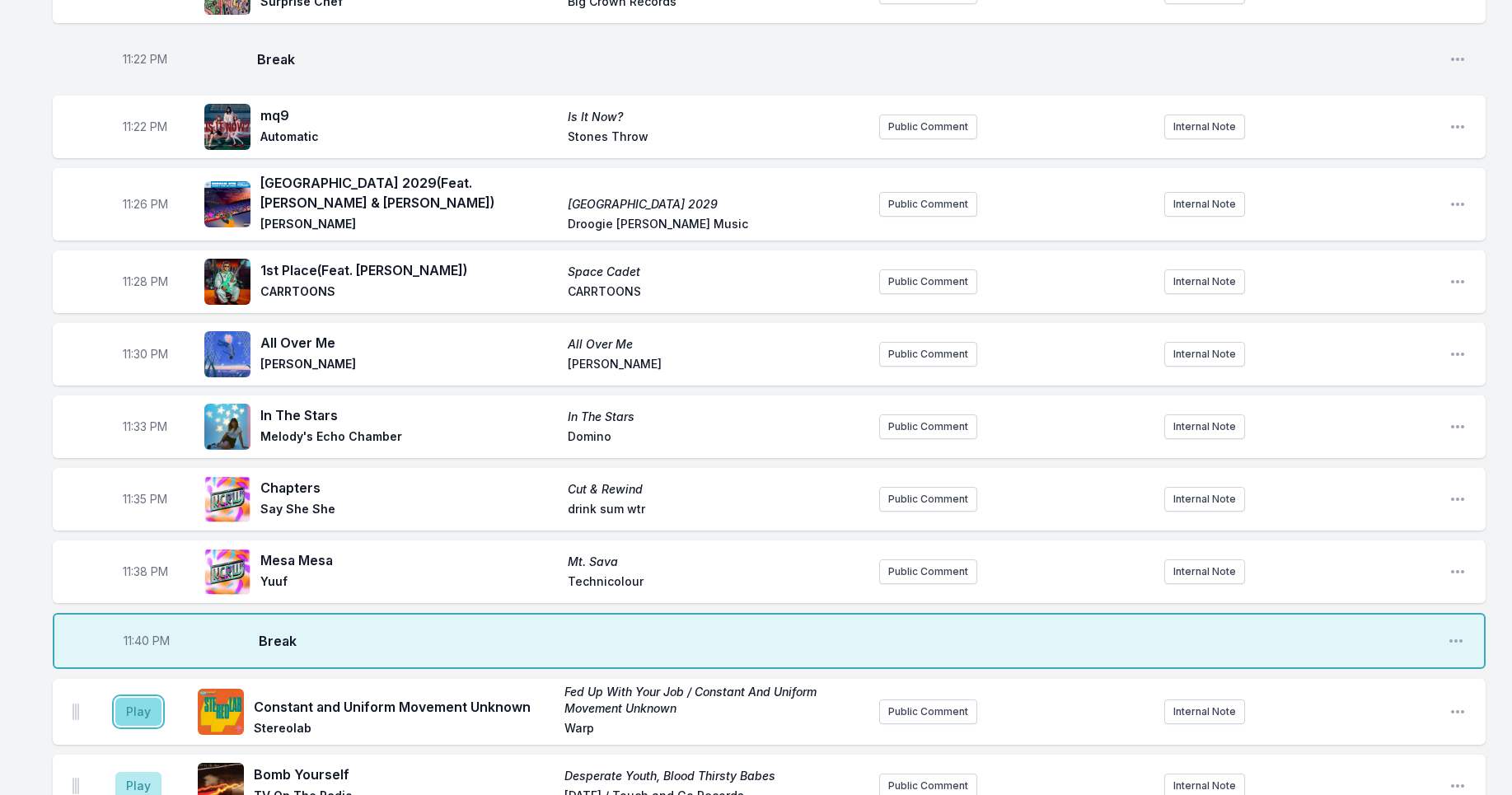
click at [149, 703] on button "Play" at bounding box center [138, 711] width 46 height 28
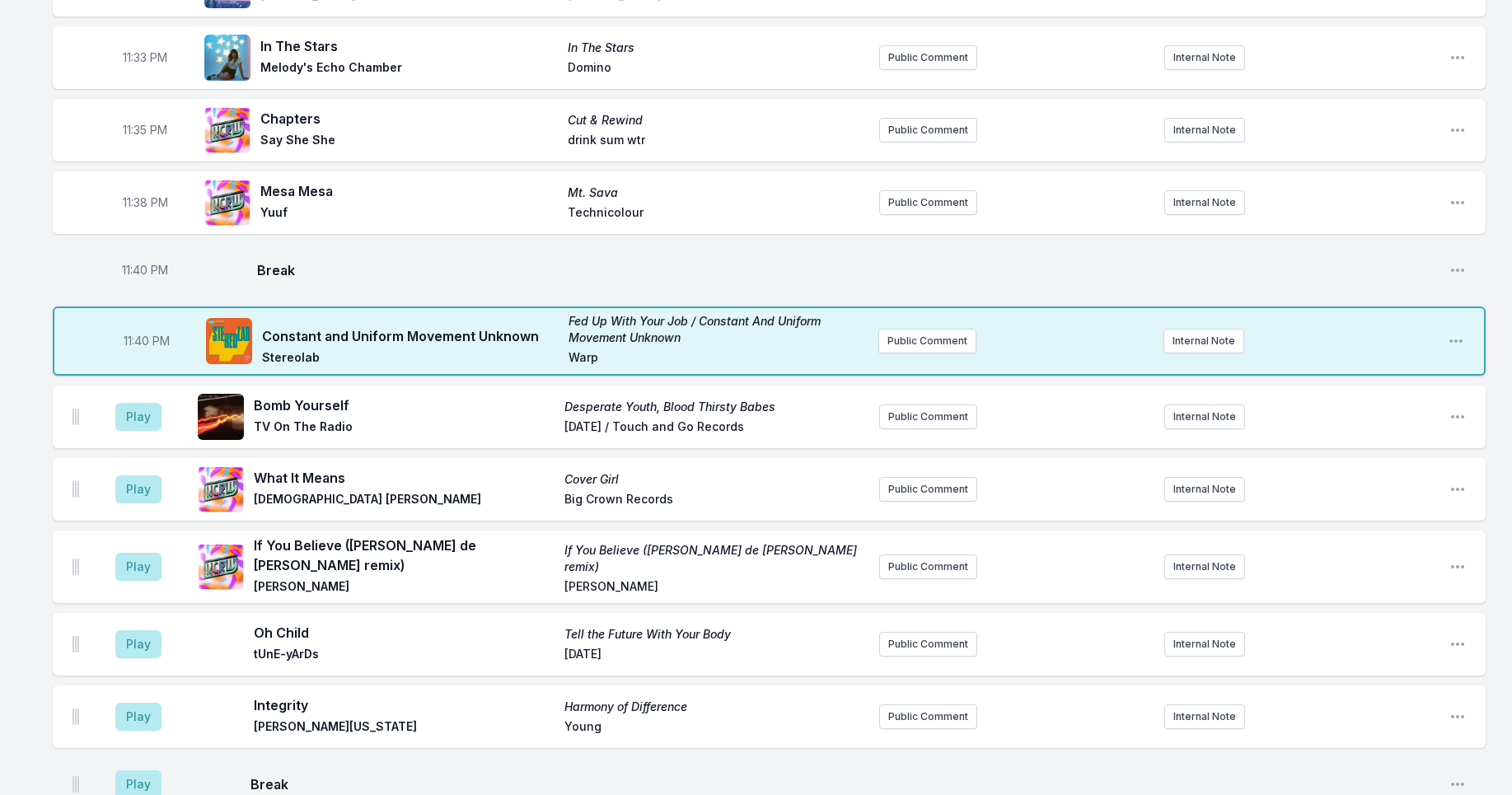
scroll to position [2473, 0]
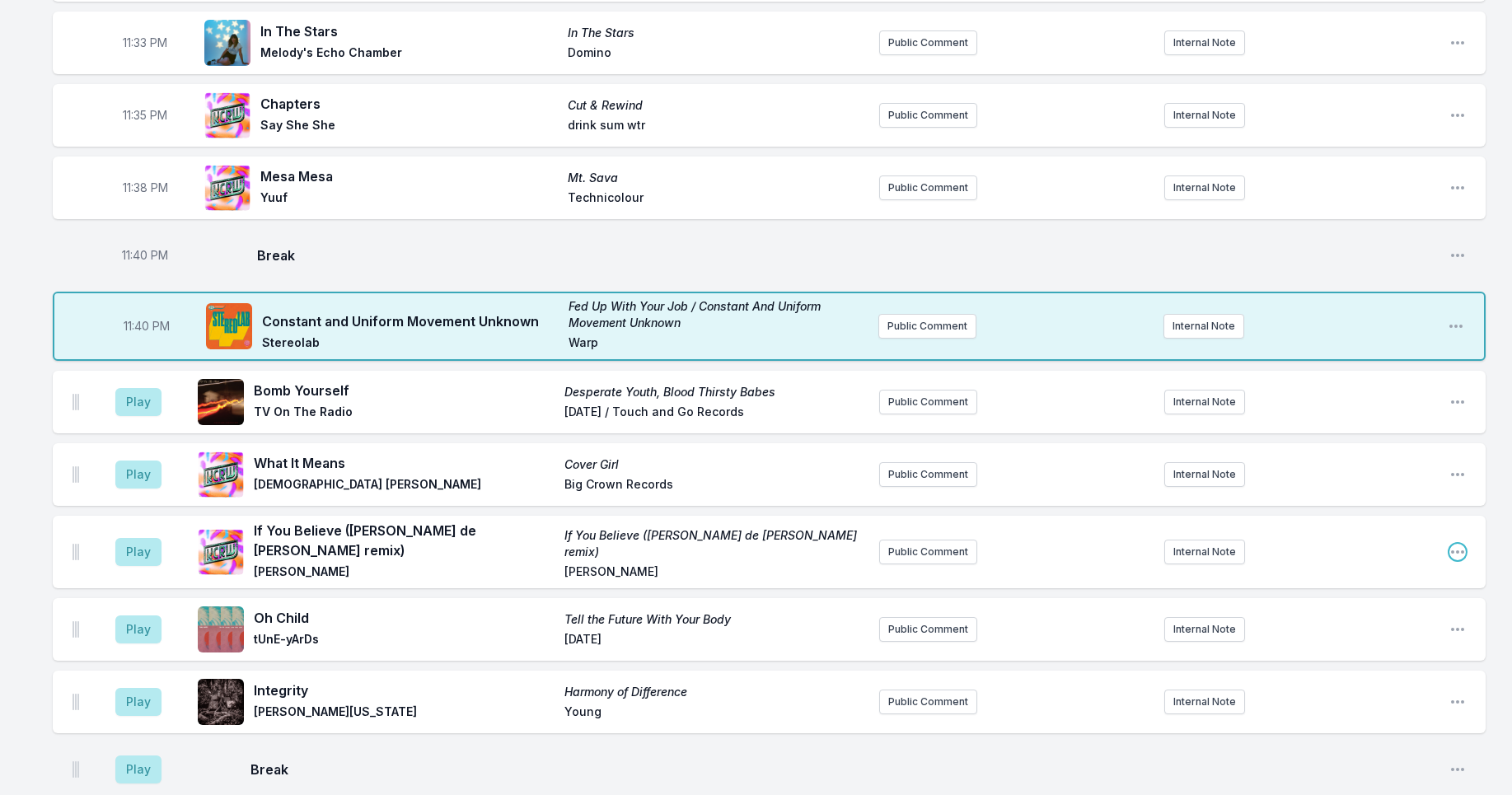
drag, startPoint x: 1456, startPoint y: 537, endPoint x: 1445, endPoint y: 540, distance: 11.4
click at [1456, 550] on icon "Open playlist item options" at bounding box center [1458, 551] width 13 height 3
click at [1376, 636] on button "Delete Entry" at bounding box center [1374, 643] width 185 height 30
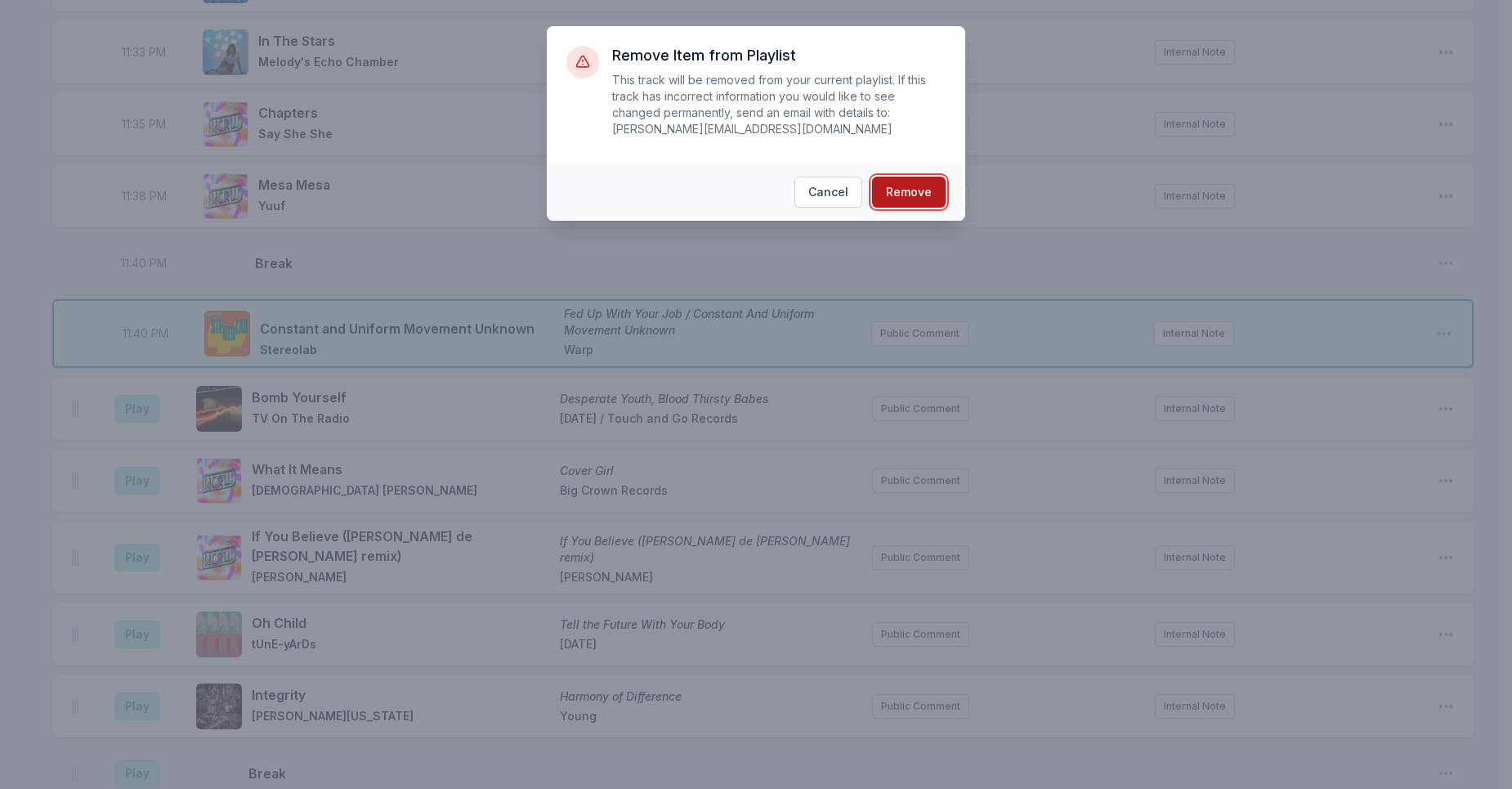
click at [897, 194] on button "Remove" at bounding box center [909, 192] width 74 height 31
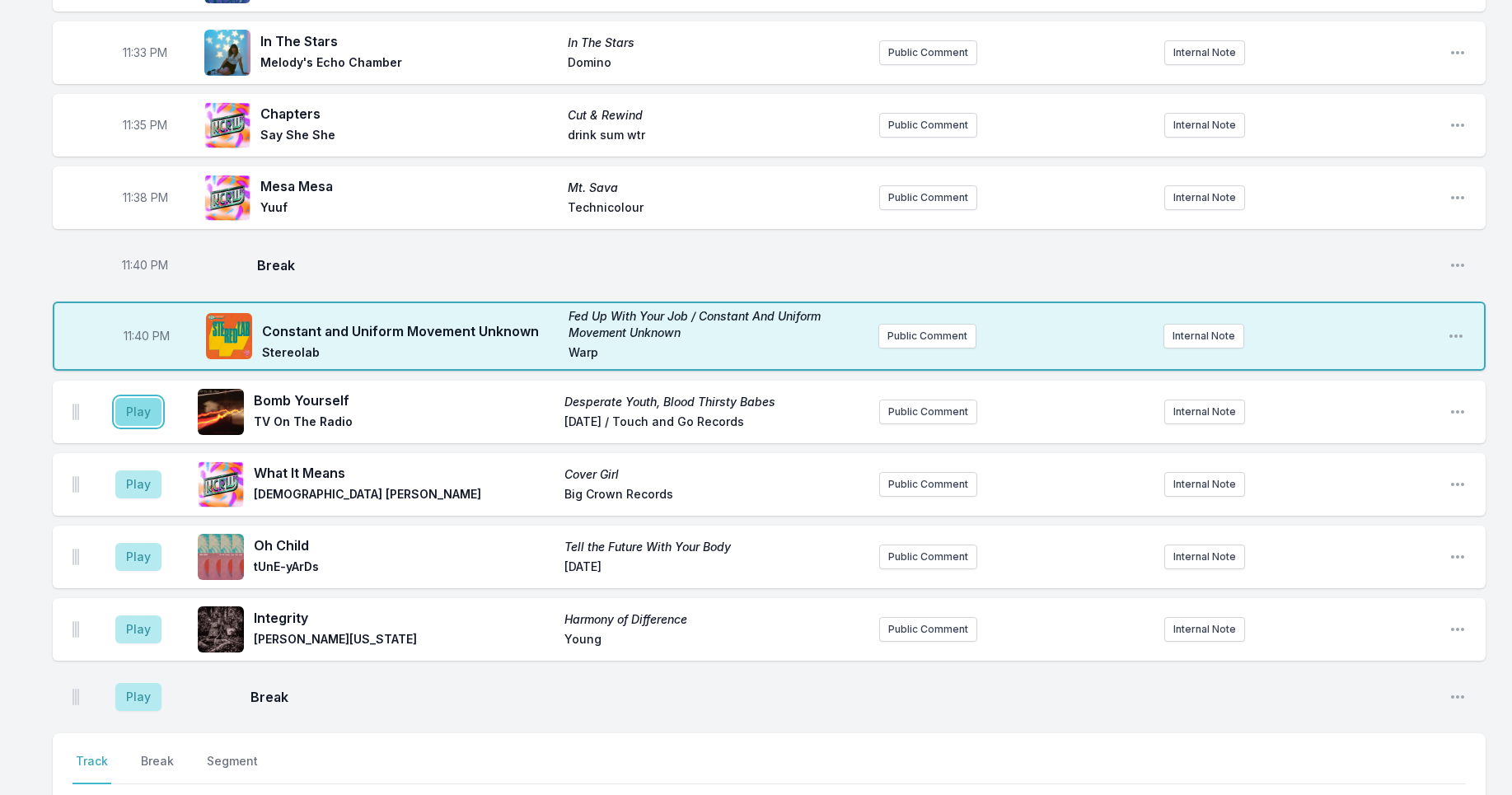
click at [137, 411] on button "Play" at bounding box center [138, 411] width 46 height 28
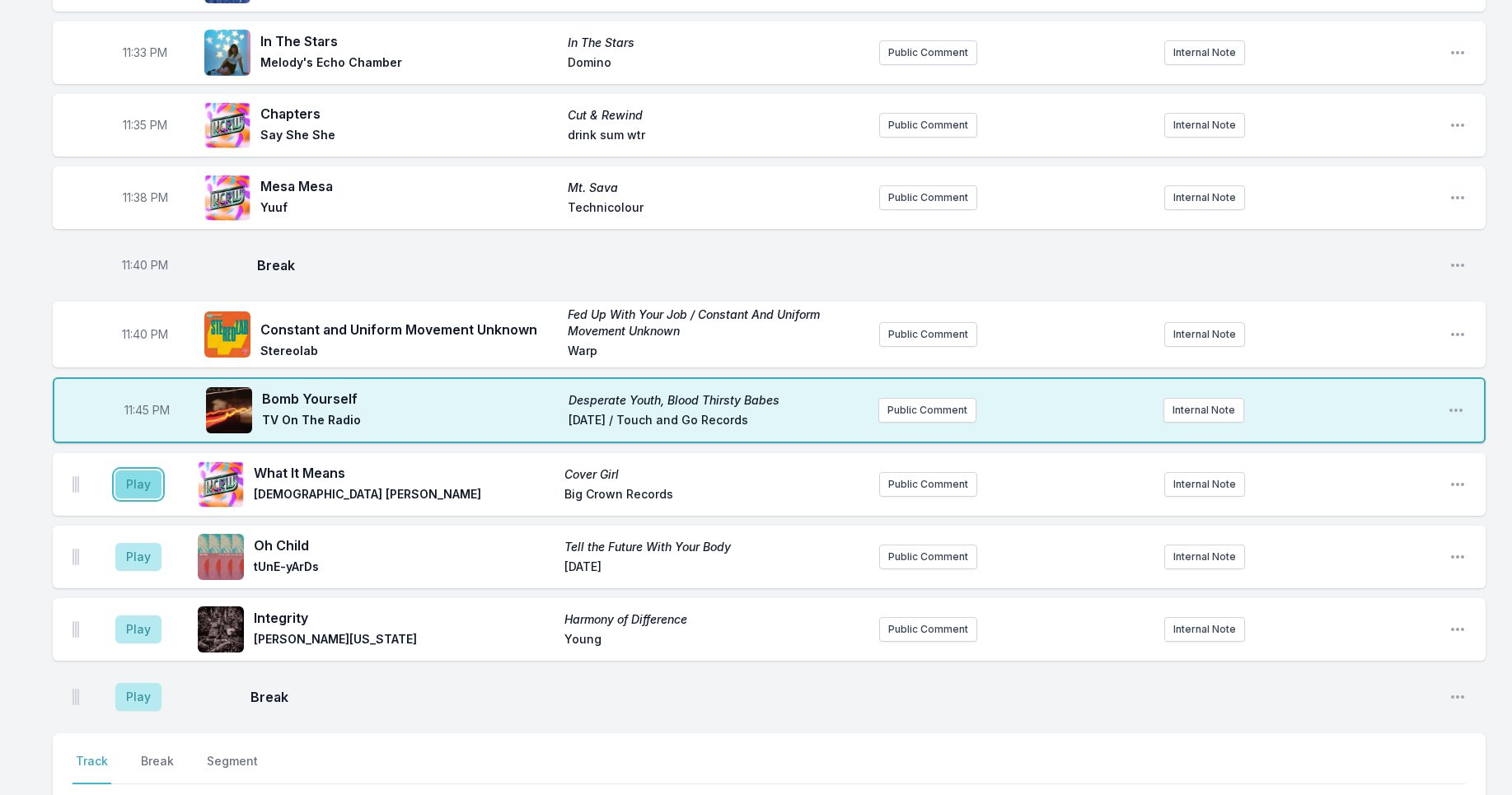
click at [126, 475] on button "Play" at bounding box center [138, 483] width 46 height 28
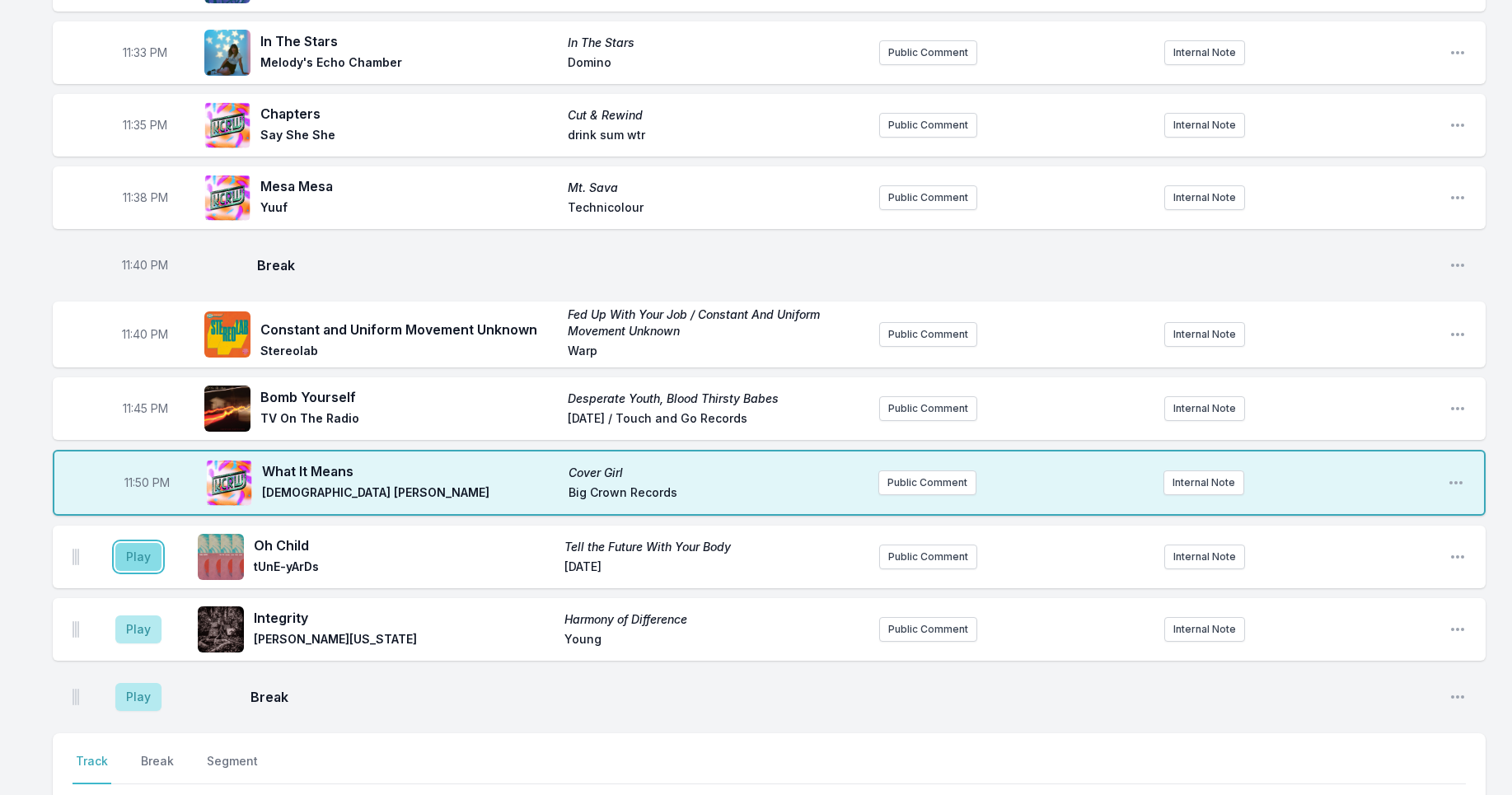
click at [126, 546] on button "Play" at bounding box center [138, 556] width 46 height 28
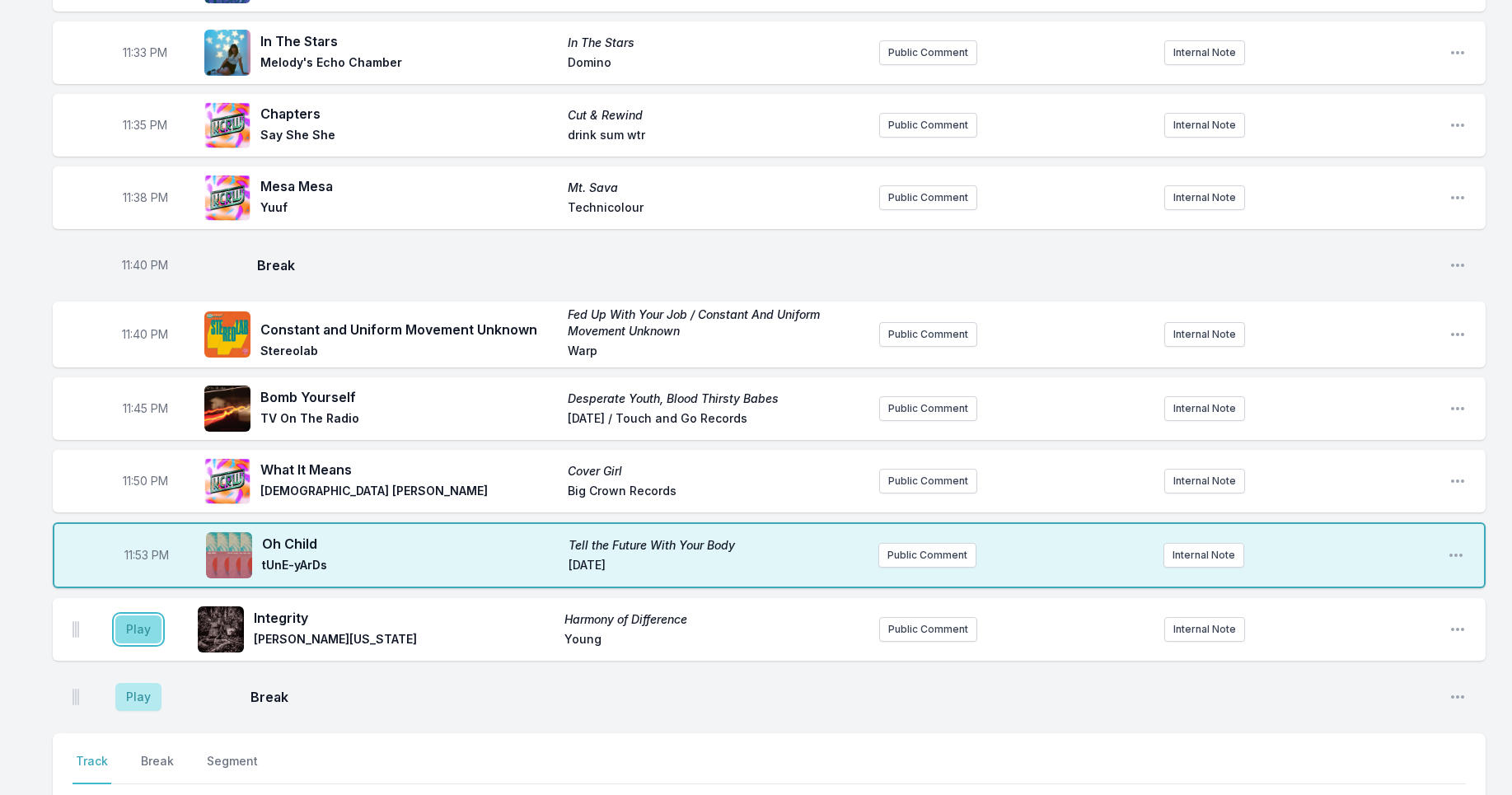
click at [138, 616] on button "Play" at bounding box center [138, 629] width 46 height 28
